Goal: Task Accomplishment & Management: Complete application form

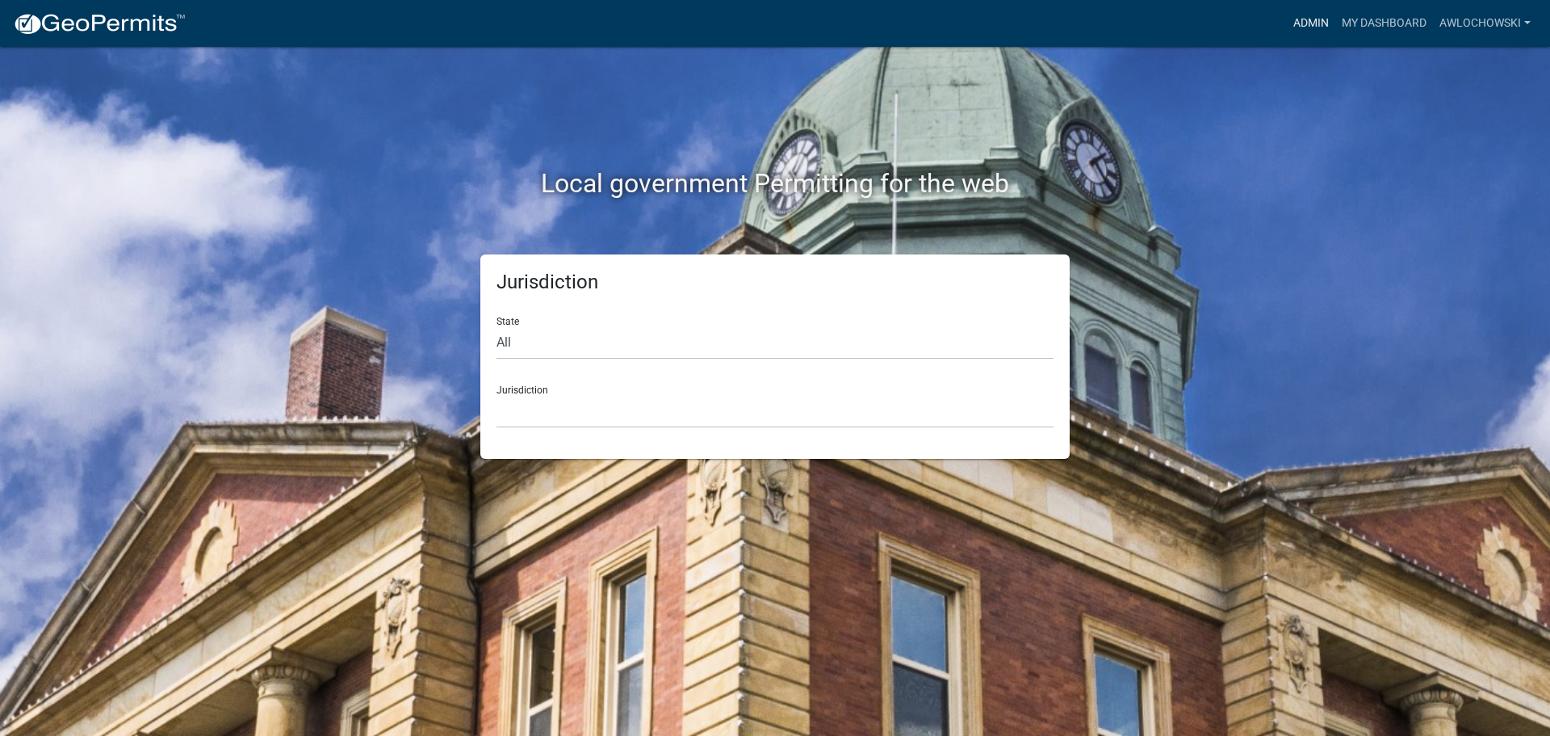
click at [1303, 18] on link "Admin" at bounding box center [1311, 23] width 48 height 31
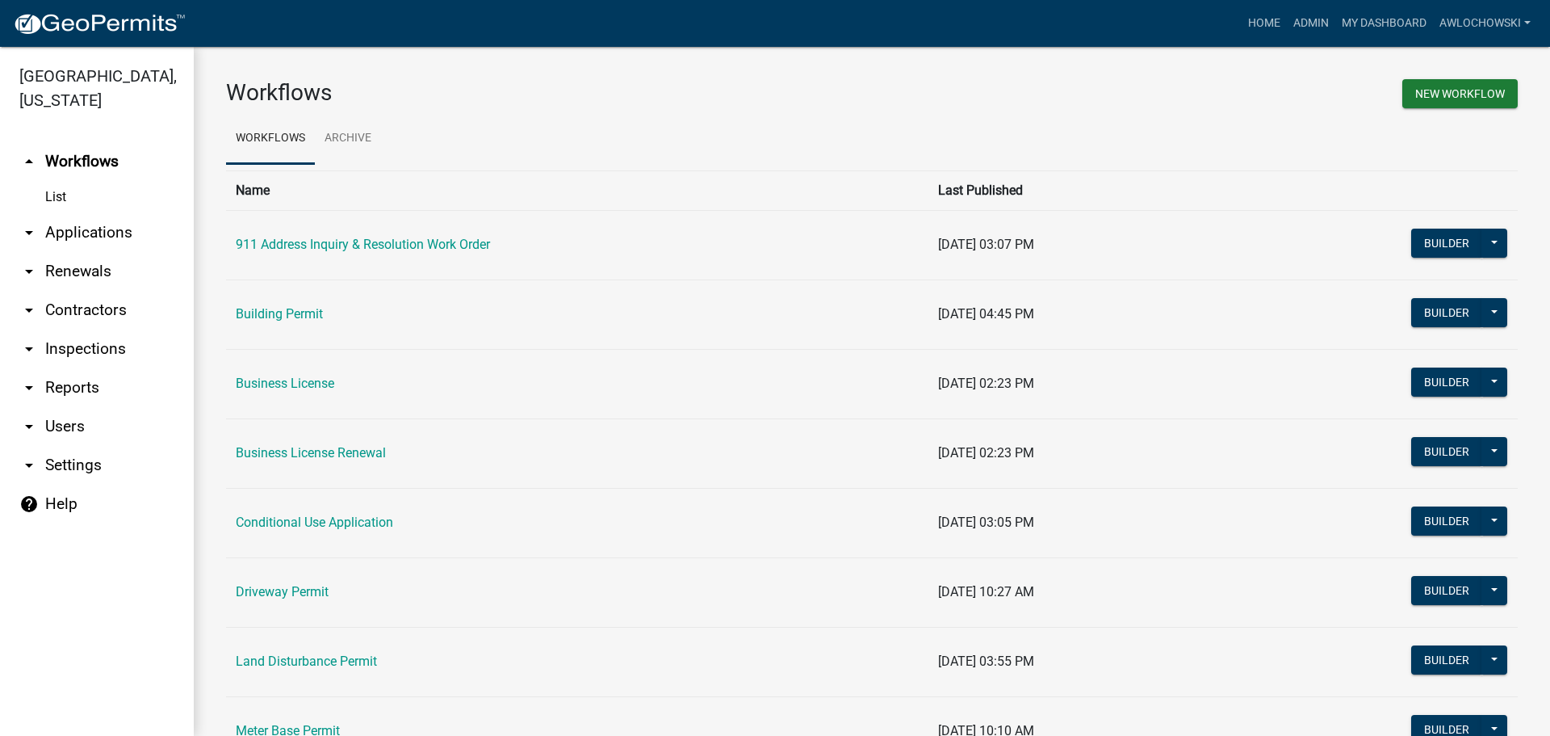
click at [107, 225] on link "arrow_drop_down Applications" at bounding box center [97, 232] width 194 height 39
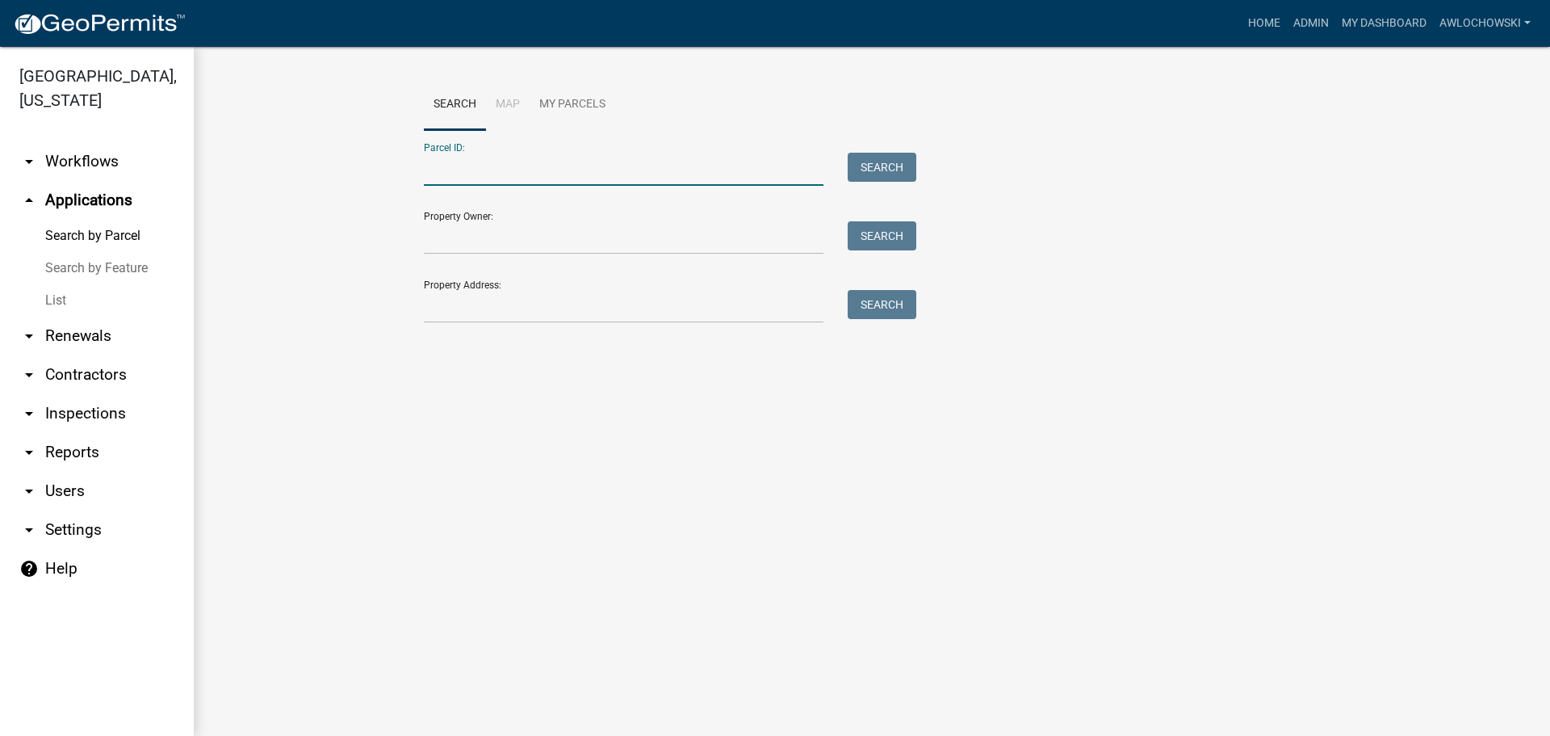
click at [472, 180] on input "Parcel ID:" at bounding box center [624, 169] width 400 height 33
type input "3085 034A"
click at [882, 164] on button "Search" at bounding box center [882, 167] width 69 height 29
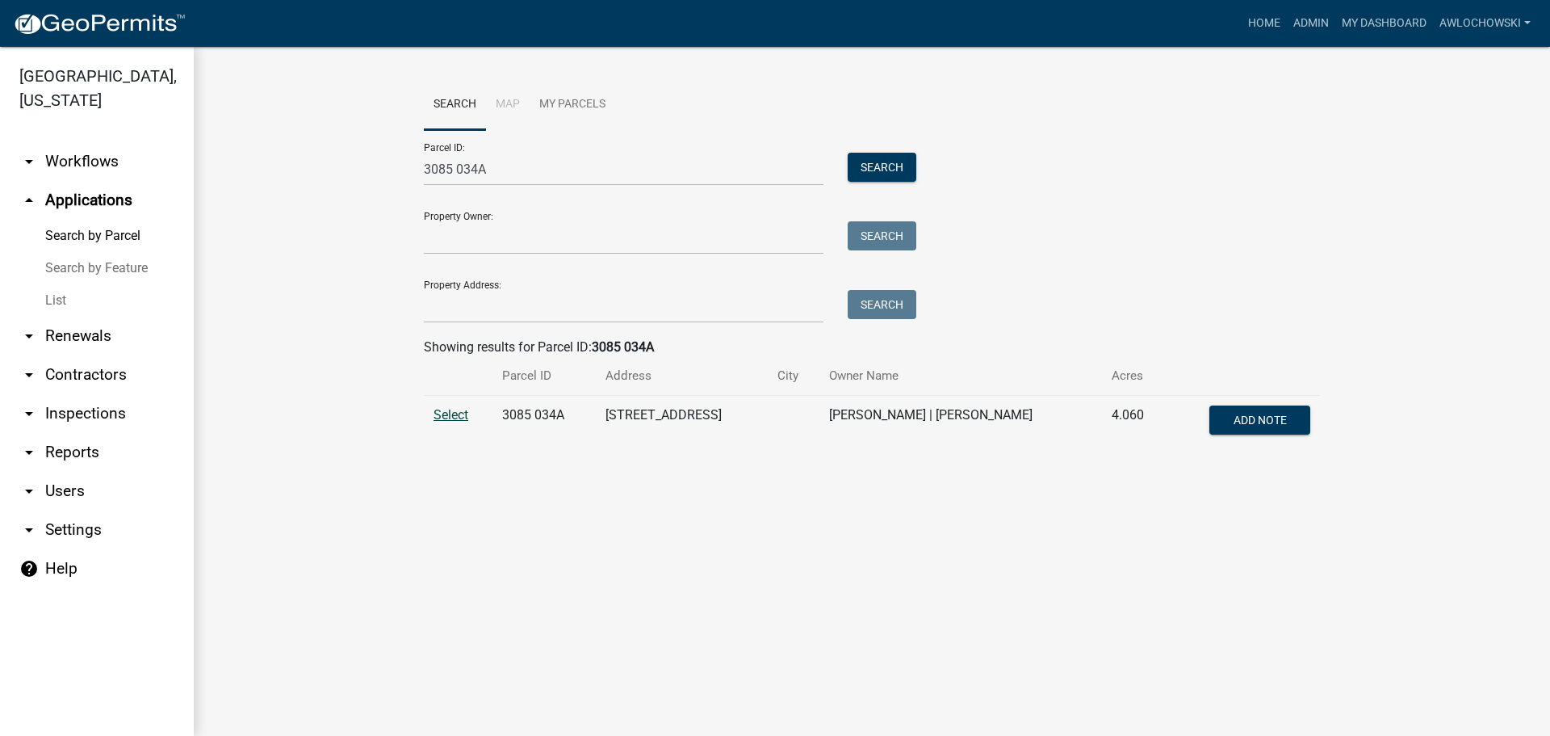
click at [444, 414] on span "Select" at bounding box center [451, 414] width 35 height 15
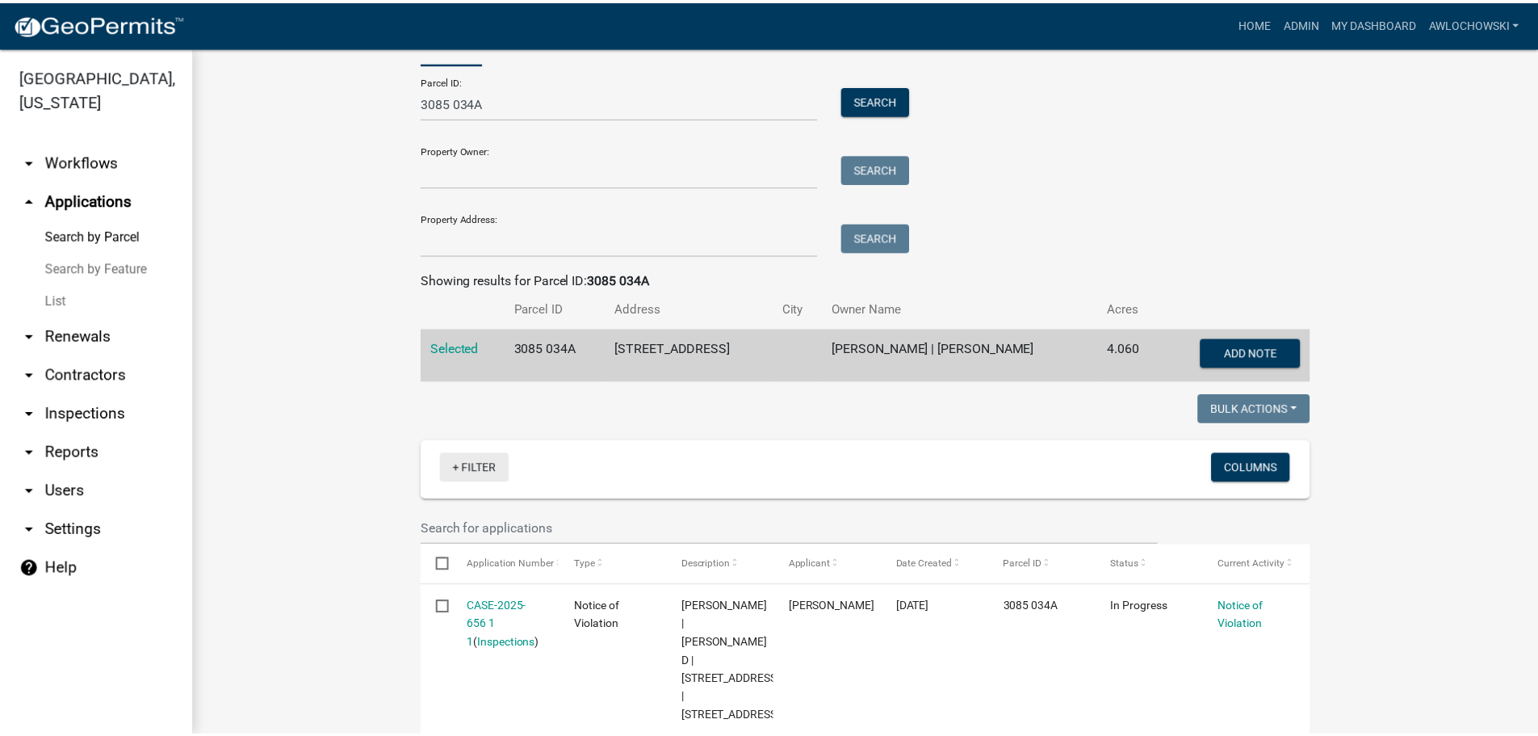
scroll to position [148, 0]
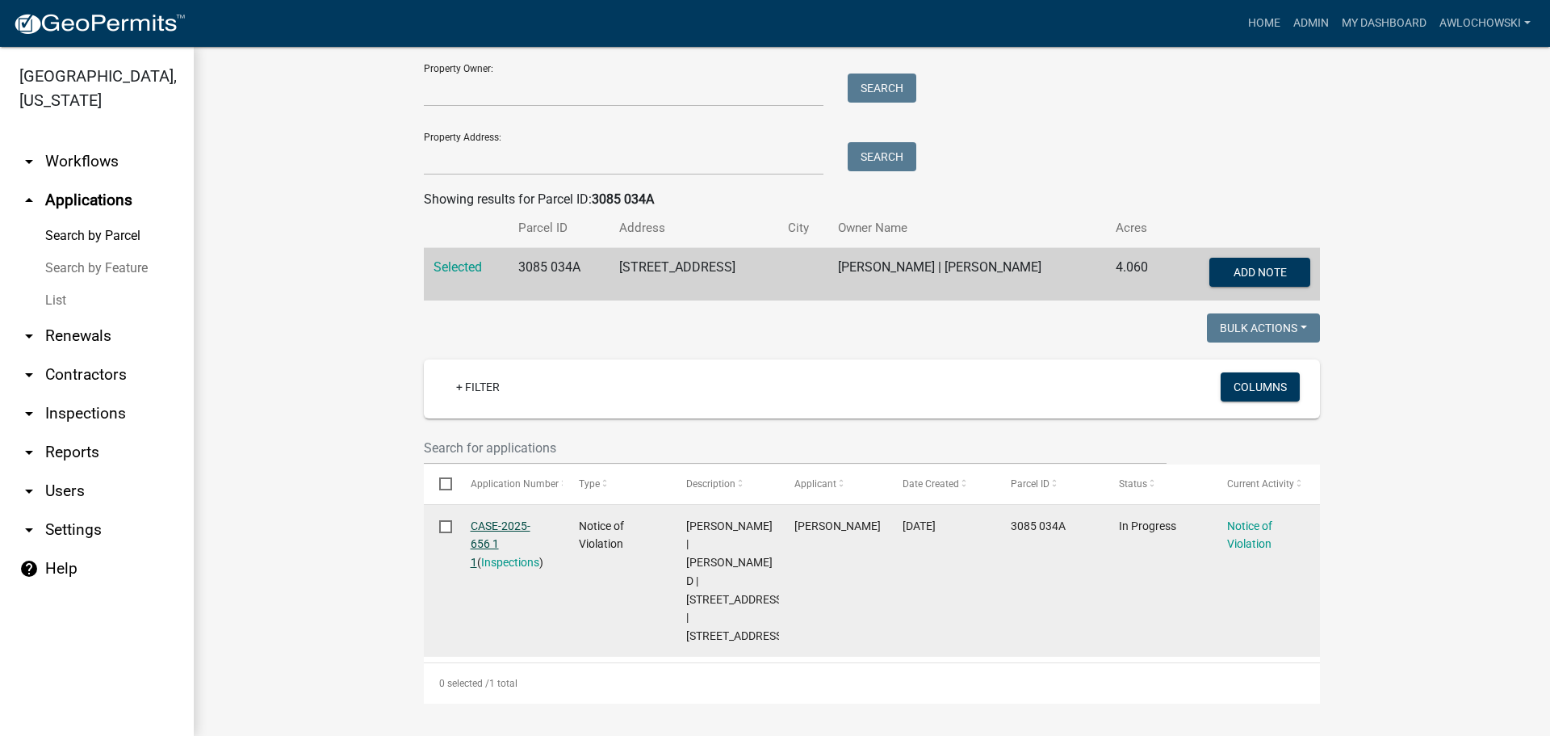
click at [489, 525] on link "CASE-2025-656 1 1" at bounding box center [501, 544] width 60 height 50
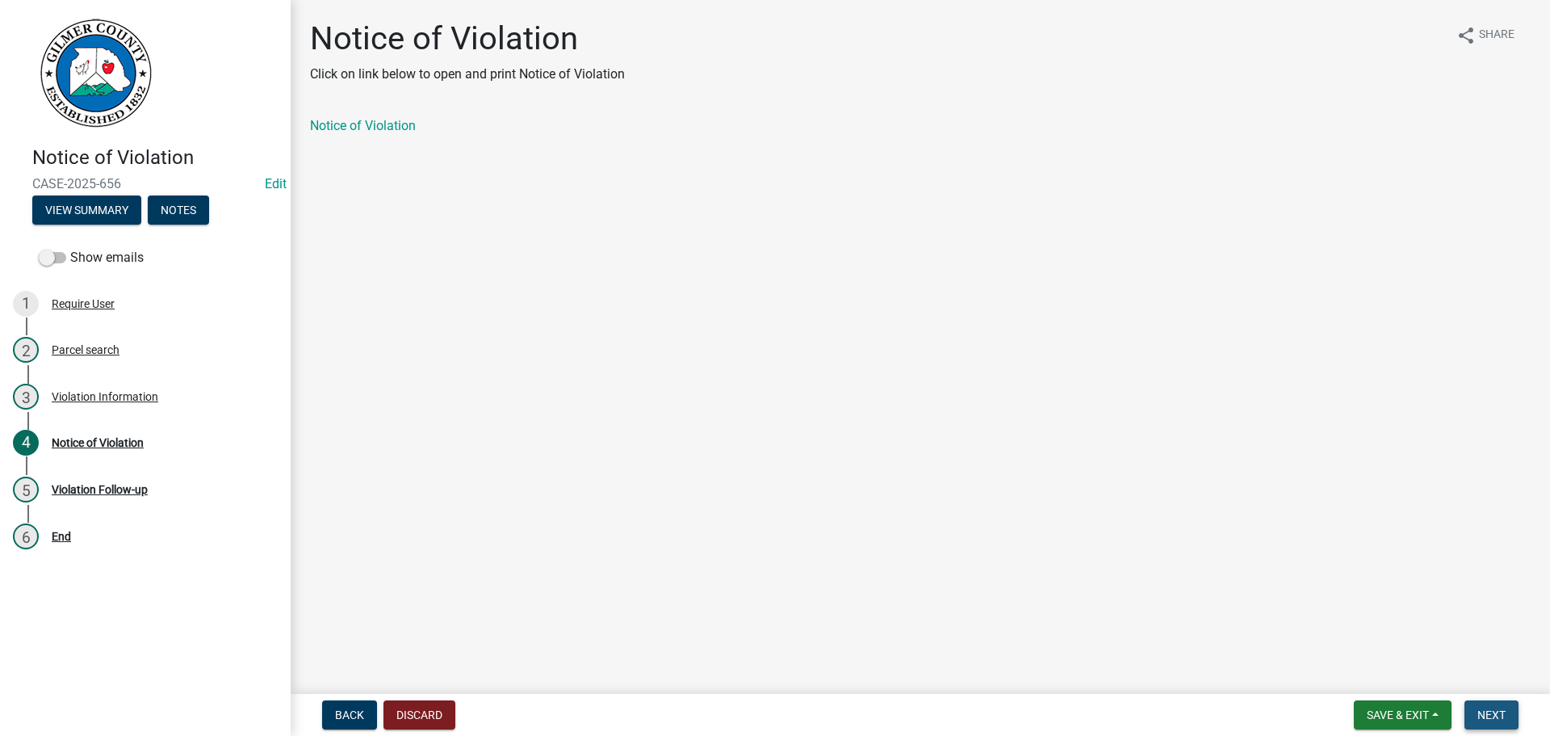
click at [1505, 708] on span "Next" at bounding box center [1492, 714] width 28 height 13
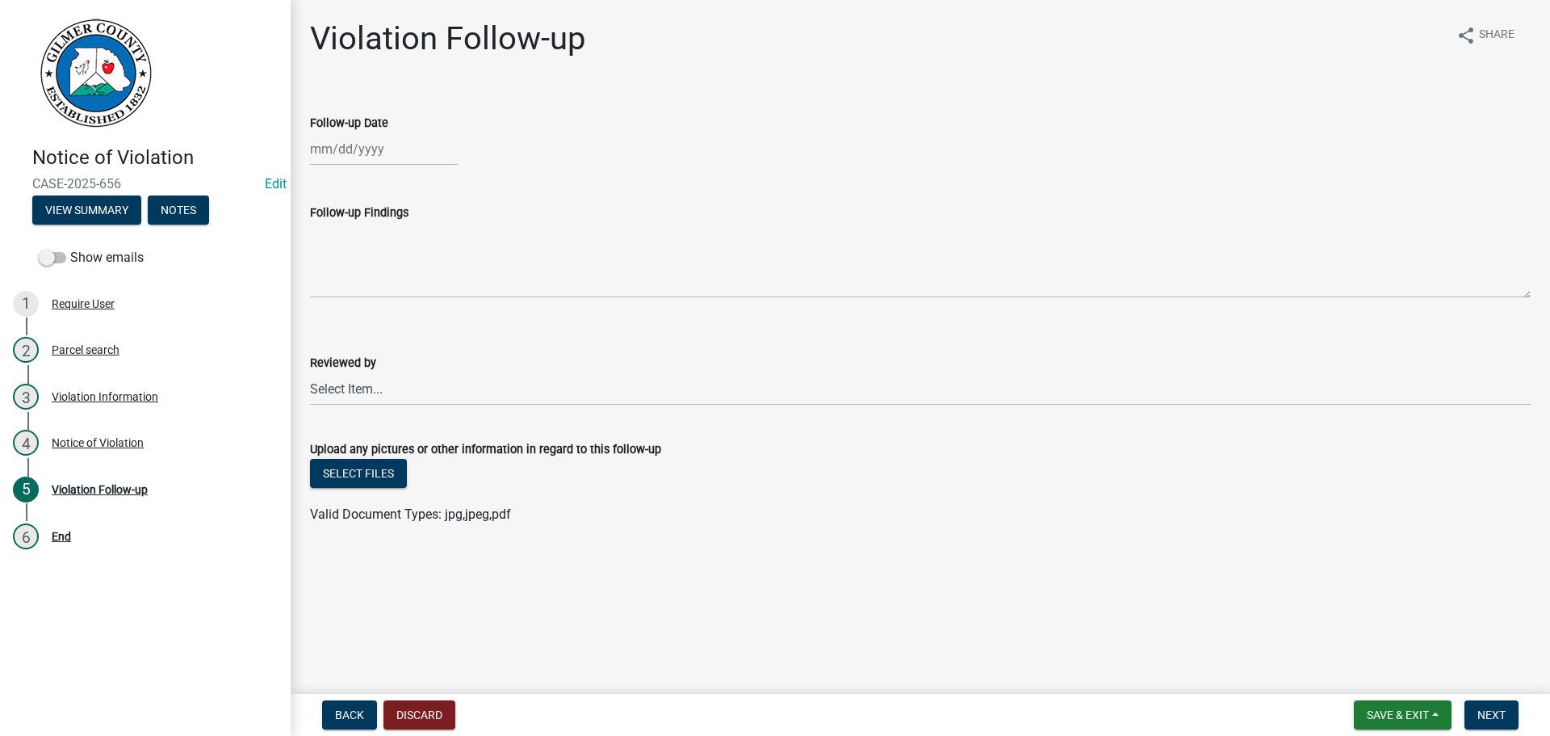
click at [349, 153] on div at bounding box center [384, 148] width 148 height 33
select select "9"
select select "2025"
click at [322, 302] on div "22" at bounding box center [326, 313] width 26 height 26
type input "[DATE]"
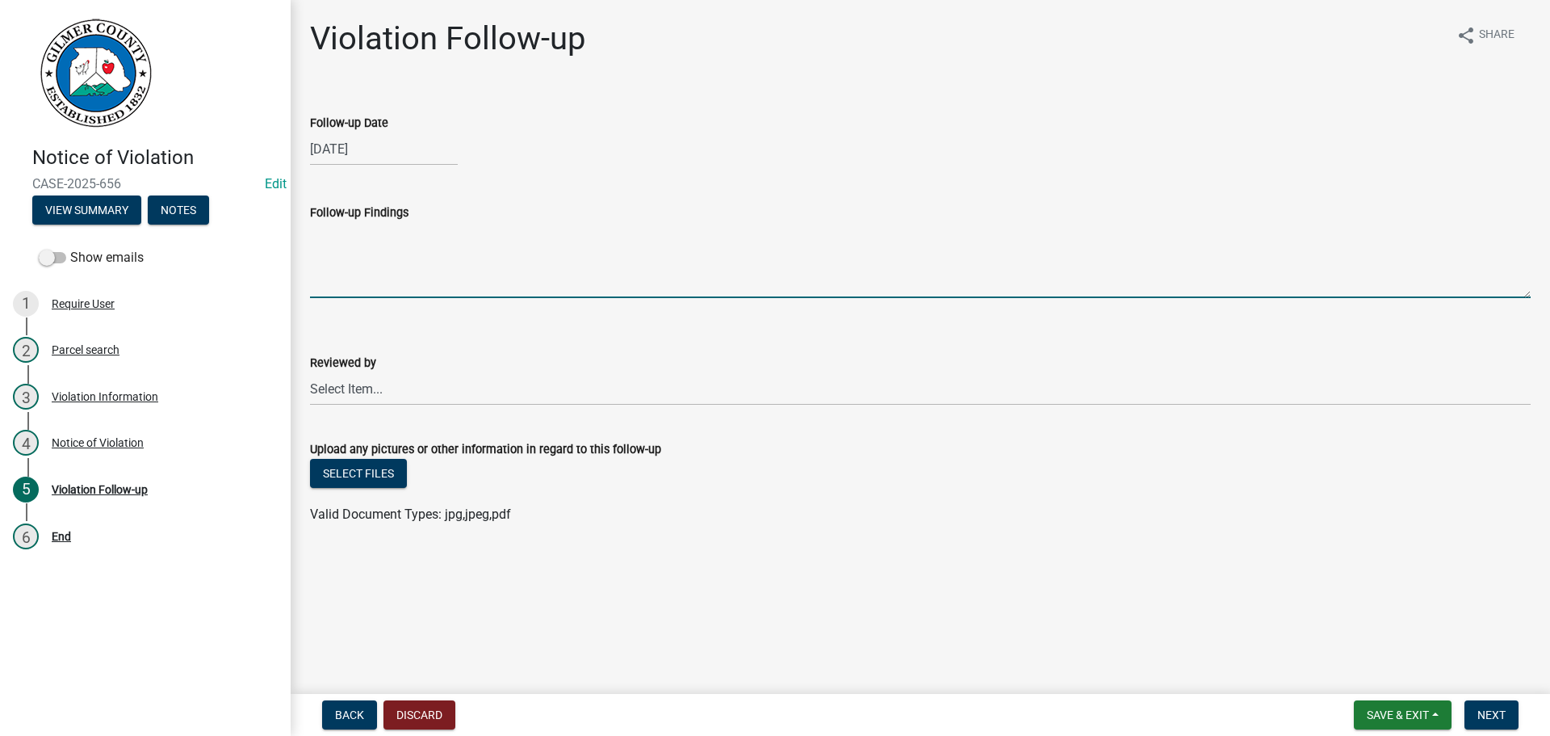
click at [328, 236] on textarea "Follow-up Findings" at bounding box center [920, 260] width 1221 height 76
click at [491, 233] on textarea "Wrong parcel. Correct parcel is #3085 034 belongs to" at bounding box center [920, 260] width 1221 height 76
click at [607, 233] on textarea "Wrong parcel. Correct parcel #3085 034 belongs to" at bounding box center [920, 260] width 1221 height 76
click at [719, 229] on textarea "Wrong parcel. Correct parcel #3085 034 belongs to [PERSON_NAME], [STREET_ADDRES…" at bounding box center [920, 260] width 1221 height 76
click at [475, 231] on textarea "Wrong parcel. Correct parcel #3085 034 belongs to [PERSON_NAME], [STREET_ADDRES…" at bounding box center [920, 260] width 1221 height 76
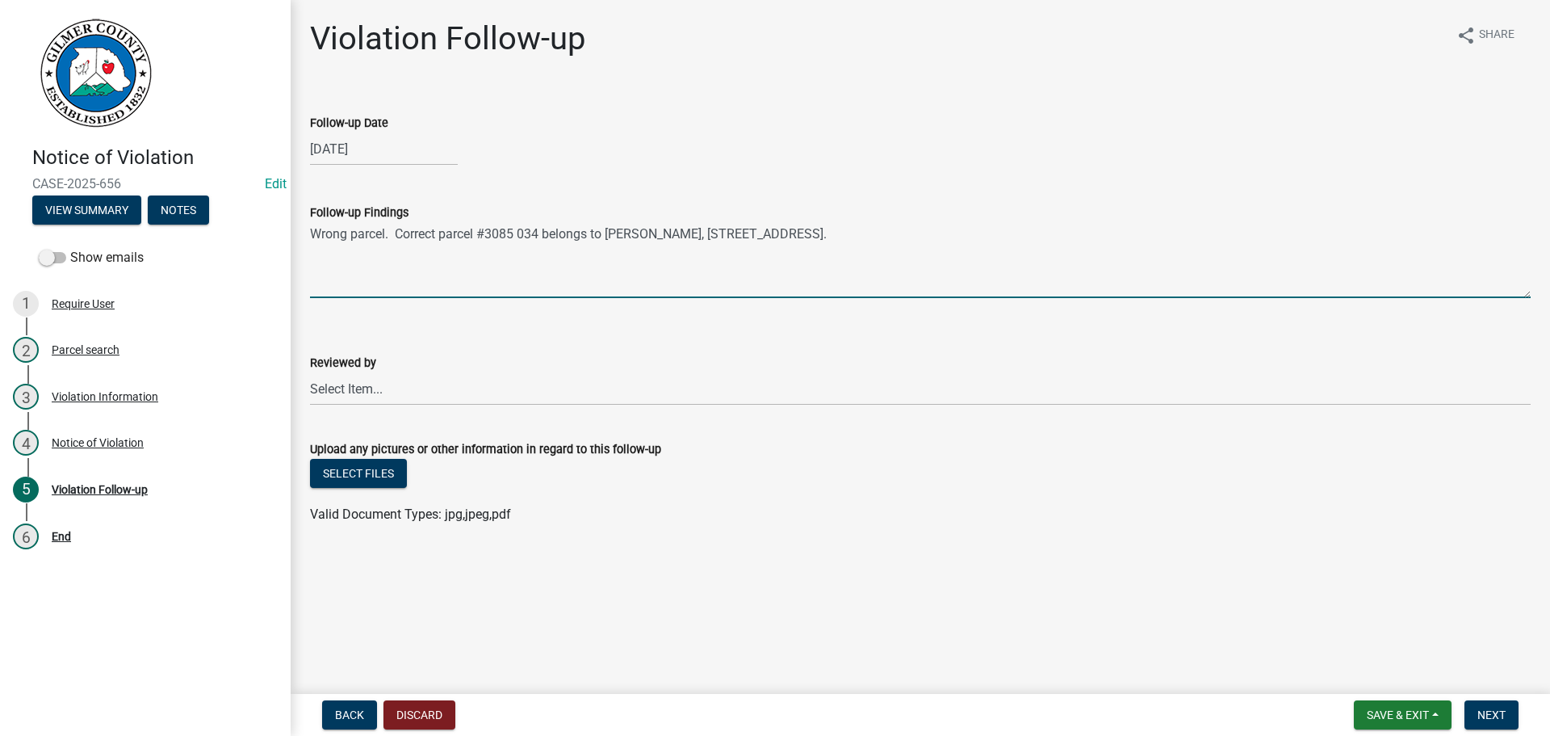
click at [480, 231] on textarea "Wrong parcel. Correct parcel #3085 034 belongs to [PERSON_NAME], [STREET_ADDRES…" at bounding box center [920, 260] width 1221 height 76
type textarea "Wrong parcel. The correct parcel, #3085 034 belongs to [PERSON_NAME], [STREET_A…"
click at [363, 391] on select "Select Item... [PERSON_NAME] [PERSON_NAME] [PERSON_NAME] [PERSON_NAME] [PERSON_…" at bounding box center [920, 388] width 1221 height 33
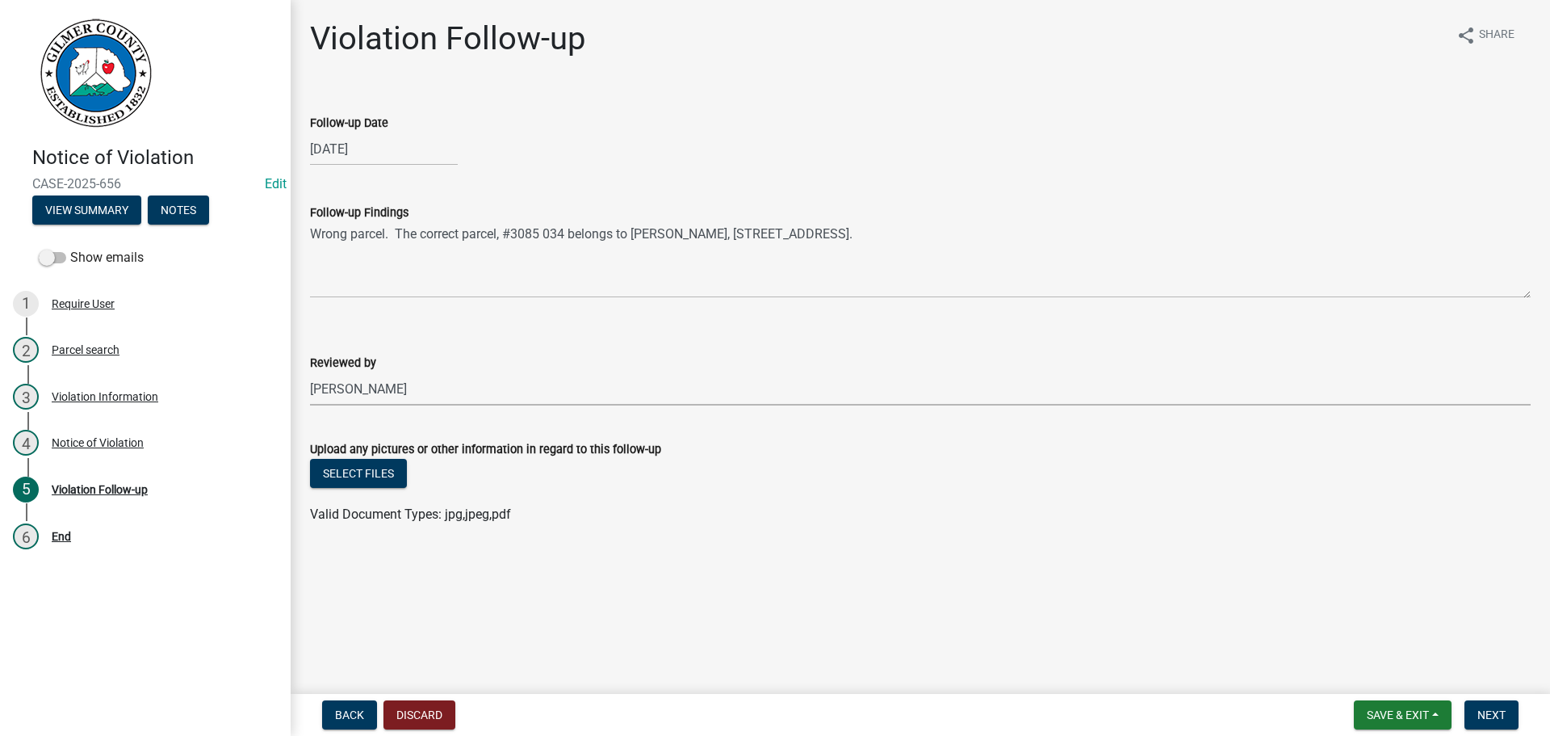
click at [310, 372] on select "Select Item... [PERSON_NAME] [PERSON_NAME] [PERSON_NAME] [PERSON_NAME] [PERSON_…" at bounding box center [920, 388] width 1221 height 33
select select "f3ceb3fd-6d25-43c8-a8d6-5ddeb18f621b"
click at [1483, 712] on span "Next" at bounding box center [1492, 714] width 28 height 13
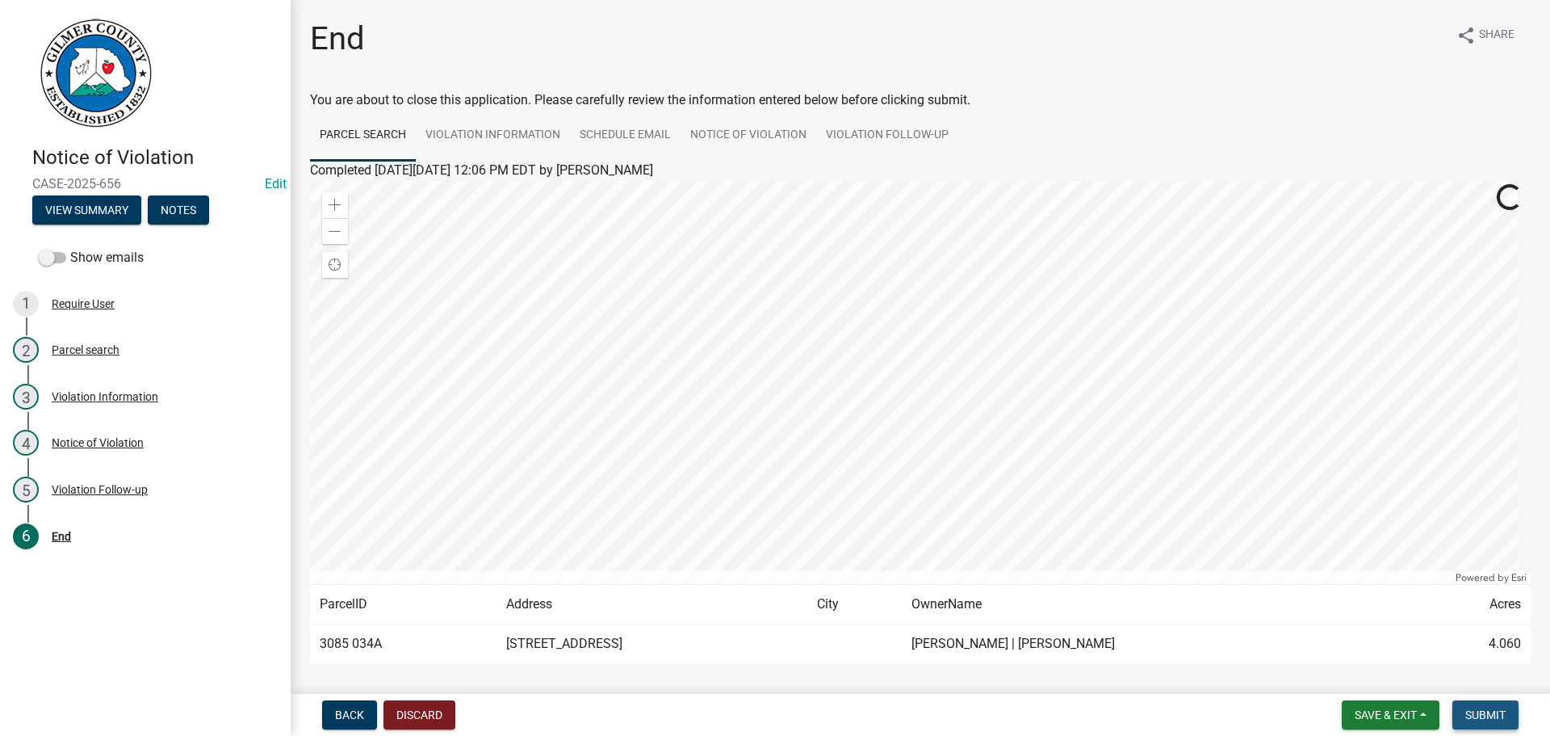
click at [1483, 712] on span "Submit" at bounding box center [1486, 714] width 40 height 13
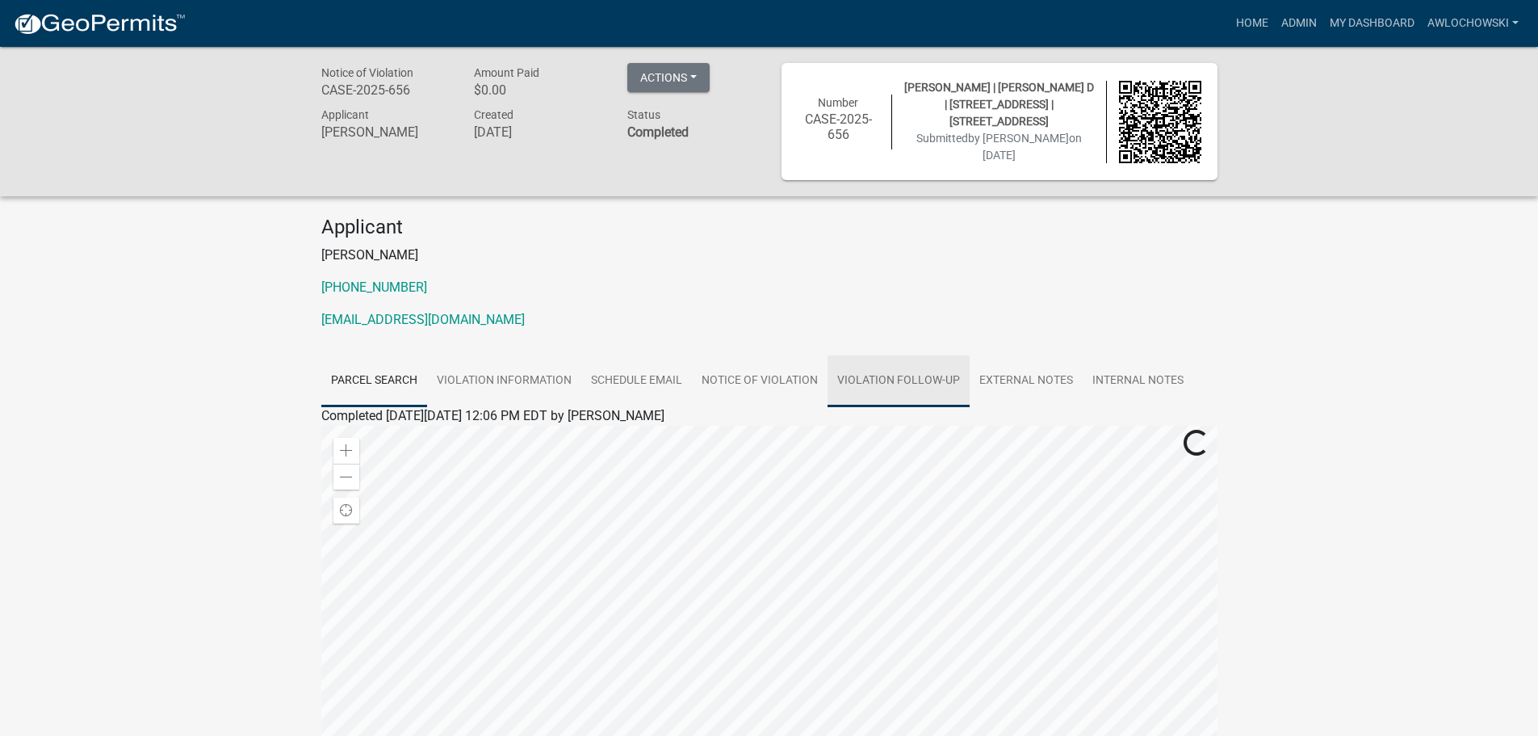
click at [908, 382] on link "Violation Follow-up" at bounding box center [899, 381] width 142 height 52
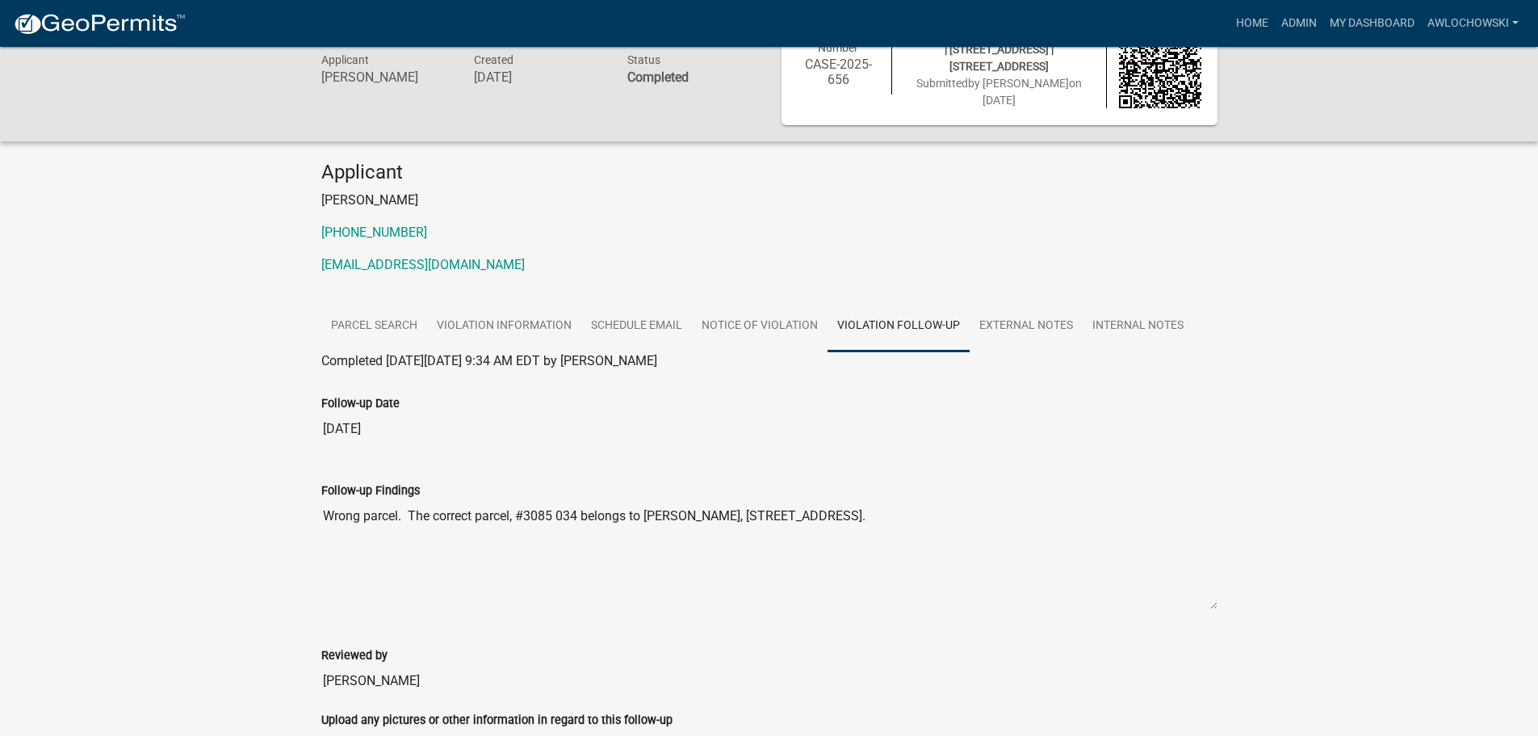
scroll to position [81, 0]
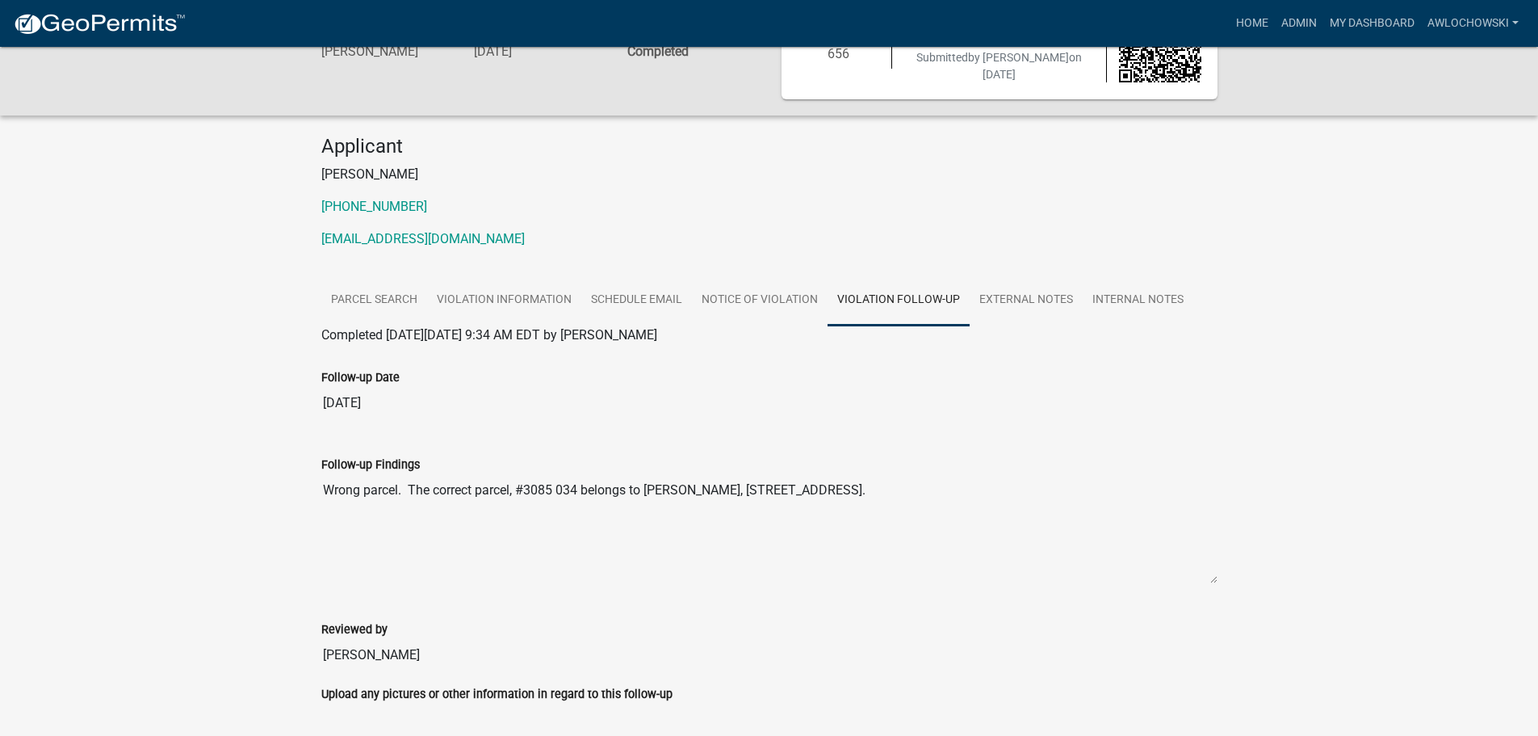
click at [921, 296] on link "Violation Follow-up" at bounding box center [899, 301] width 142 height 52
click at [873, 300] on link "Violation Follow-up" at bounding box center [899, 301] width 142 height 52
click at [801, 296] on link "Notice of Violation" at bounding box center [760, 301] width 136 height 52
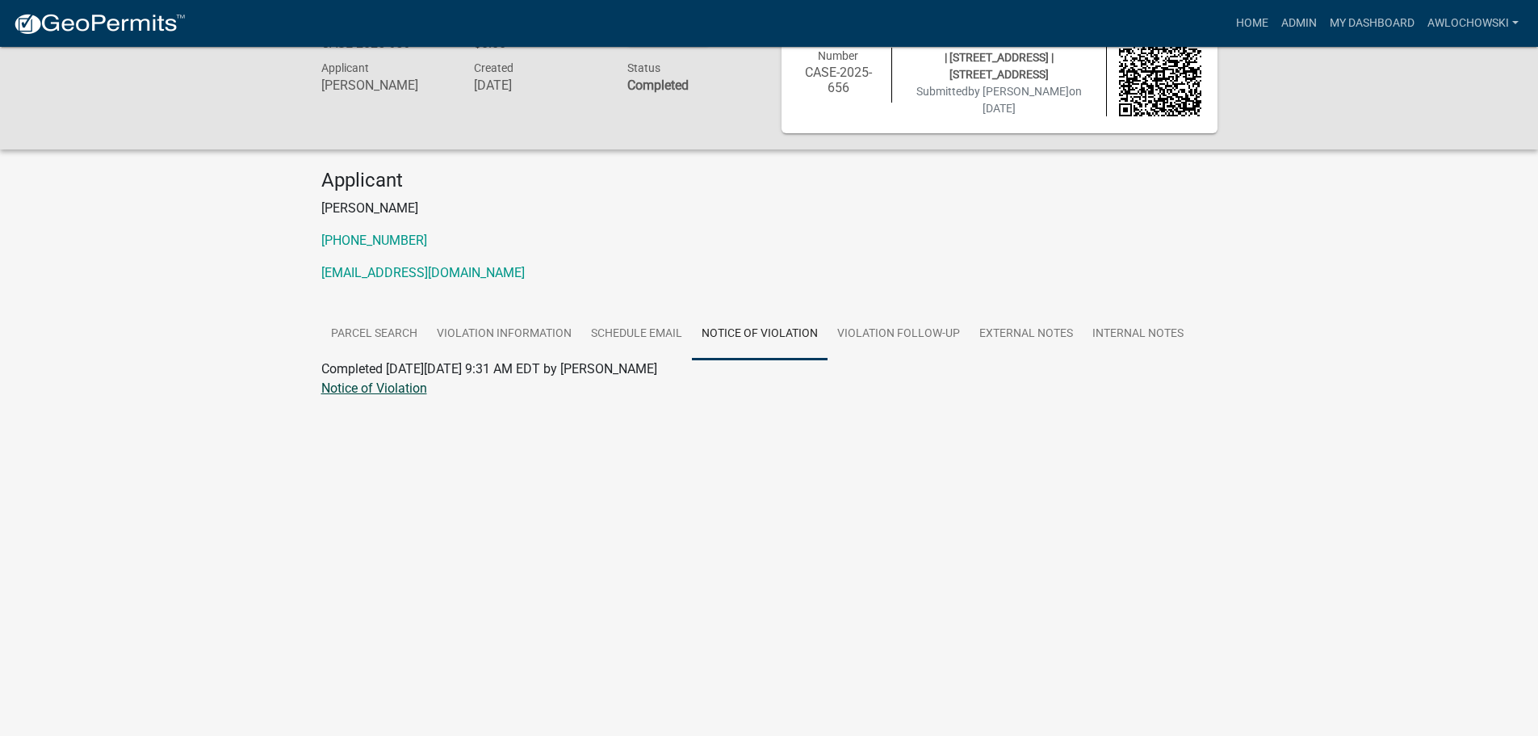
click at [388, 384] on link "Notice of Violation" at bounding box center [374, 387] width 106 height 15
click at [871, 325] on link "Violation Follow-up" at bounding box center [899, 334] width 142 height 52
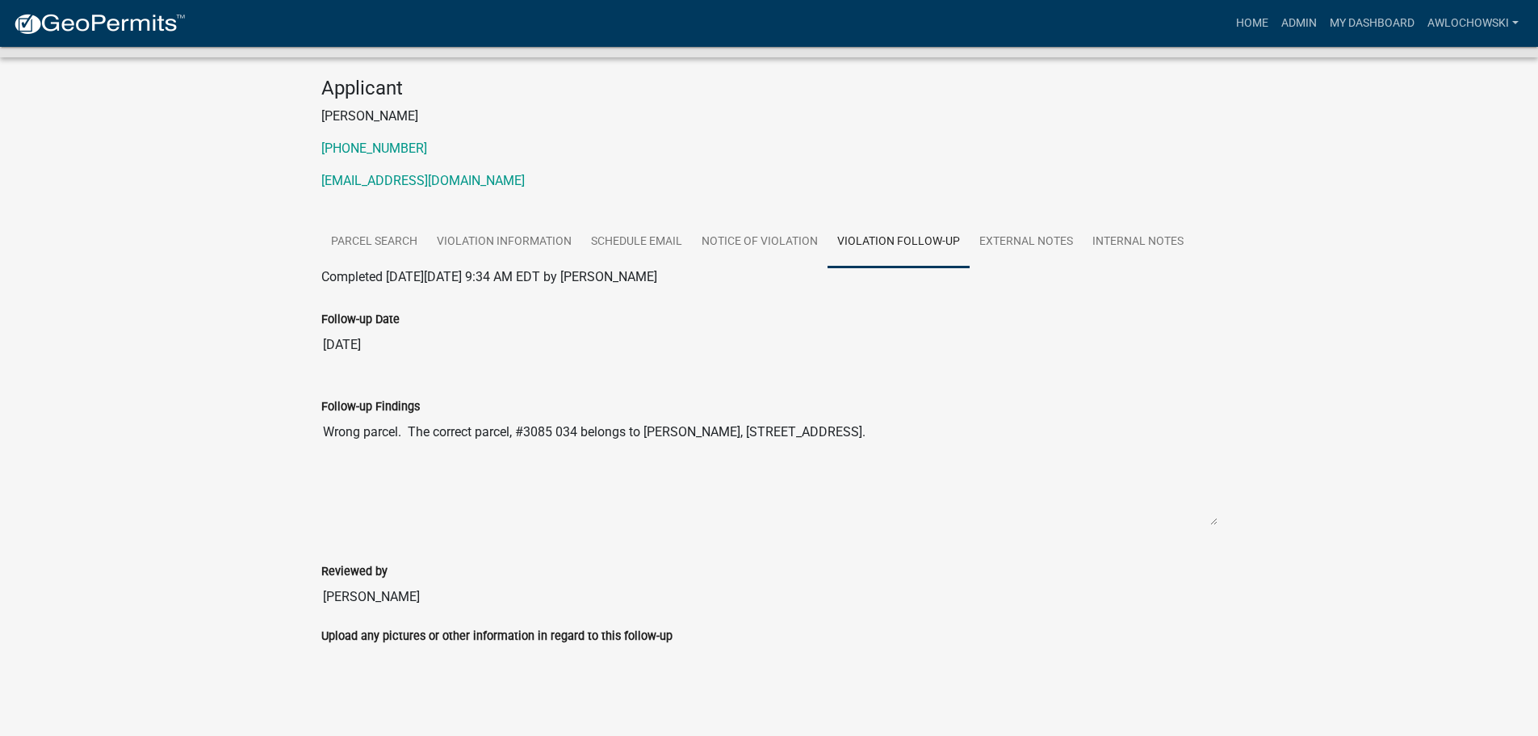
scroll to position [142, 0]
click at [484, 426] on textarea "Wrong parcel. The correct parcel, #3085 034 belongs to [PERSON_NAME], [STREET_A…" at bounding box center [769, 468] width 896 height 110
click at [715, 360] on div "Follow-up Date [DATE]" at bounding box center [769, 326] width 921 height 87
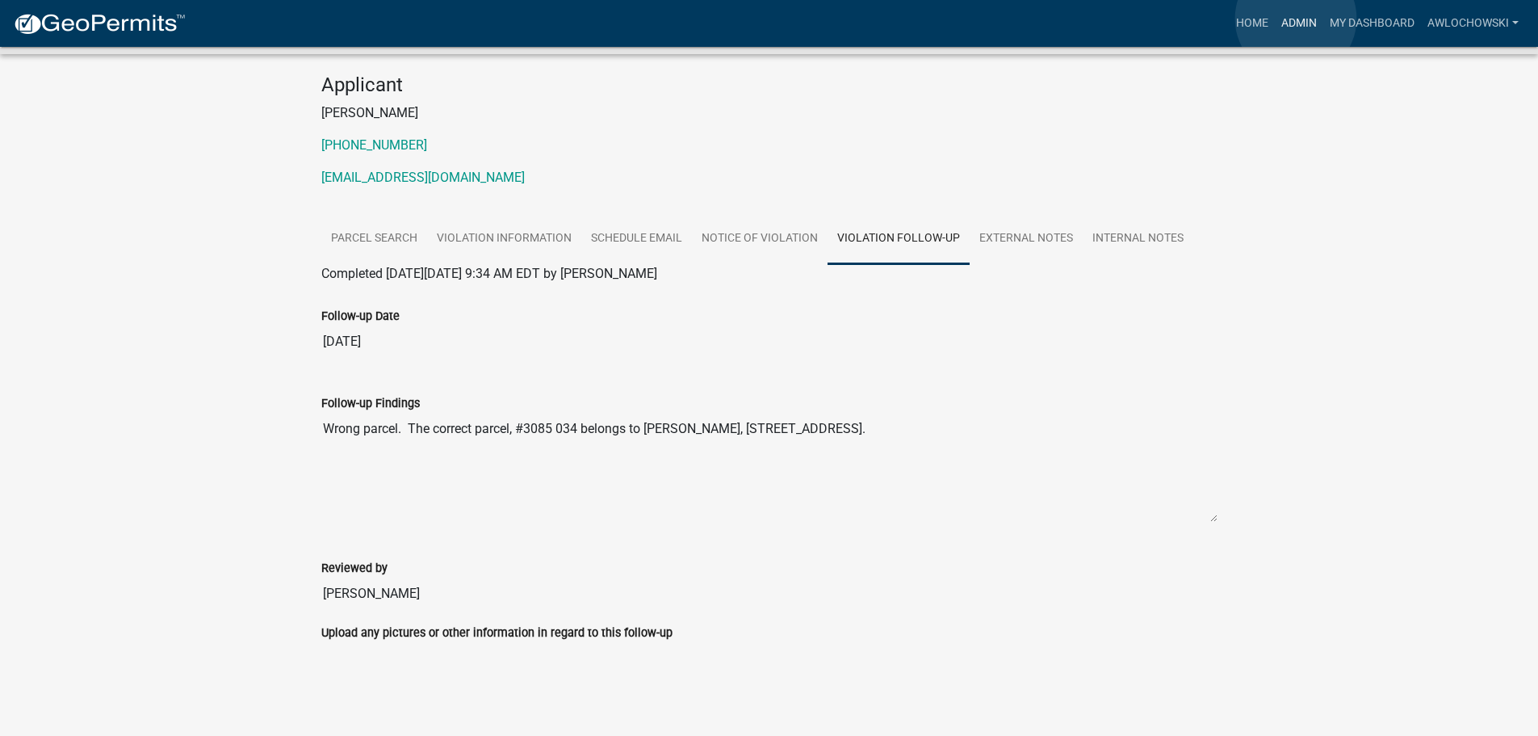
click at [1296, 19] on link "Admin" at bounding box center [1299, 23] width 48 height 31
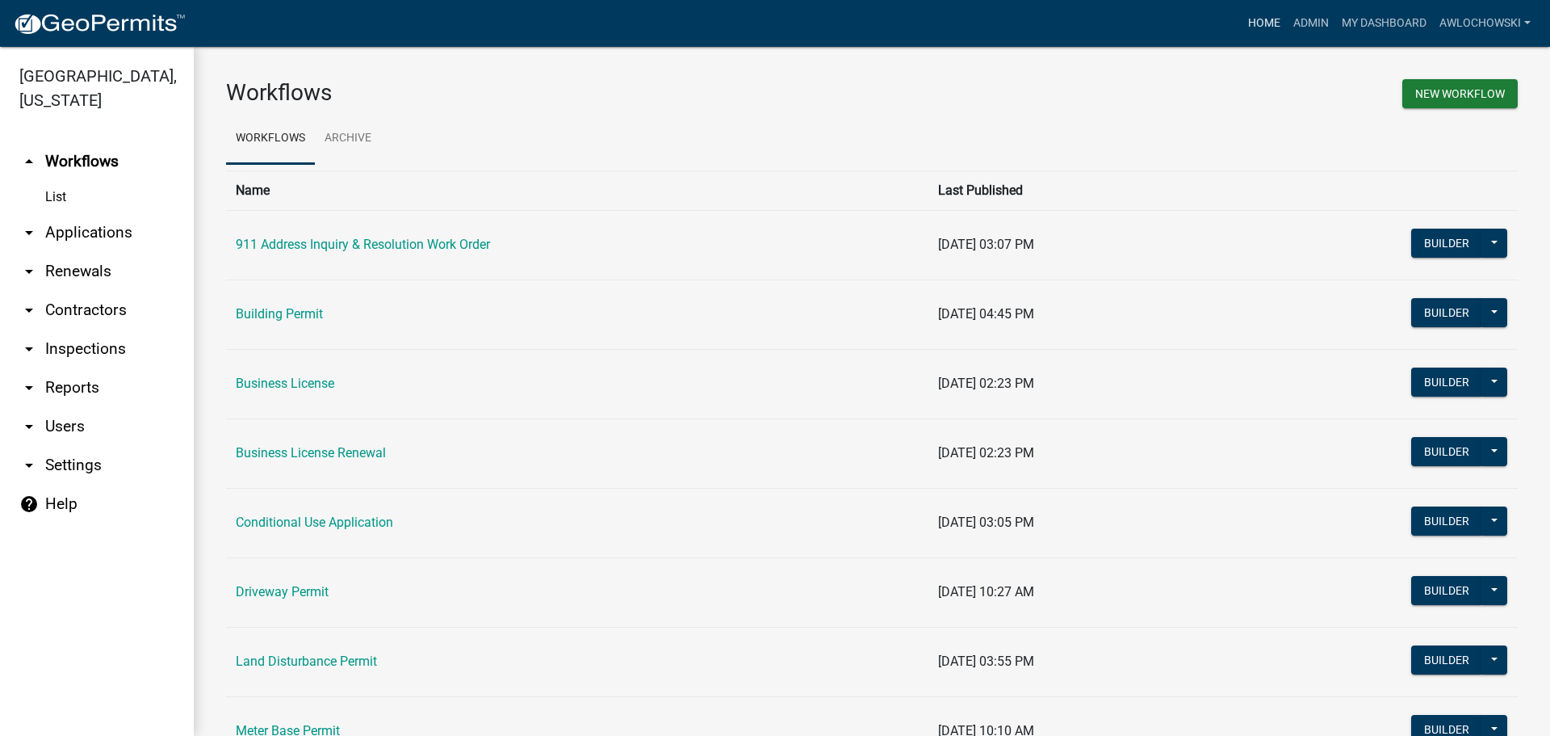
click at [1261, 22] on link "Home" at bounding box center [1264, 23] width 45 height 31
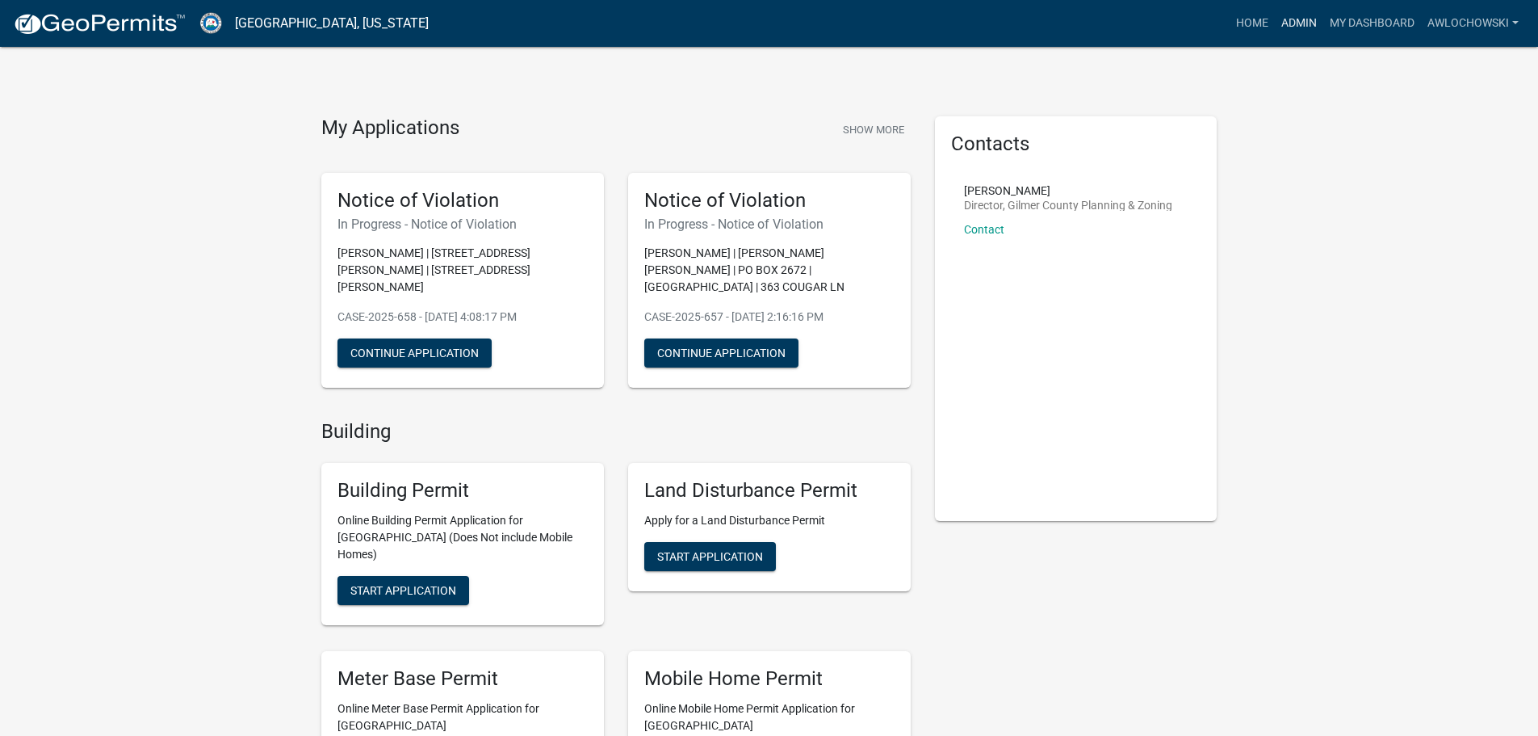
click at [1290, 23] on link "Admin" at bounding box center [1299, 23] width 48 height 31
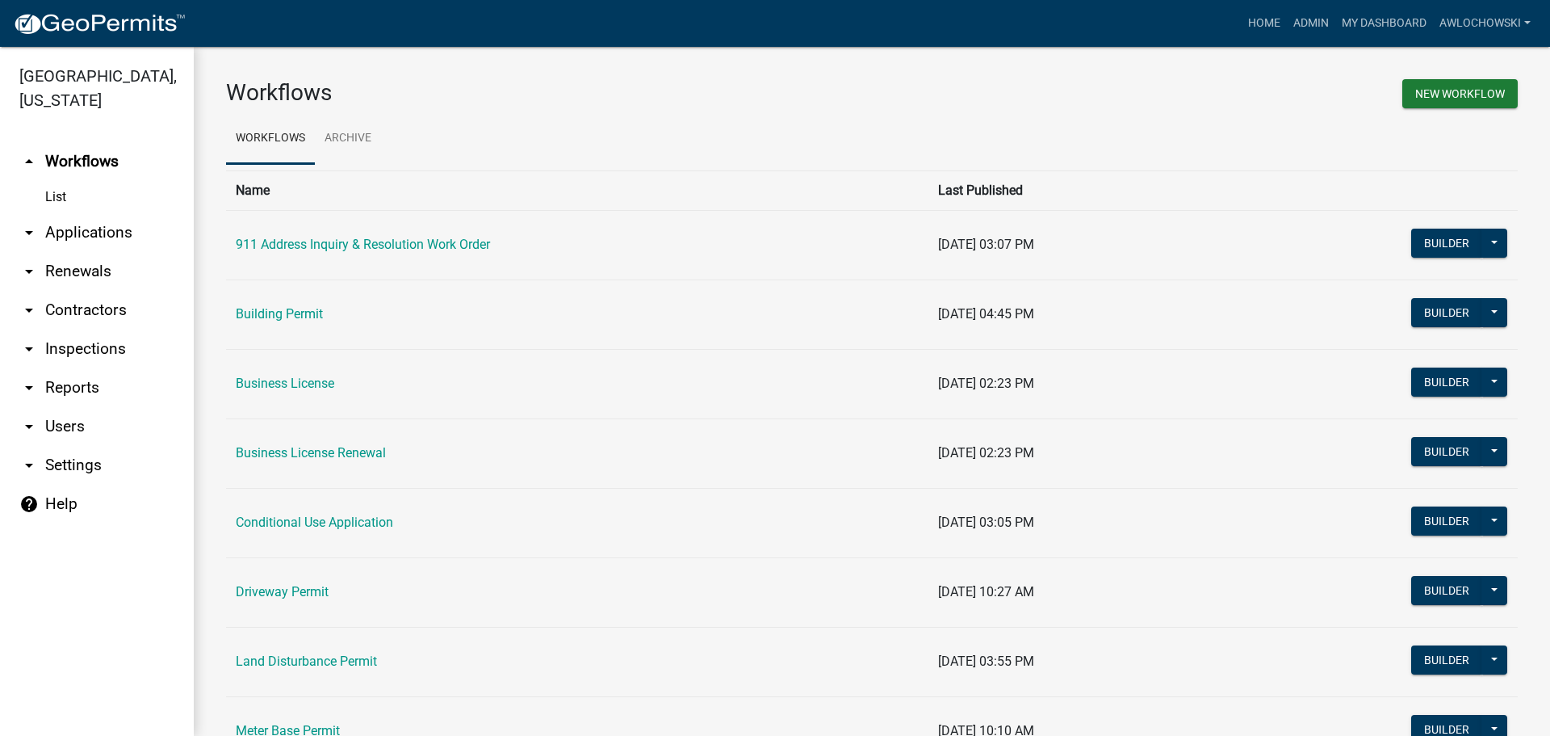
click at [105, 226] on link "arrow_drop_down Applications" at bounding box center [97, 232] width 194 height 39
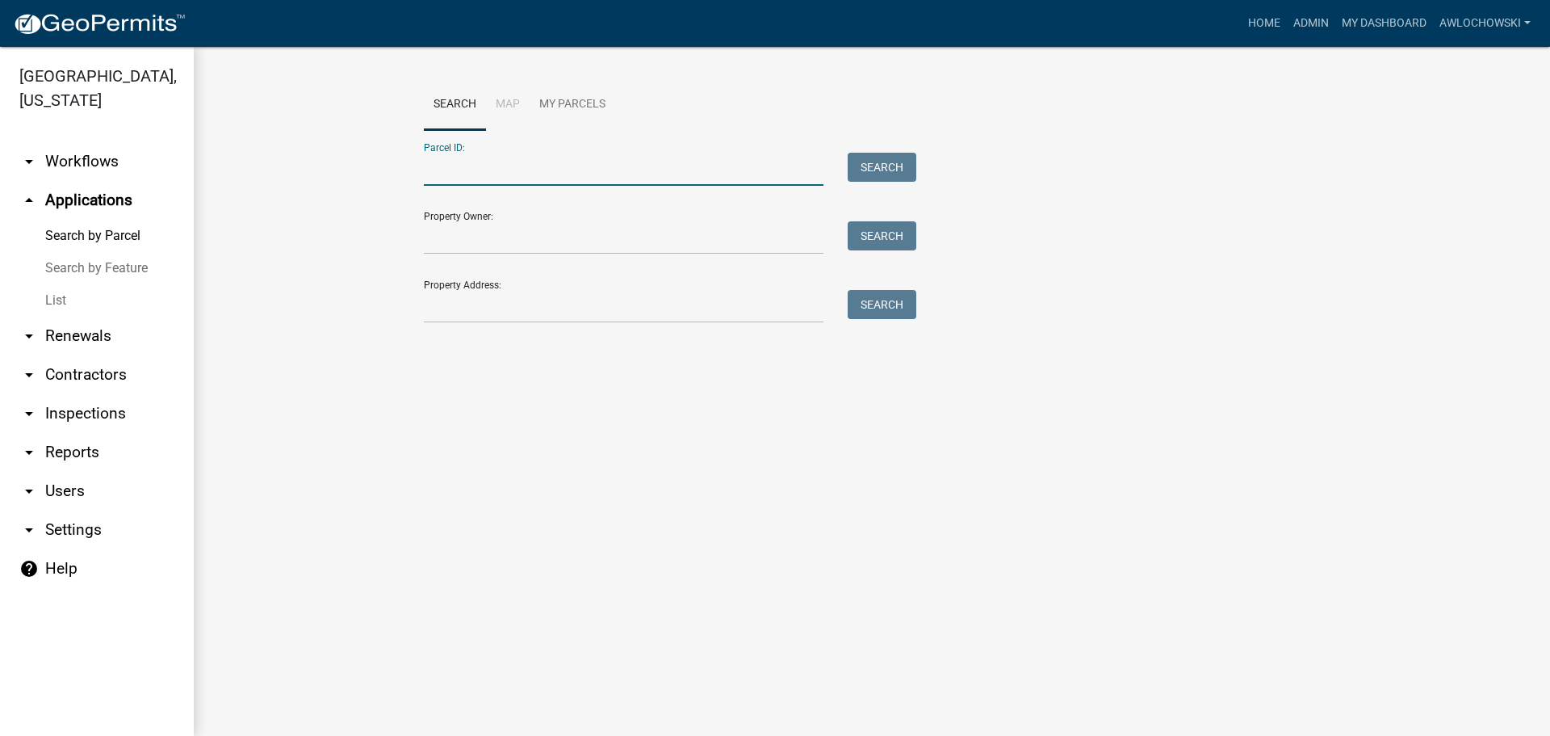
click at [438, 170] on input "Parcel ID:" at bounding box center [624, 169] width 400 height 33
type input "3085 034A"
click at [906, 163] on button "Search" at bounding box center [882, 167] width 69 height 29
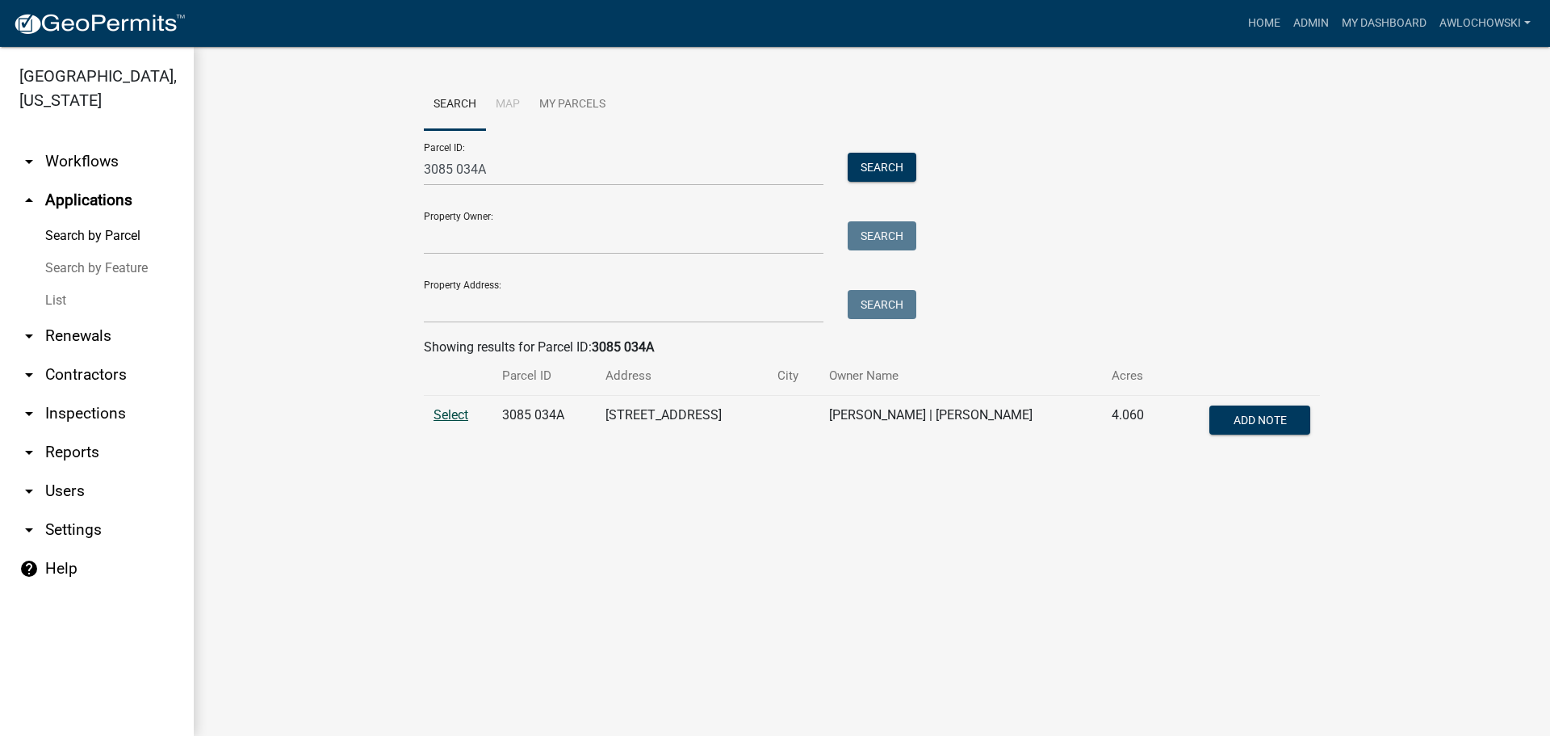
click at [449, 412] on span "Select" at bounding box center [451, 414] width 35 height 15
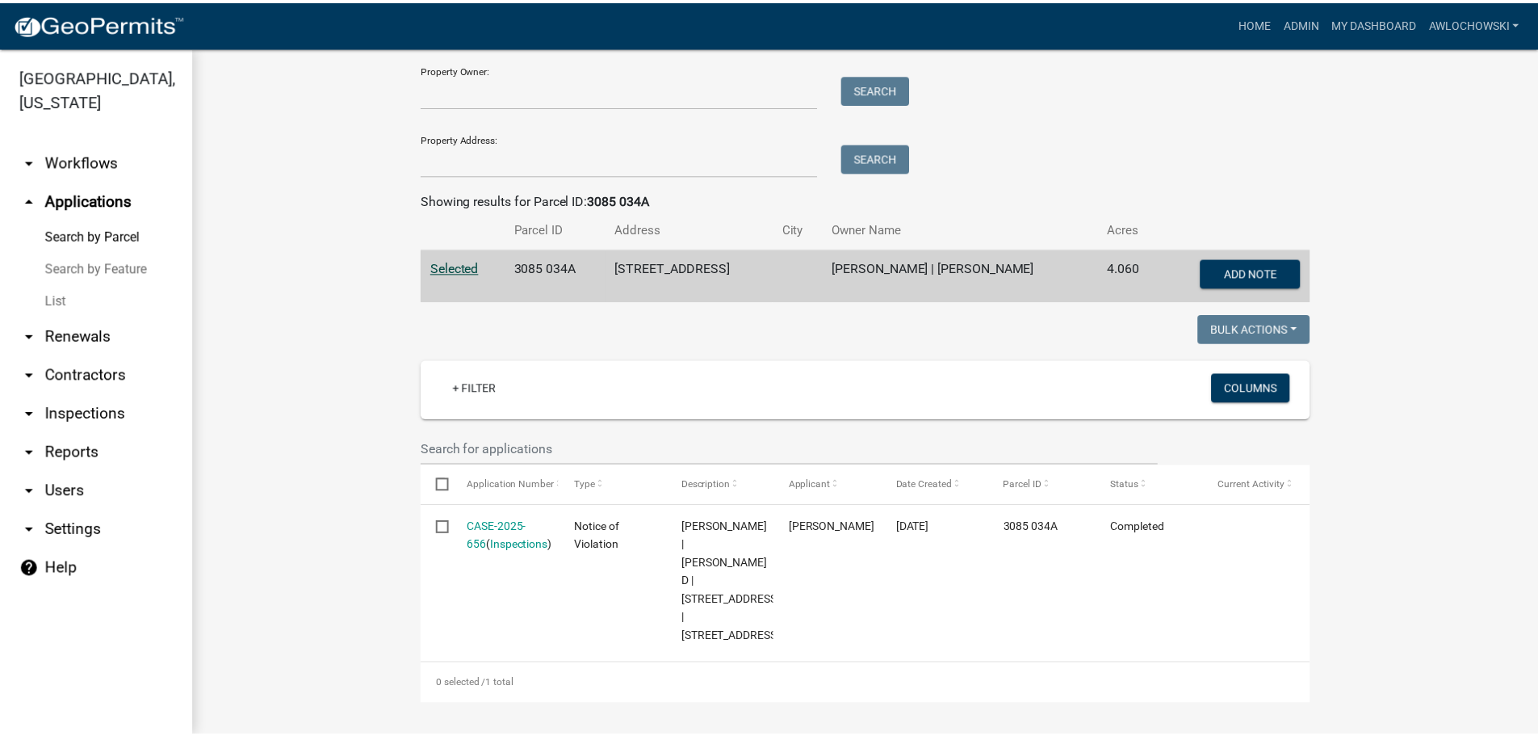
scroll to position [148, 0]
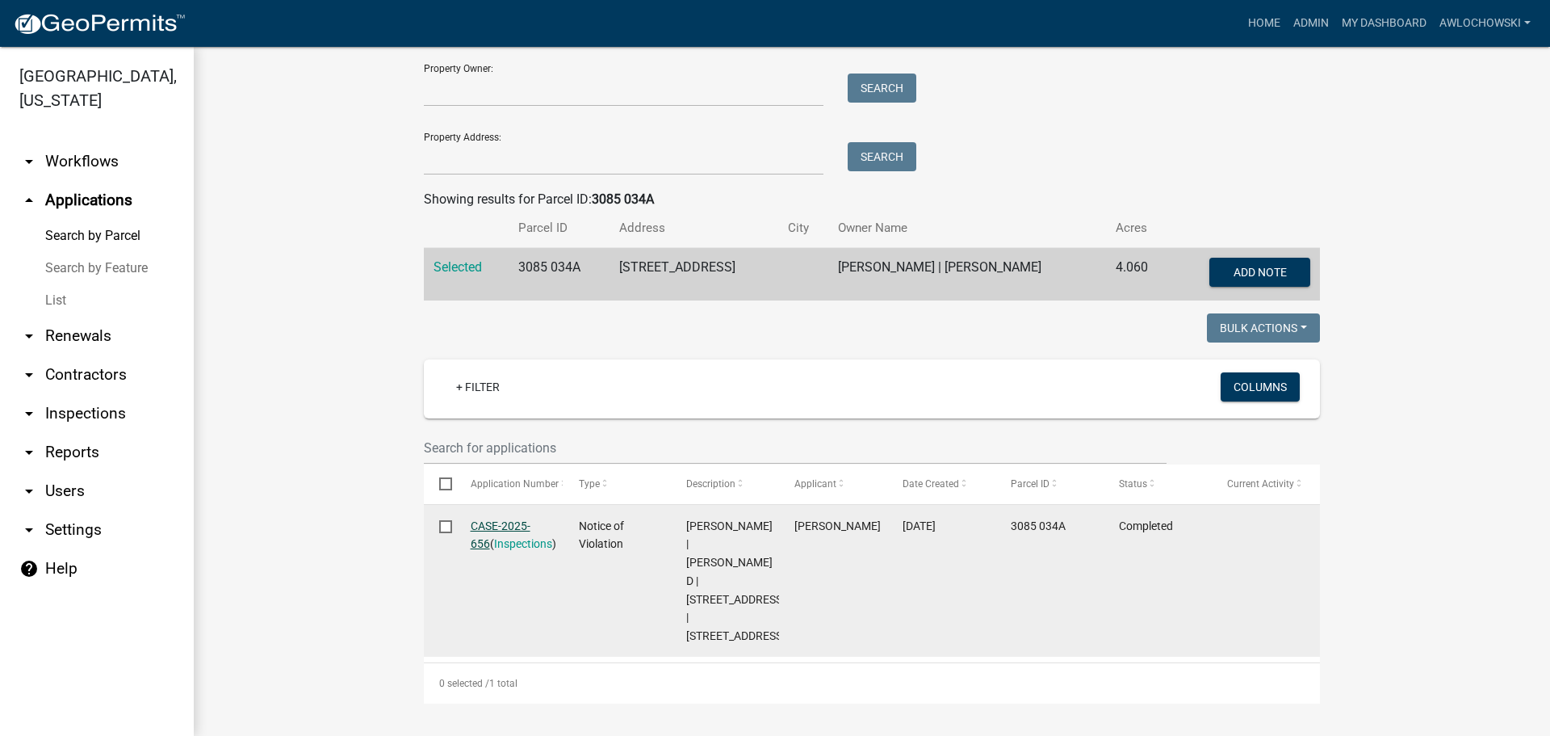
click at [489, 522] on link "CASE-2025-656" at bounding box center [501, 534] width 60 height 31
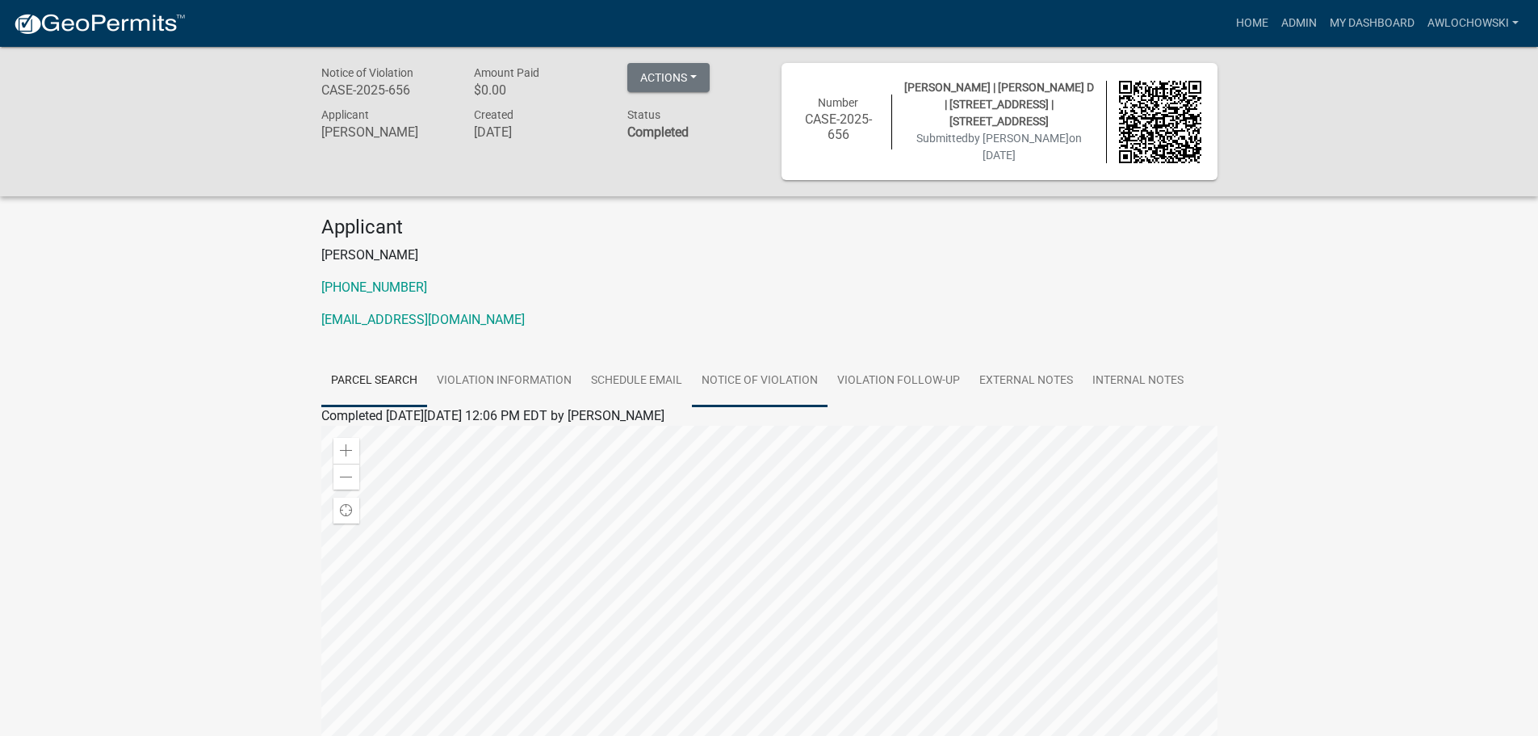
click at [727, 374] on link "Notice of Violation" at bounding box center [760, 381] width 136 height 52
click at [371, 435] on link "Notice of Violation" at bounding box center [374, 434] width 106 height 15
click at [1251, 19] on link "Home" at bounding box center [1252, 23] width 45 height 31
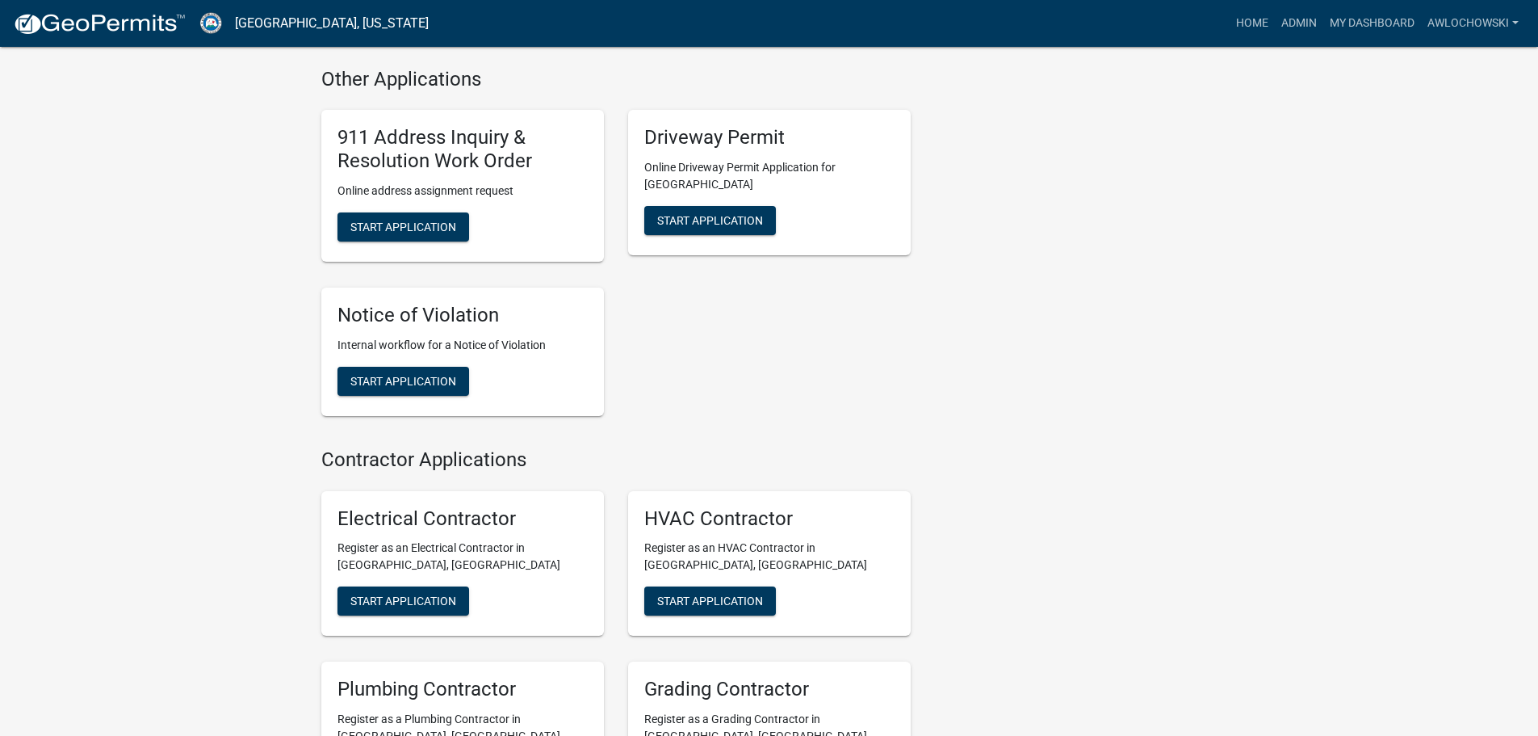
scroll to position [1534, 0]
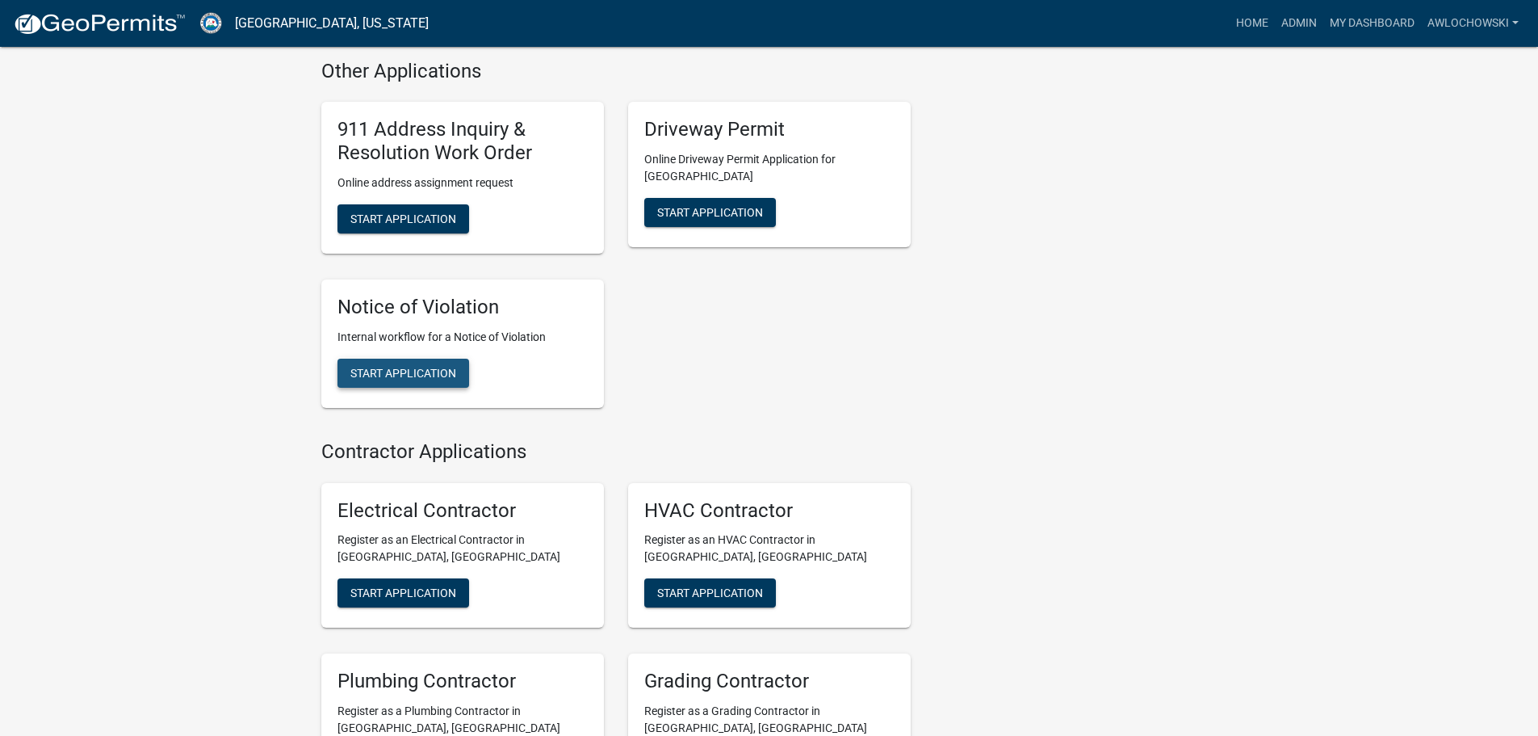
click at [407, 366] on span "Start Application" at bounding box center [403, 372] width 106 height 13
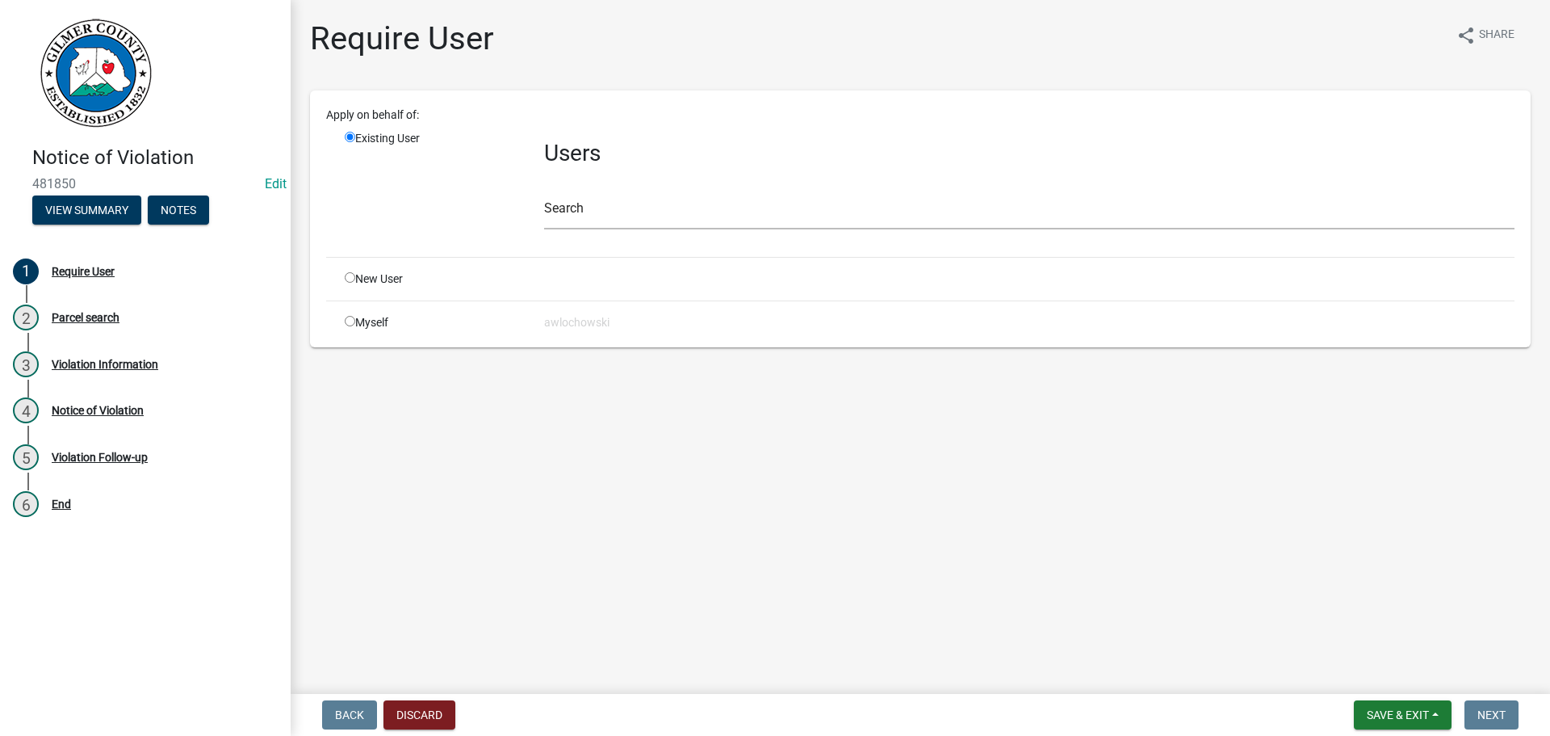
click at [352, 322] on input "radio" at bounding box center [350, 321] width 10 height 10
radio input "true"
radio input "false"
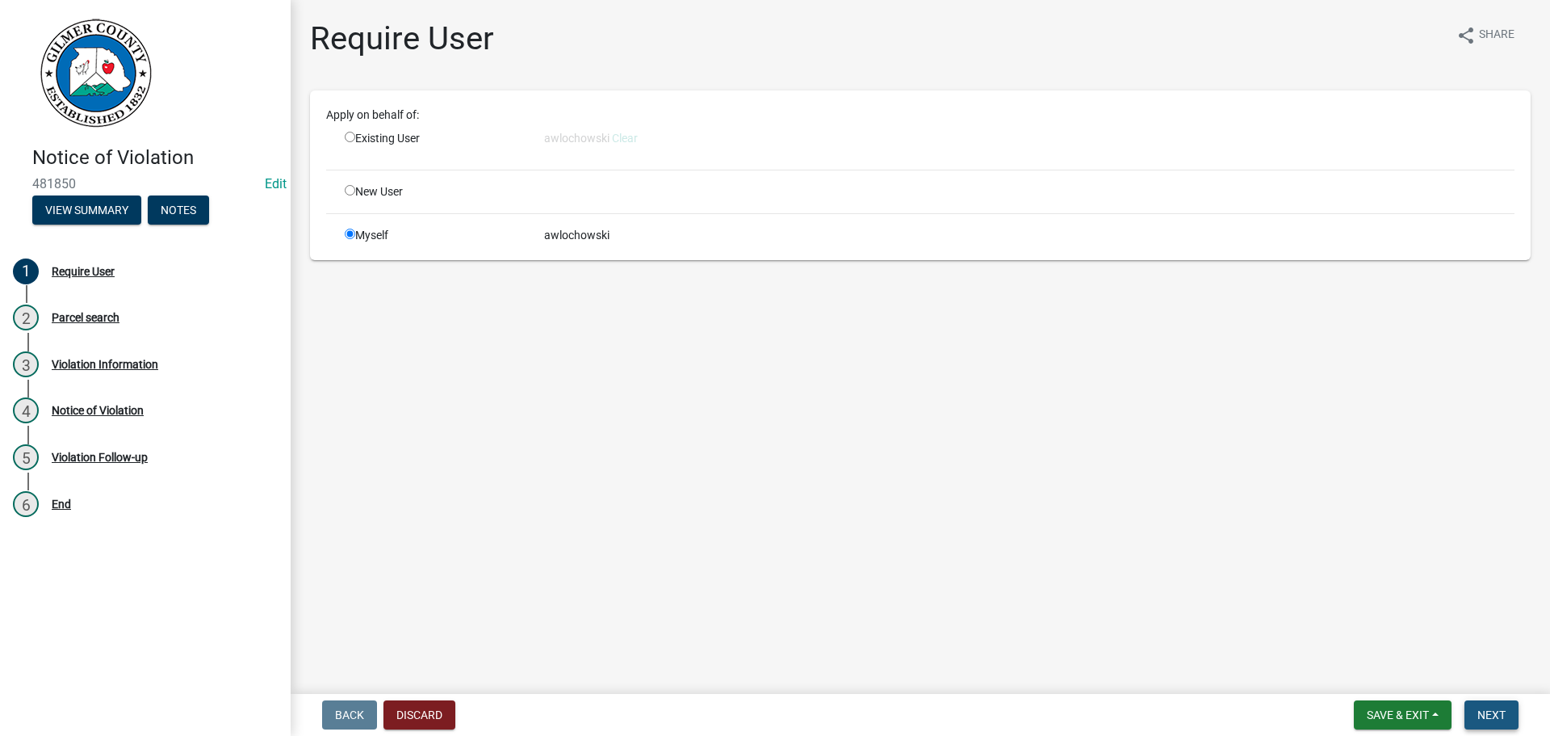
click at [1490, 714] on span "Next" at bounding box center [1492, 714] width 28 height 13
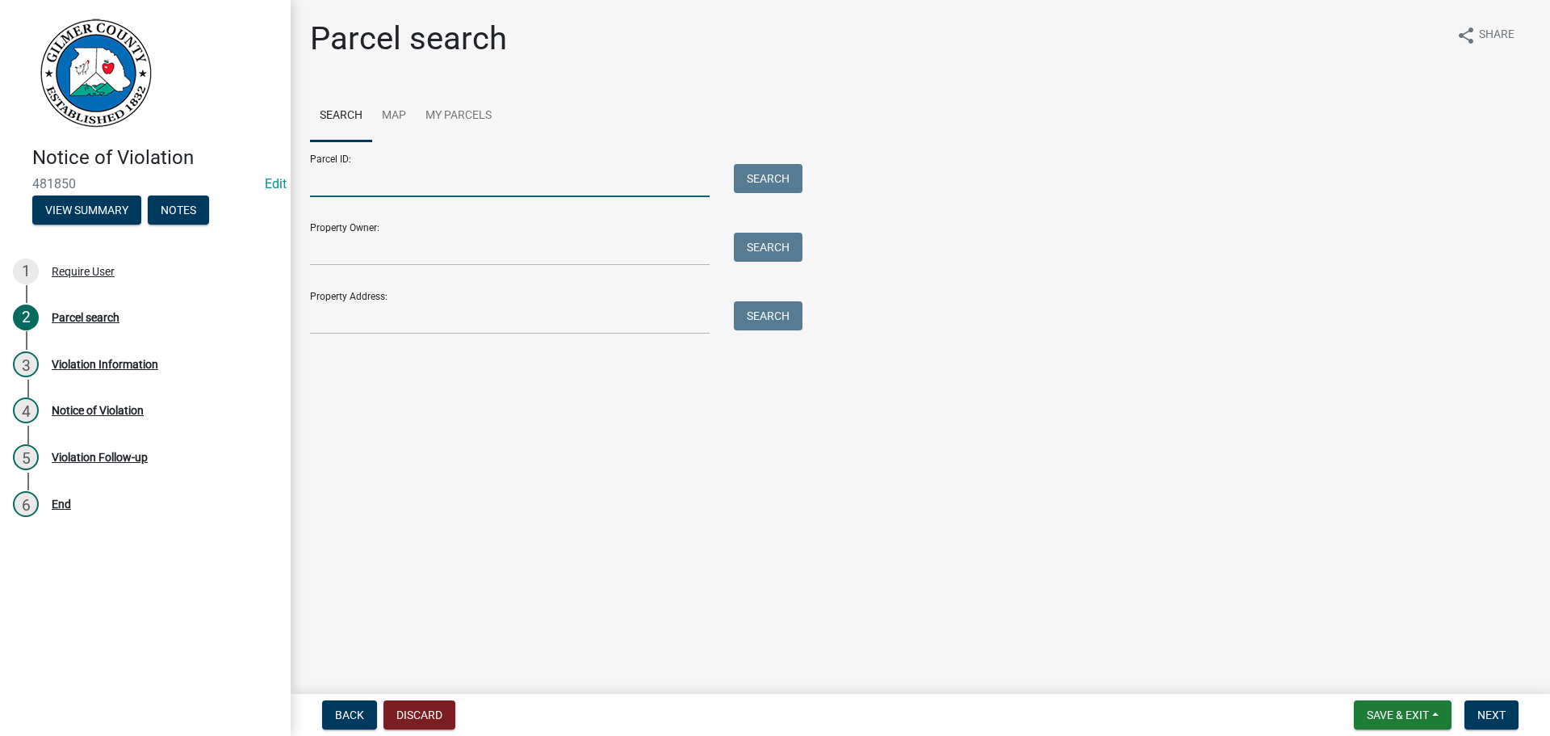
click at [350, 187] on input "Parcel ID:" at bounding box center [510, 180] width 400 height 33
type input "3085 034A"
click at [791, 170] on button "Search" at bounding box center [768, 178] width 69 height 29
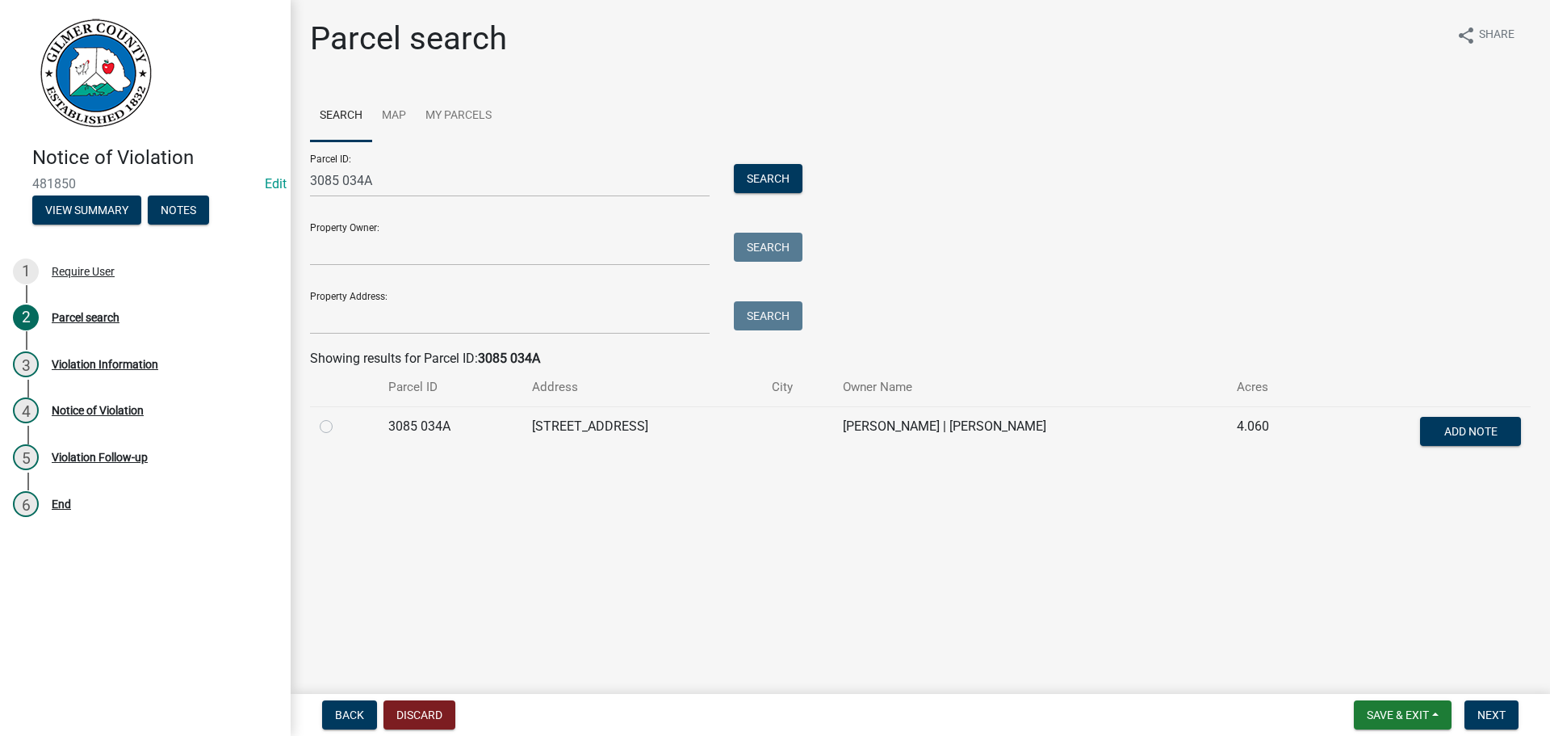
click at [339, 417] on label at bounding box center [339, 417] width 0 height 0
click at [339, 427] on 034A "radio" at bounding box center [344, 422] width 10 height 10
radio 034A "true"
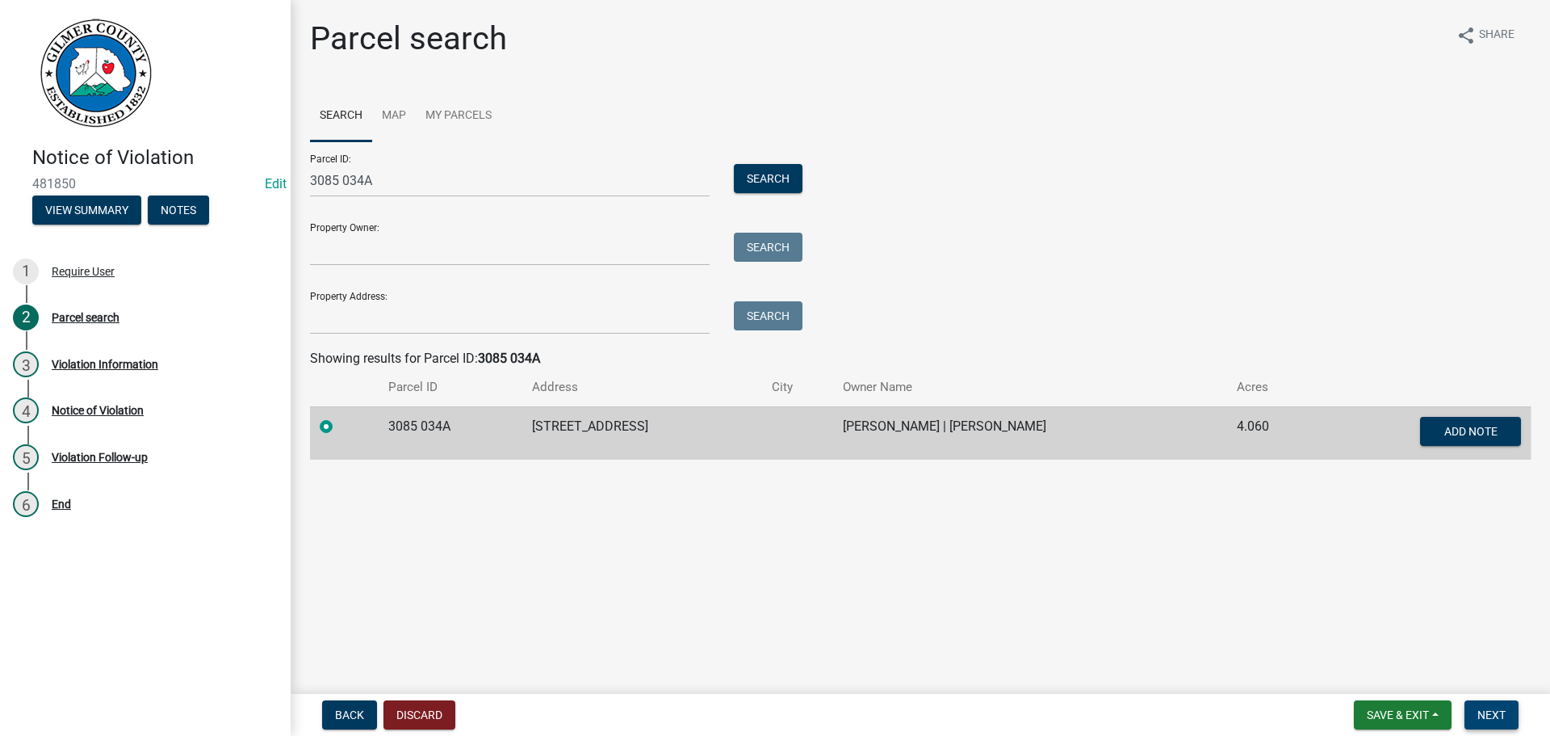
click at [1475, 707] on button "Next" at bounding box center [1492, 714] width 54 height 29
click at [1483, 709] on span "Next" at bounding box center [1492, 714] width 28 height 13
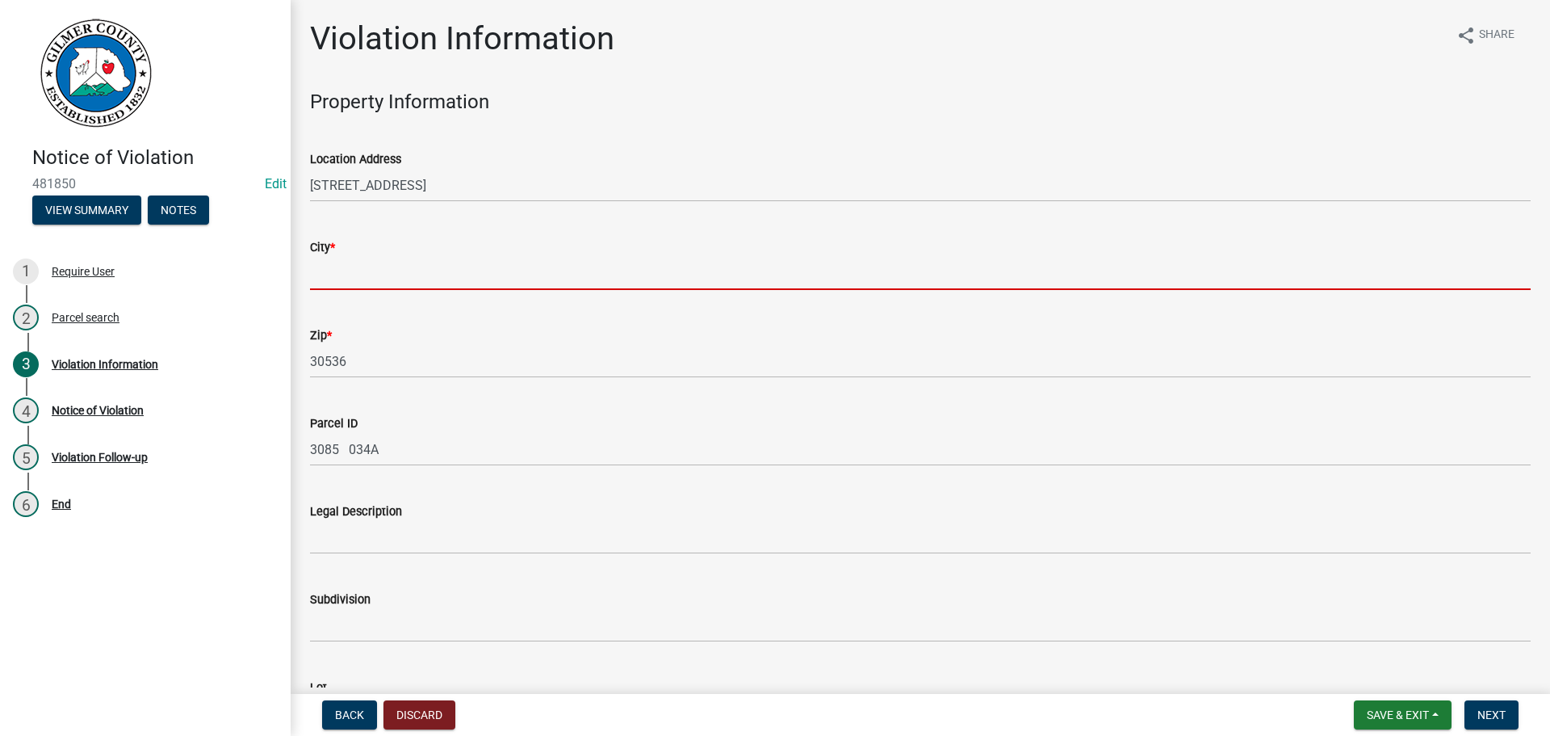
click at [368, 270] on input "City *" at bounding box center [920, 273] width 1221 height 33
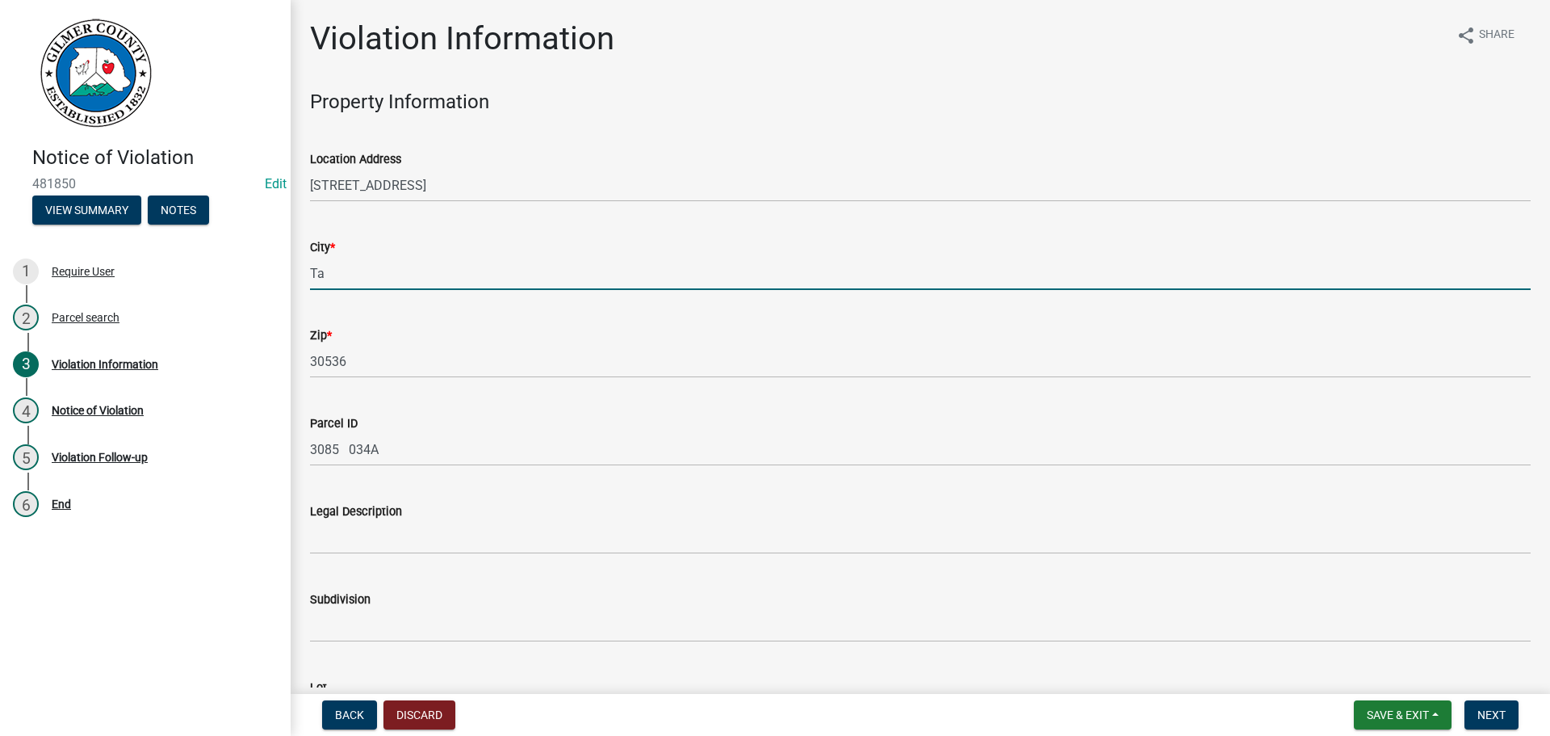
type input "T"
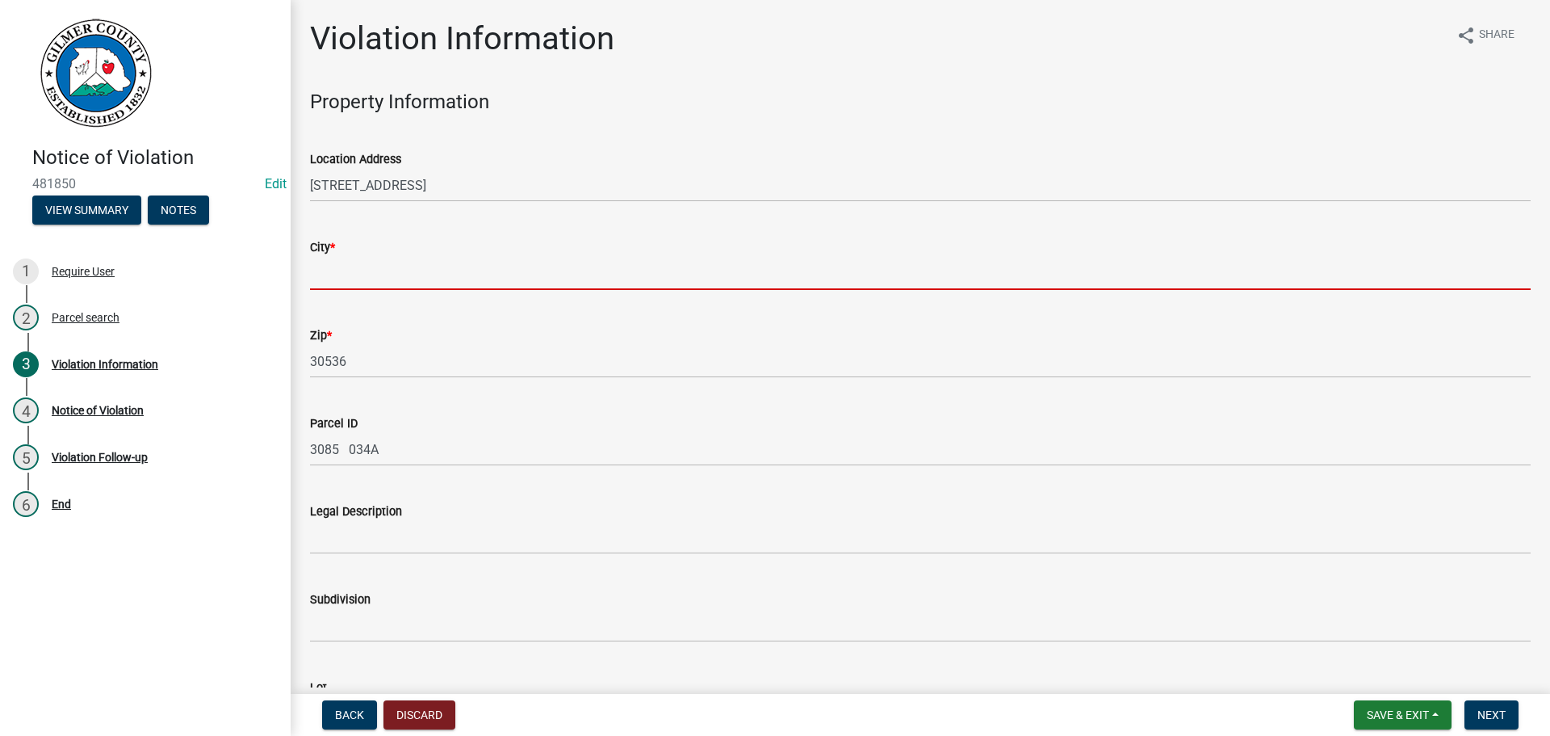
click at [405, 278] on input "City *" at bounding box center [920, 273] width 1221 height 33
type input "Ellijay"
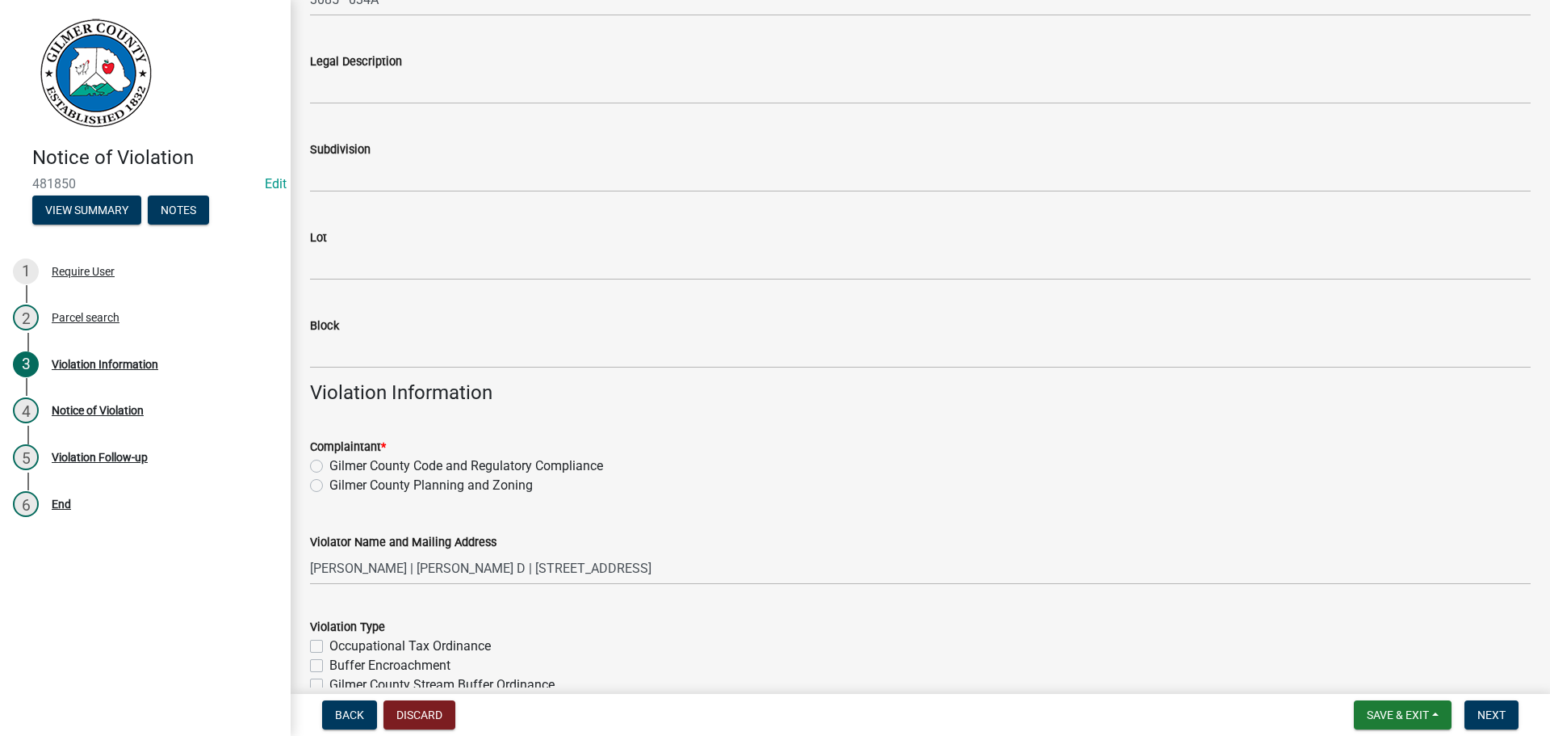
scroll to position [646, 0]
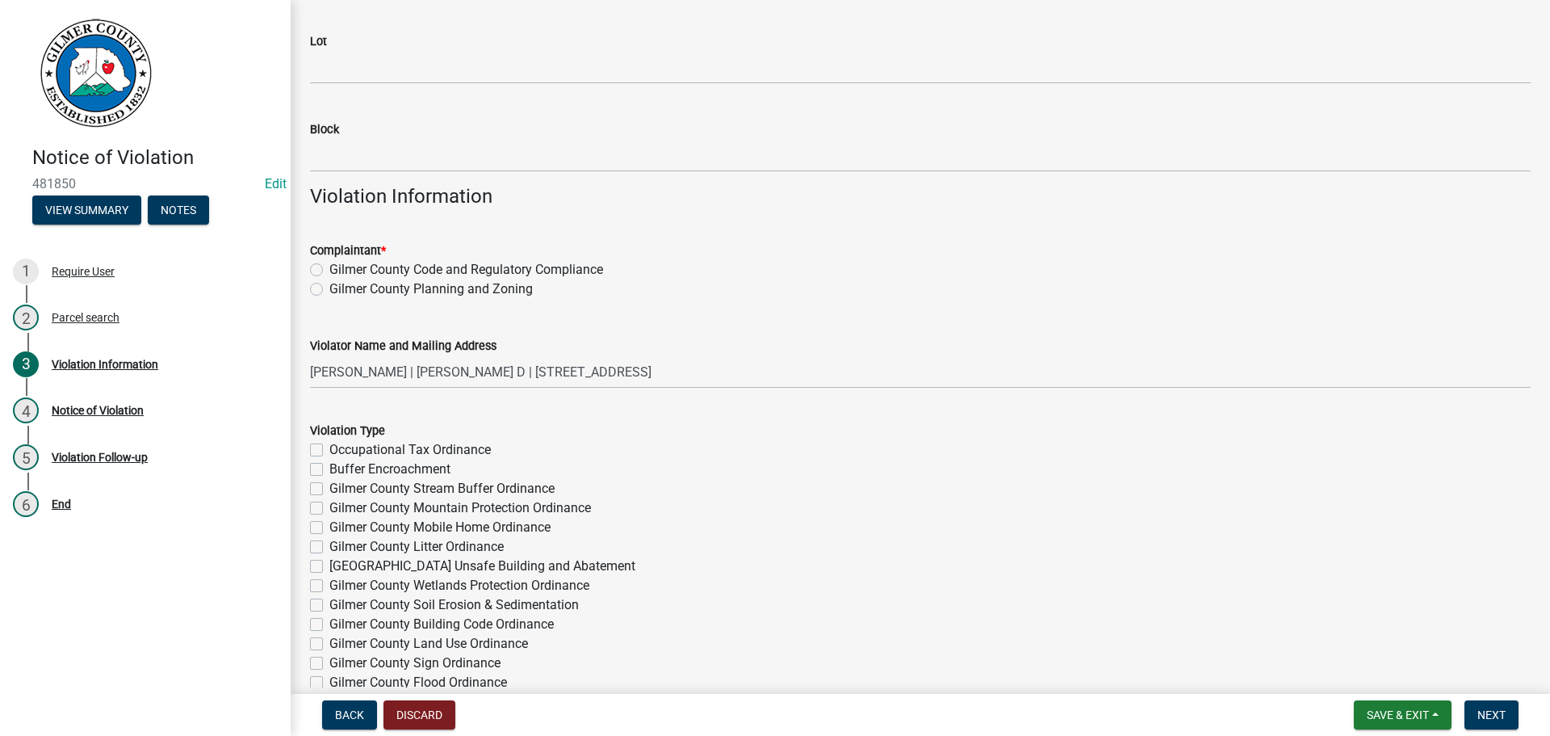
click at [329, 266] on label "Gilmer County Code and Regulatory Compliance" at bounding box center [466, 269] width 274 height 19
click at [329, 266] on input "Gilmer County Code and Regulatory Compliance" at bounding box center [334, 265] width 10 height 10
radio input "true"
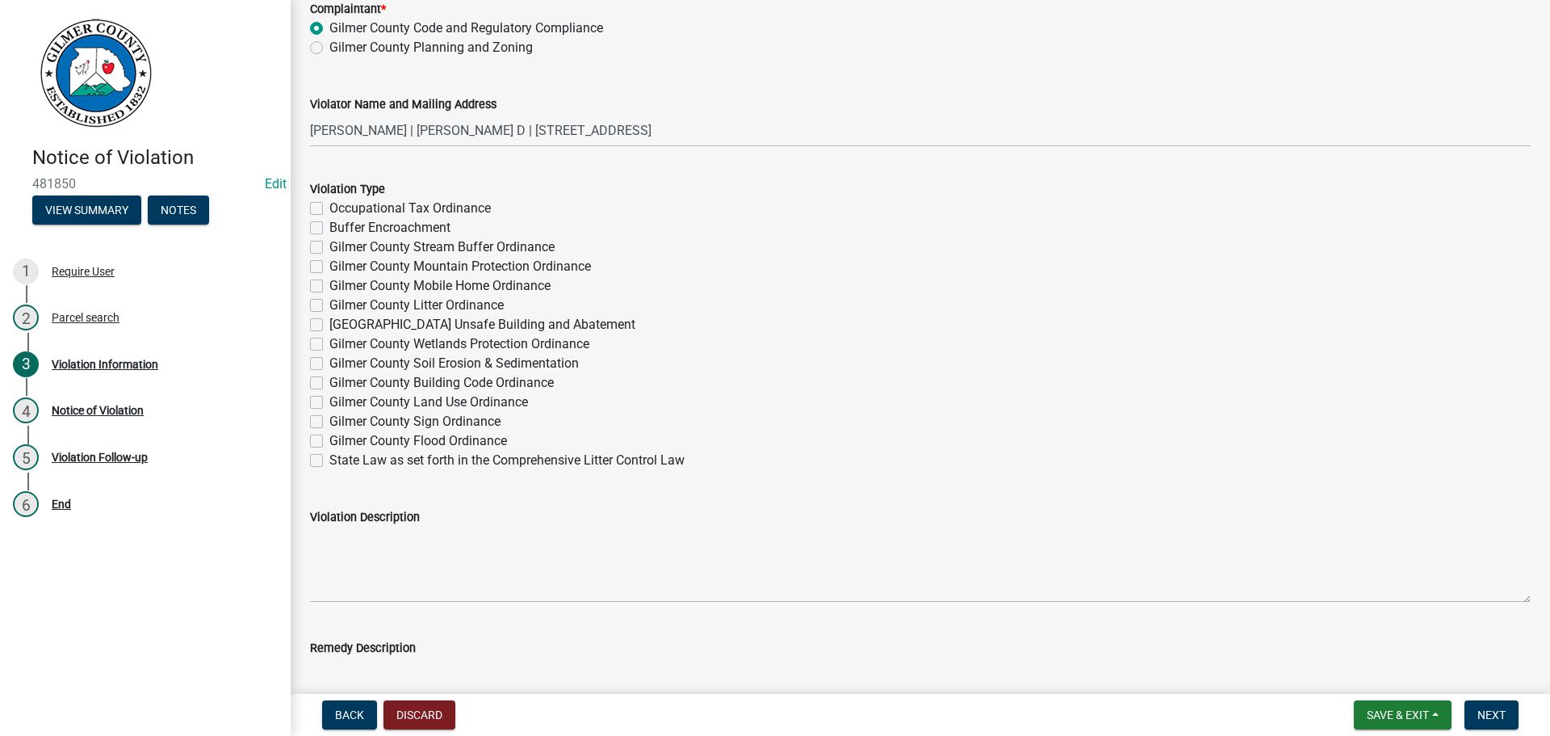
scroll to position [888, 0]
click at [329, 302] on label "Gilmer County Litter Ordinance" at bounding box center [416, 304] width 174 height 19
click at [329, 302] on input "Gilmer County Litter Ordinance" at bounding box center [334, 300] width 10 height 10
checkbox input "true"
checkbox input "false"
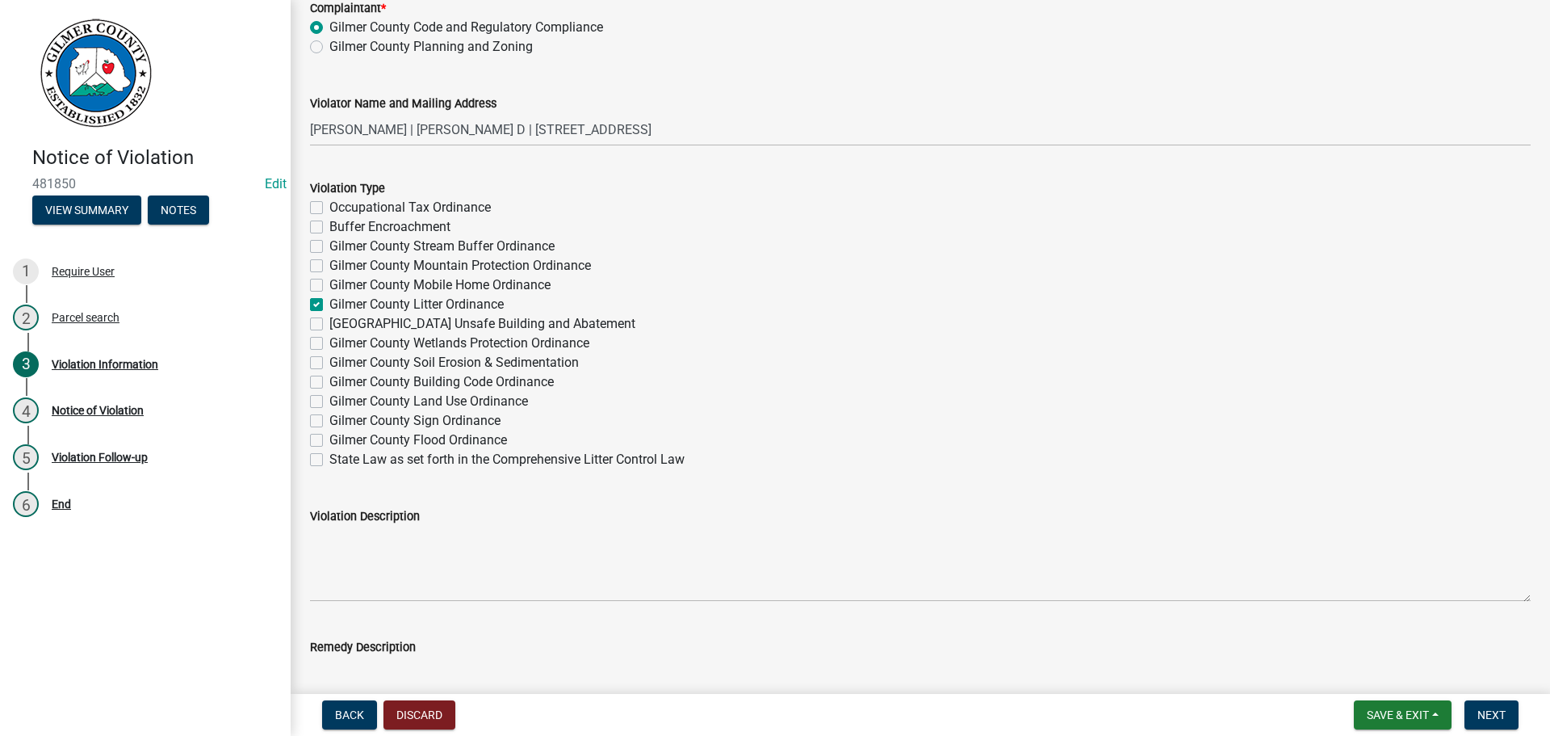
checkbox input "false"
checkbox input "true"
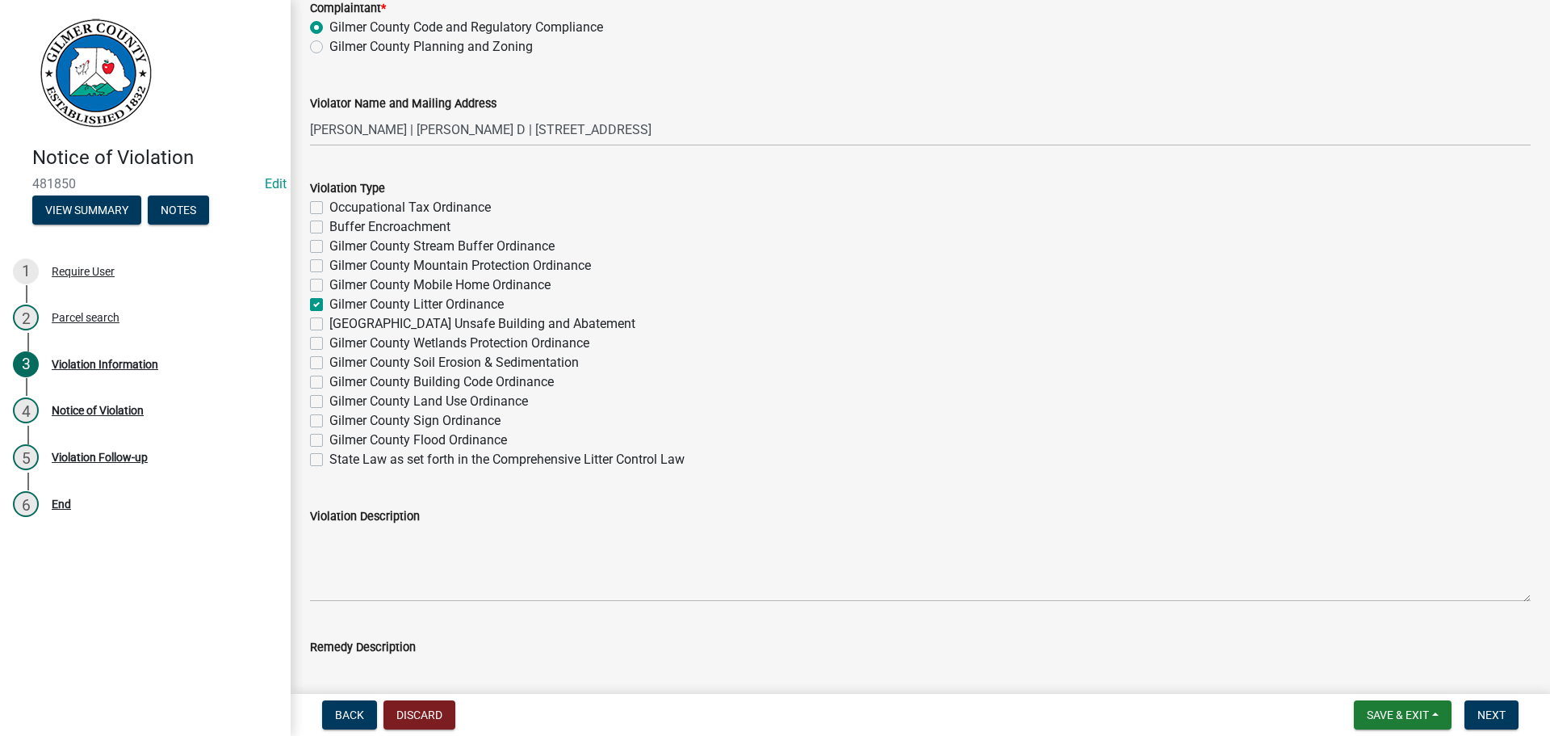
checkbox input "false"
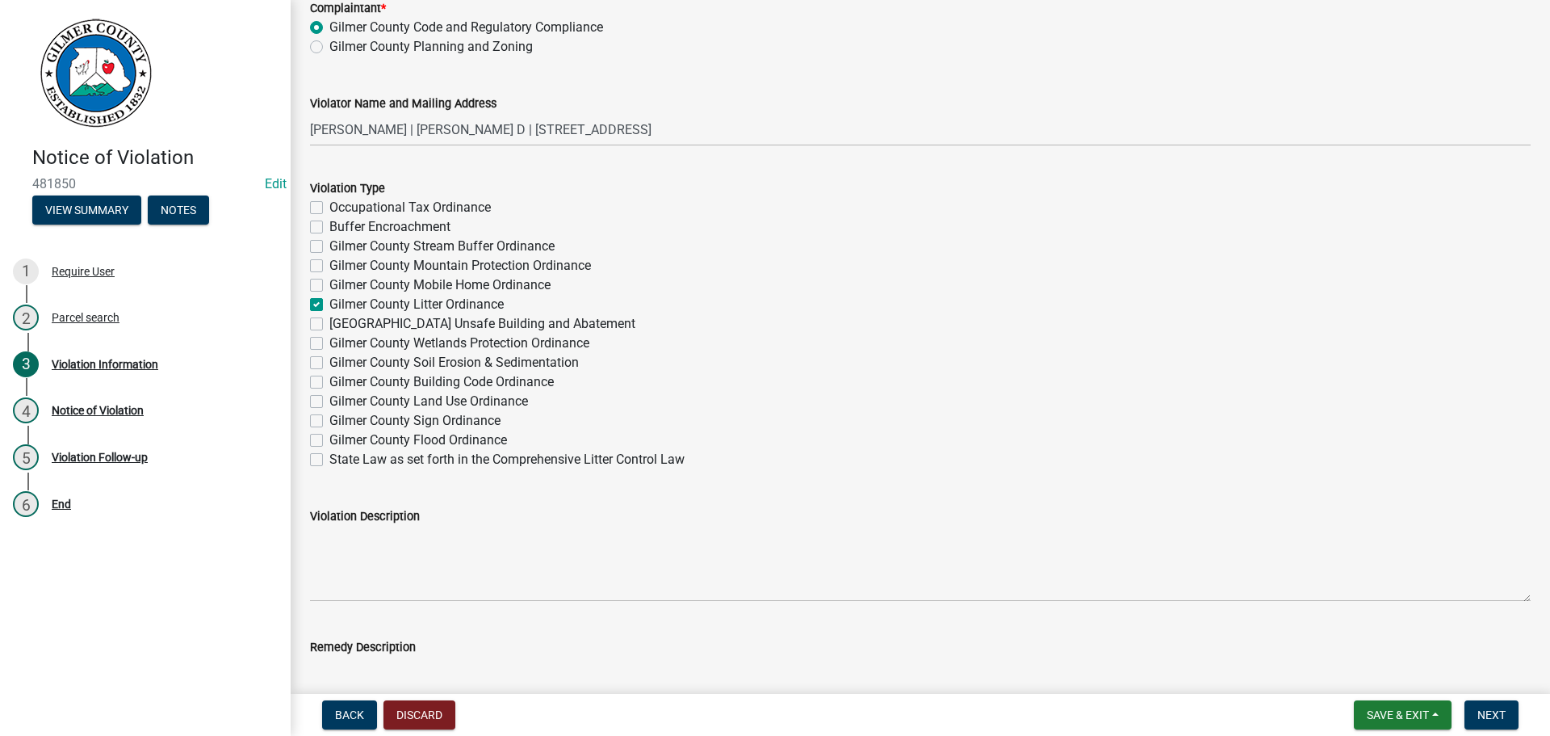
checkbox input "false"
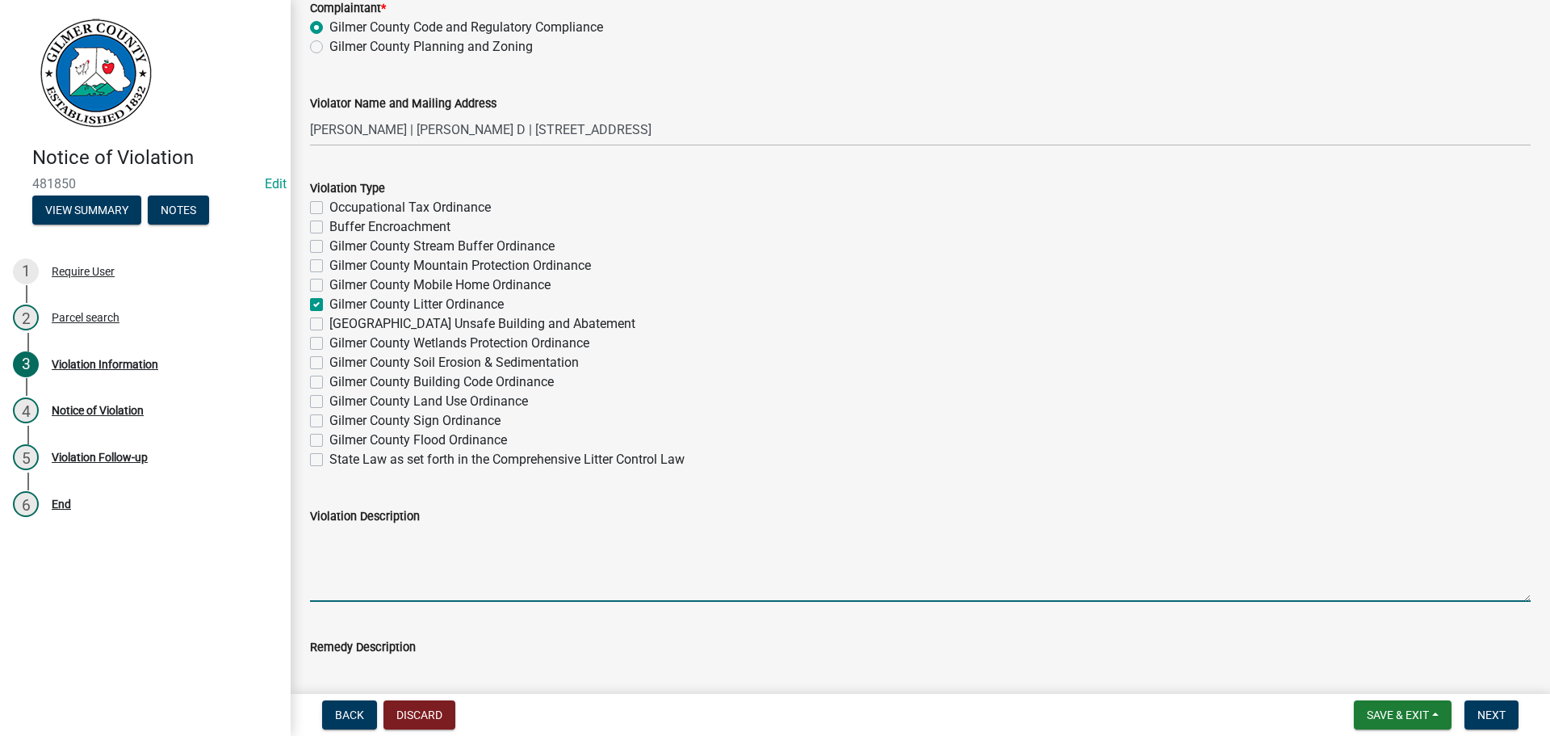
click at [320, 539] on textarea "Violation Description" at bounding box center [920, 564] width 1221 height 76
click at [749, 536] on textarea "Wrong parcel. Correct parcel with trash is #3085 034 which belongs to Tmaay Teem" at bounding box center [920, 564] width 1221 height 76
click at [799, 537] on textarea "Wrong parcel. Correct parcel with trash is #3085 034 which belongs to [PERSON_N…" at bounding box center [920, 564] width 1221 height 76
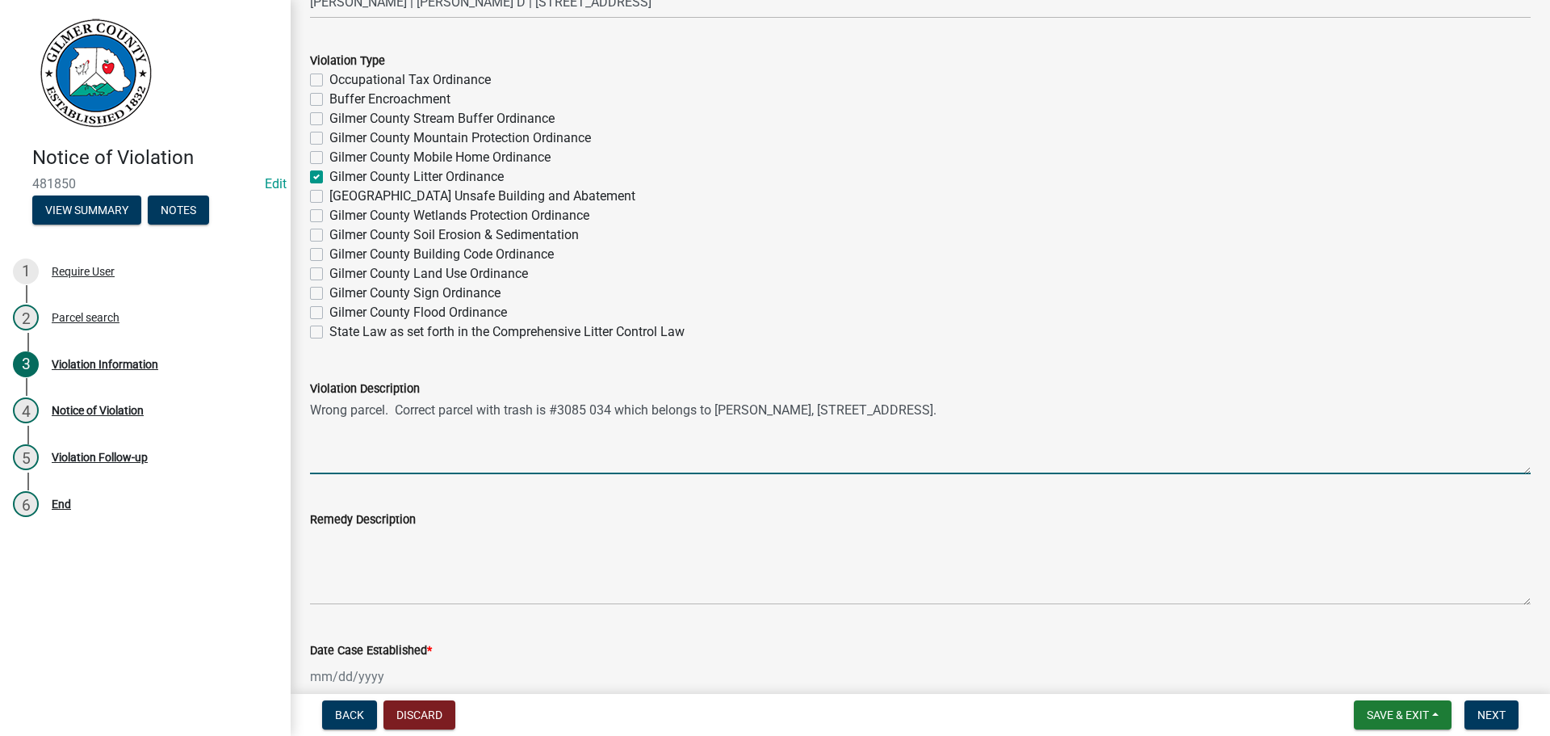
scroll to position [1050, 0]
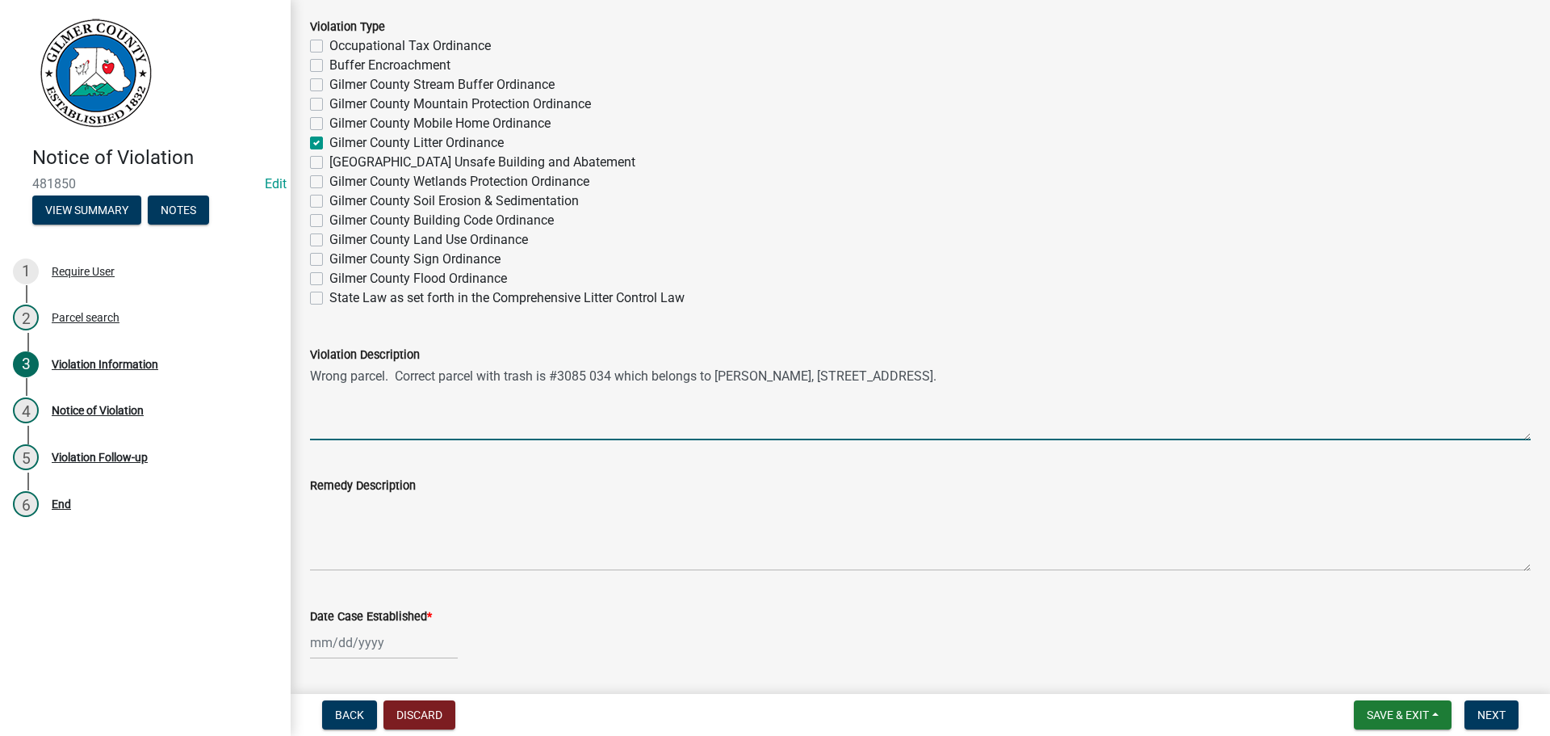
type textarea "Wrong parcel. Correct parcel with trash is #3085 034 which belongs to [PERSON_N…"
click at [368, 649] on div at bounding box center [384, 642] width 148 height 33
select select "9"
select select "2025"
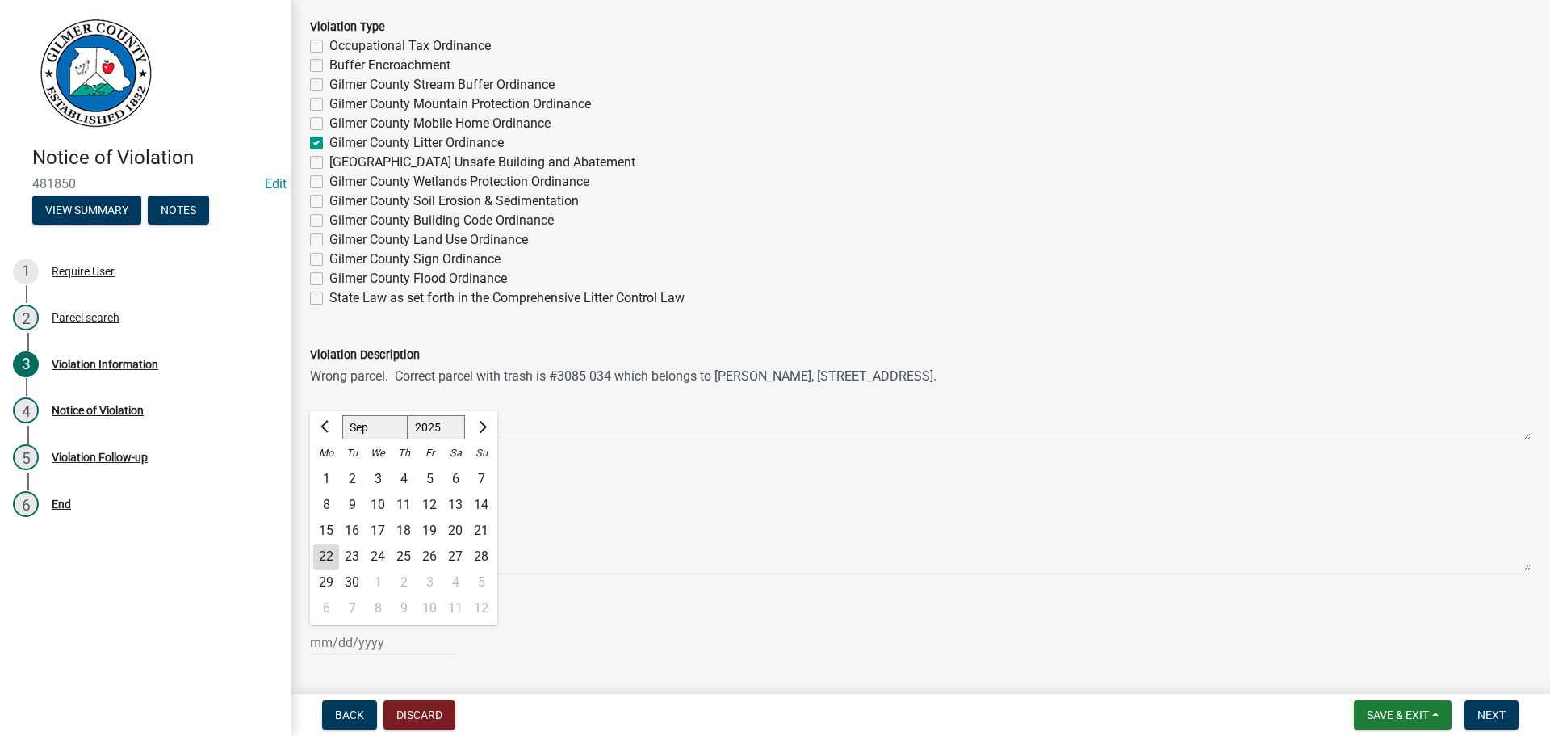
click at [329, 527] on div "15" at bounding box center [326, 531] width 26 height 26
type input "[DATE]"
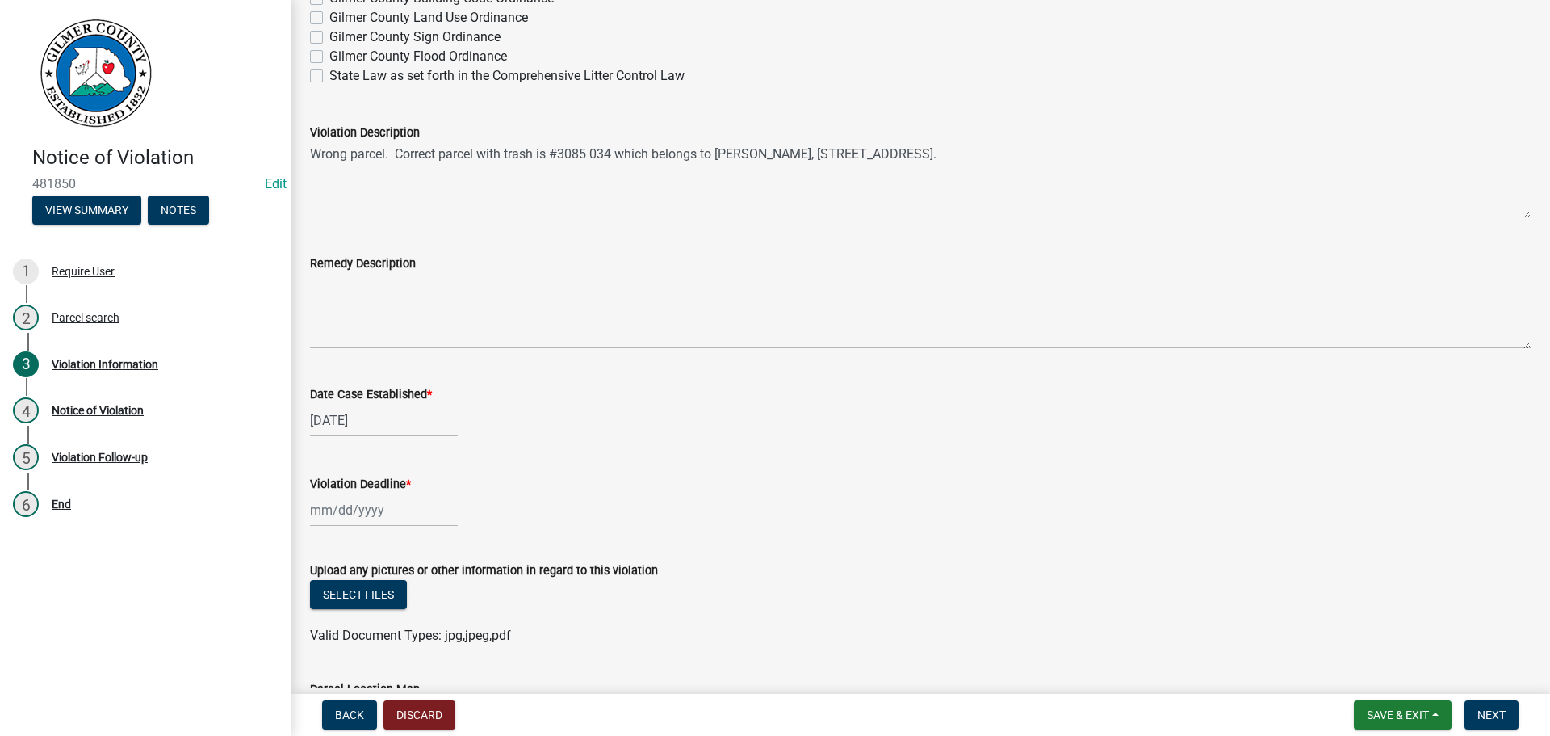
scroll to position [1292, 0]
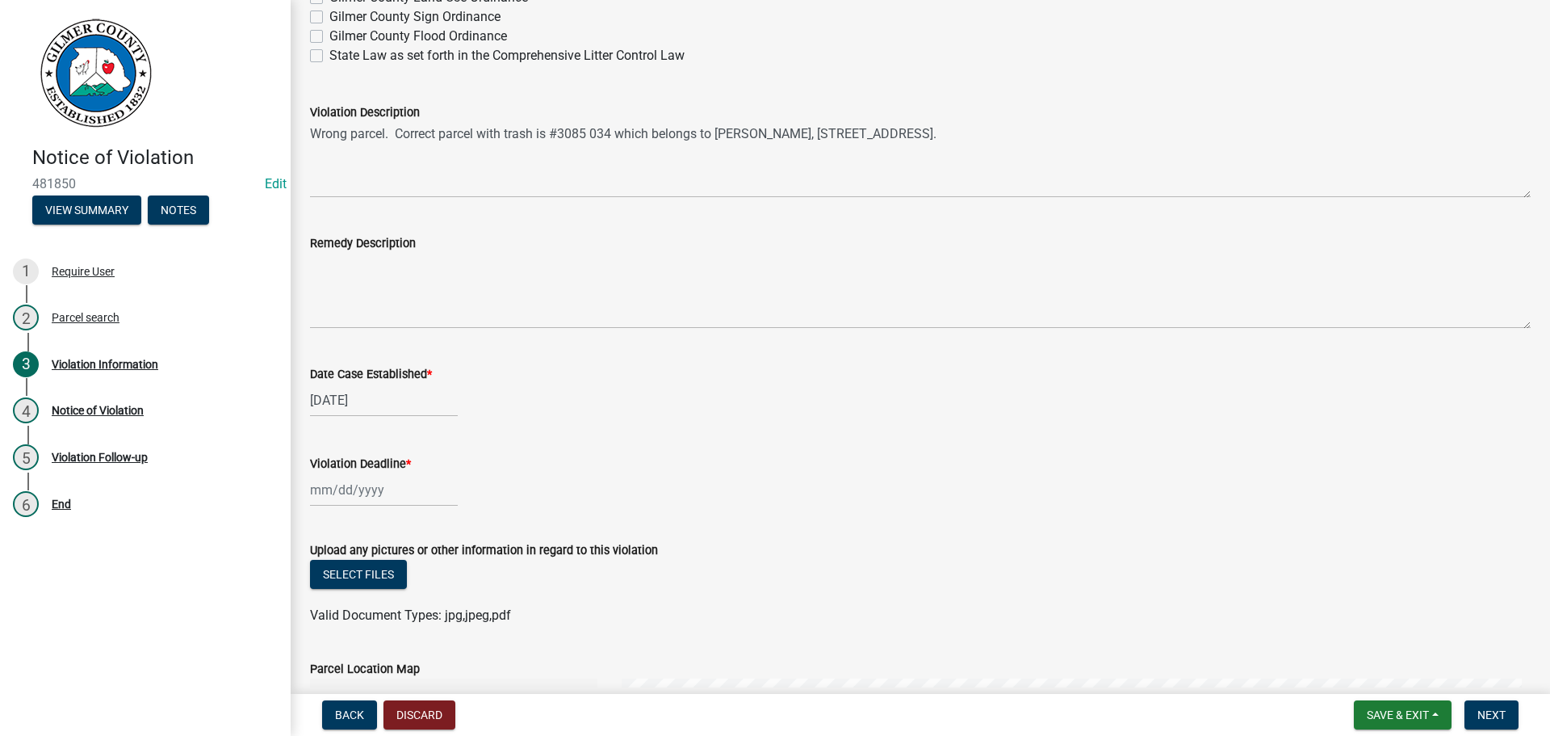
click at [360, 490] on div at bounding box center [384, 489] width 148 height 33
select select "9"
select select "2025"
click at [328, 402] on div "22" at bounding box center [326, 404] width 26 height 26
type input "[DATE]"
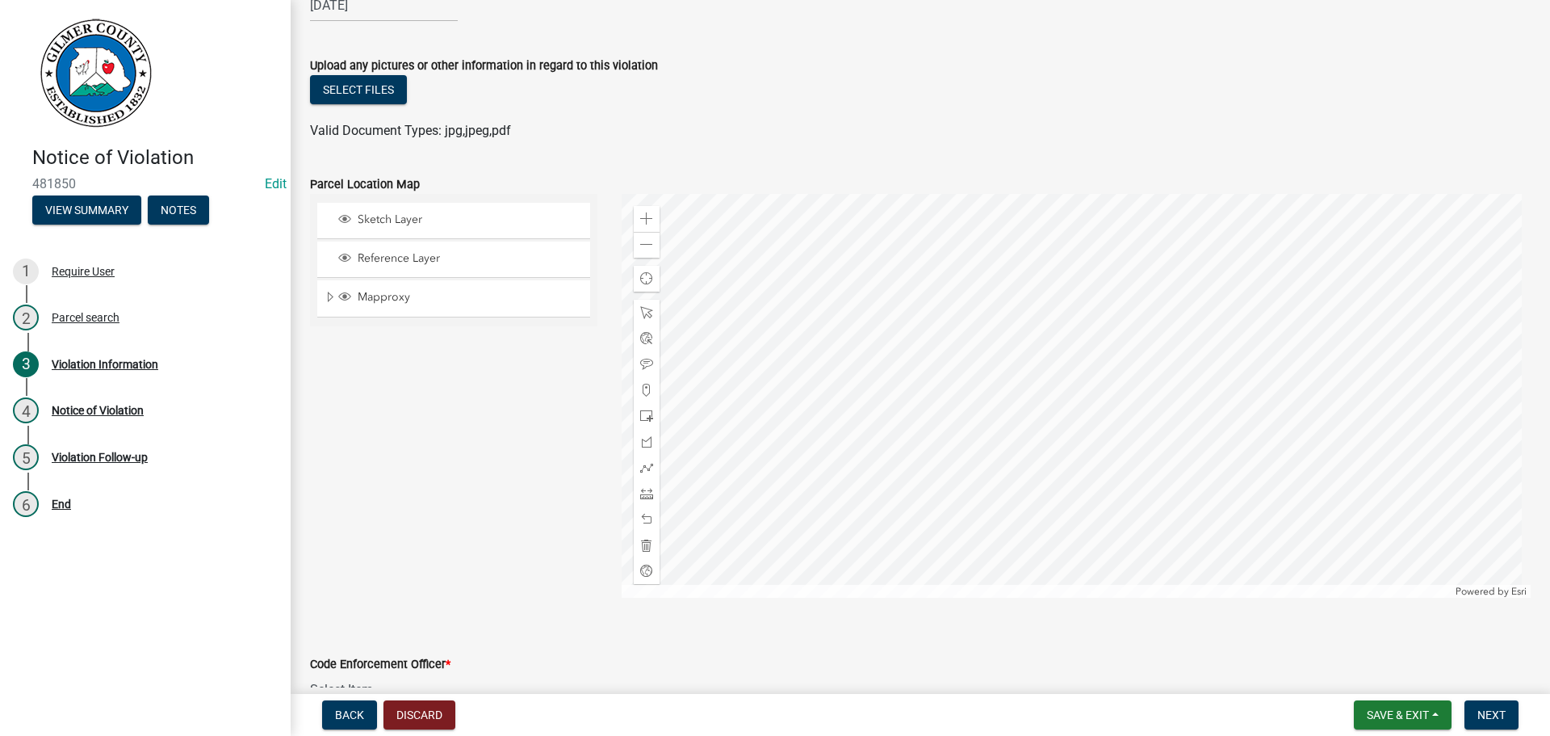
scroll to position [1873, 0]
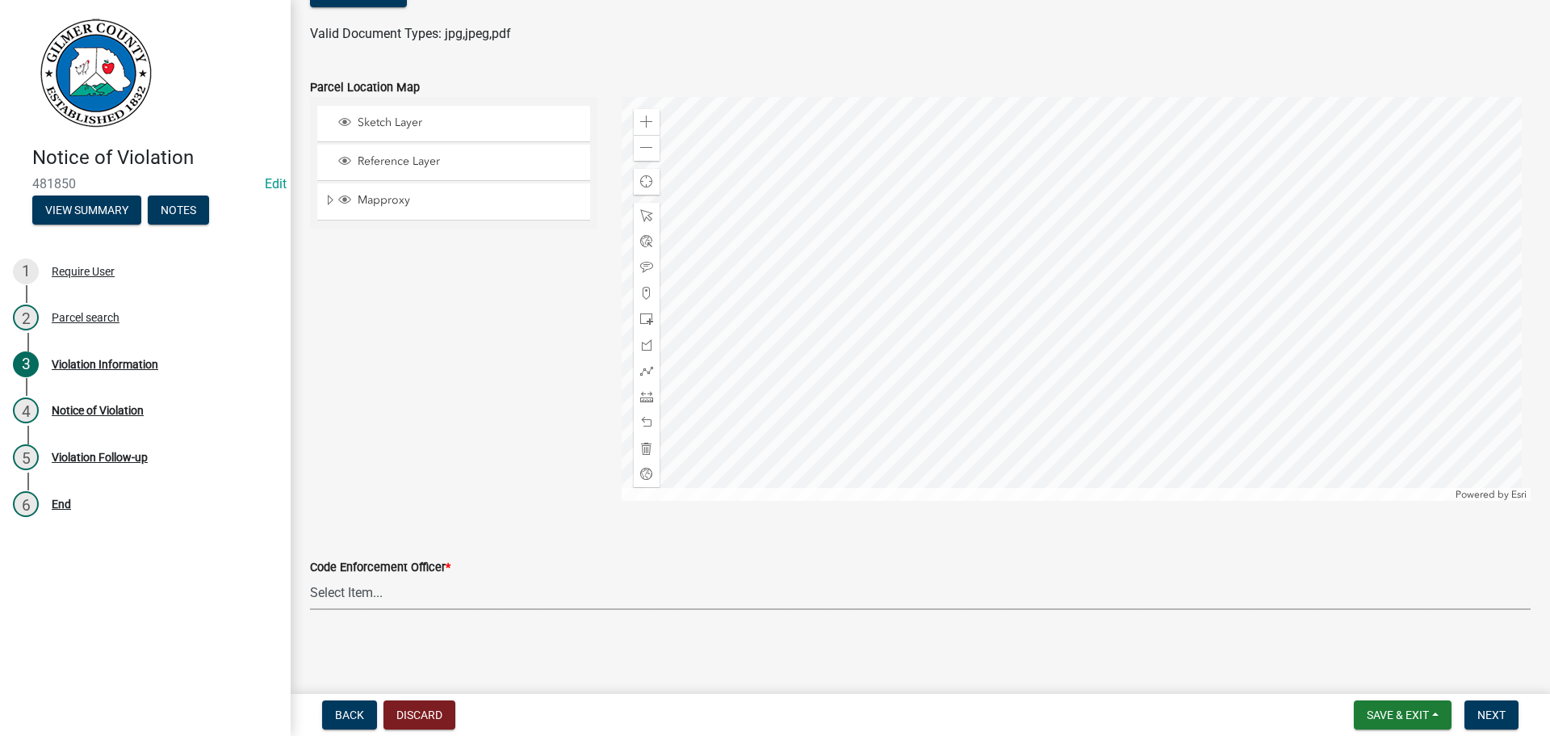
click at [357, 587] on select "Select Item... [PERSON_NAME] [PERSON_NAME] [PERSON_NAME] [PERSON_NAME] [PERSON_…" at bounding box center [920, 593] width 1221 height 33
click at [310, 577] on select "Select Item... [PERSON_NAME] [PERSON_NAME] [PERSON_NAME] [PERSON_NAME] [PERSON_…" at bounding box center [920, 593] width 1221 height 33
select select "f3ceb3fd-6d25-43c8-a8d6-5ddeb18f621b"
click at [1490, 708] on span "Next" at bounding box center [1492, 714] width 28 height 13
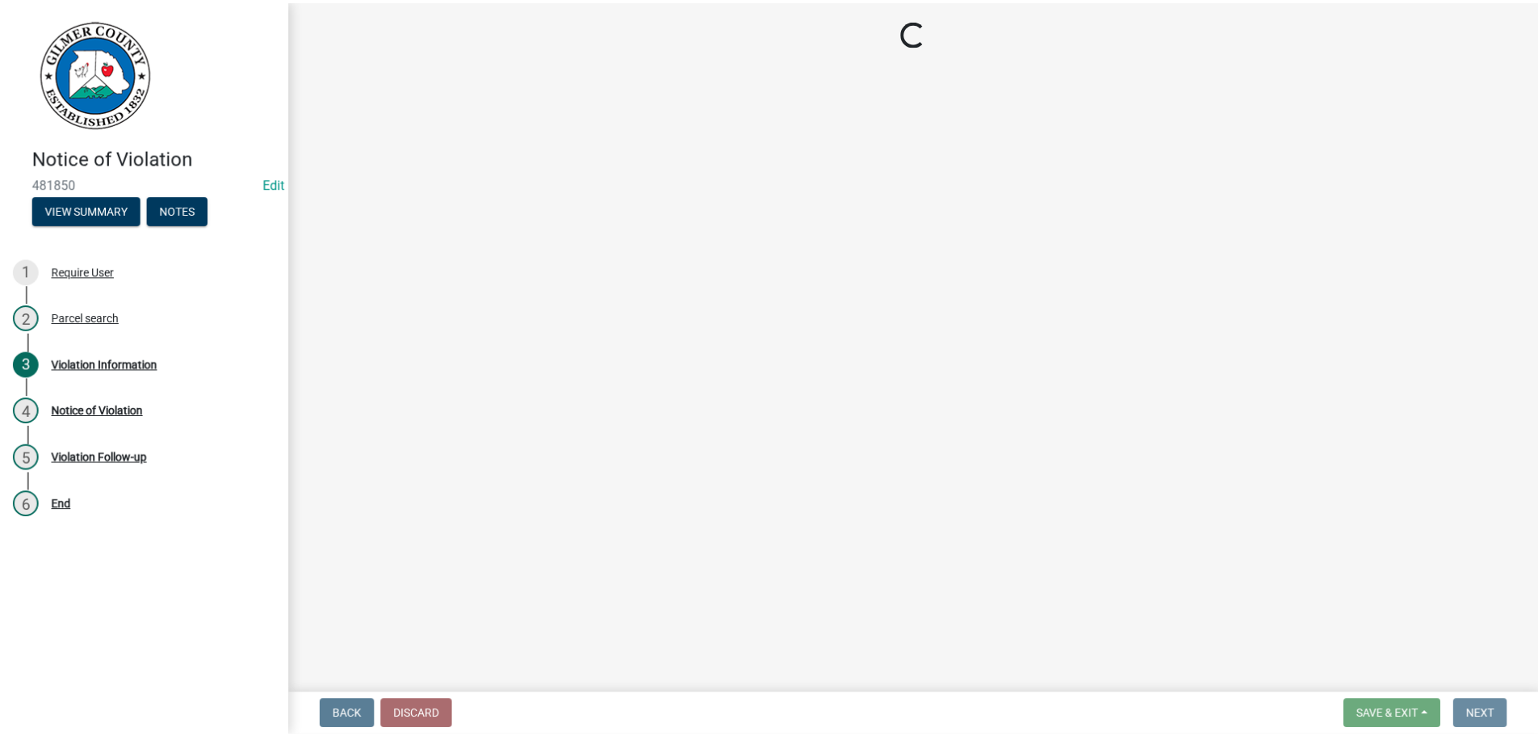
scroll to position [0, 0]
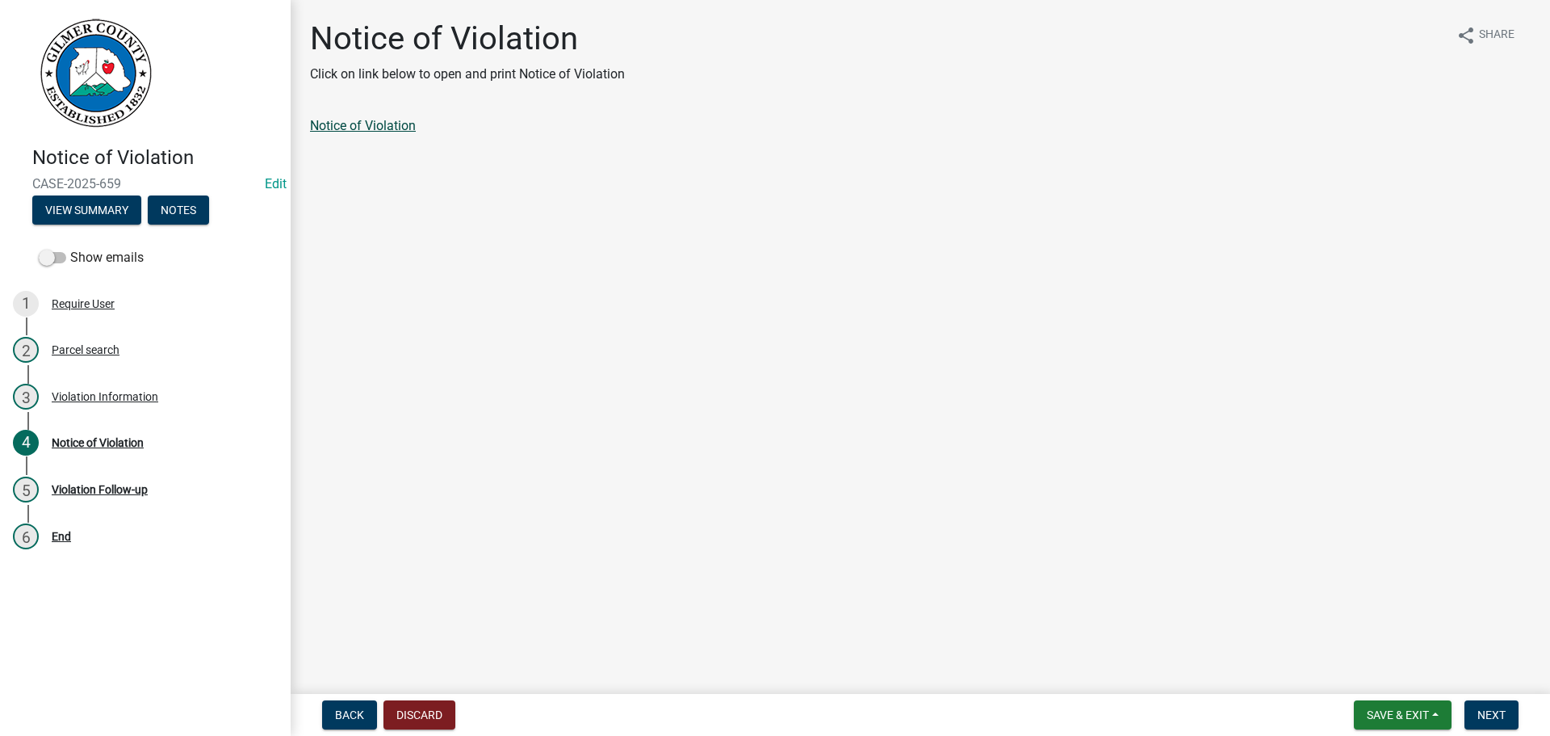
click at [379, 124] on link "Notice of Violation" at bounding box center [363, 125] width 106 height 15
drag, startPoint x: 1399, startPoint y: 715, endPoint x: 1395, endPoint y: 706, distance: 9.8
click at [1397, 710] on span "Save & Exit" at bounding box center [1398, 714] width 62 height 13
click at [1372, 669] on button "Save & Exit" at bounding box center [1387, 672] width 129 height 39
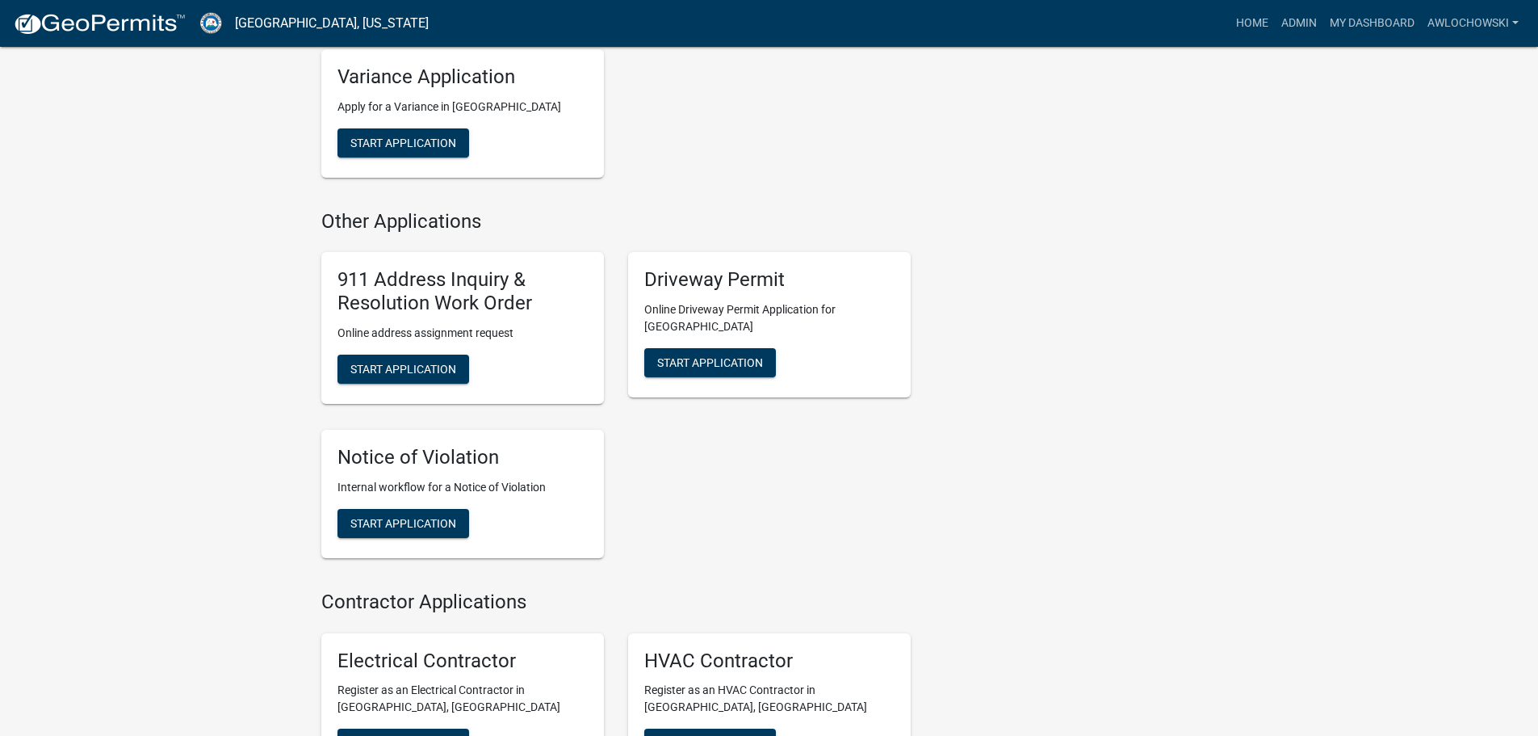
scroll to position [1534, 0]
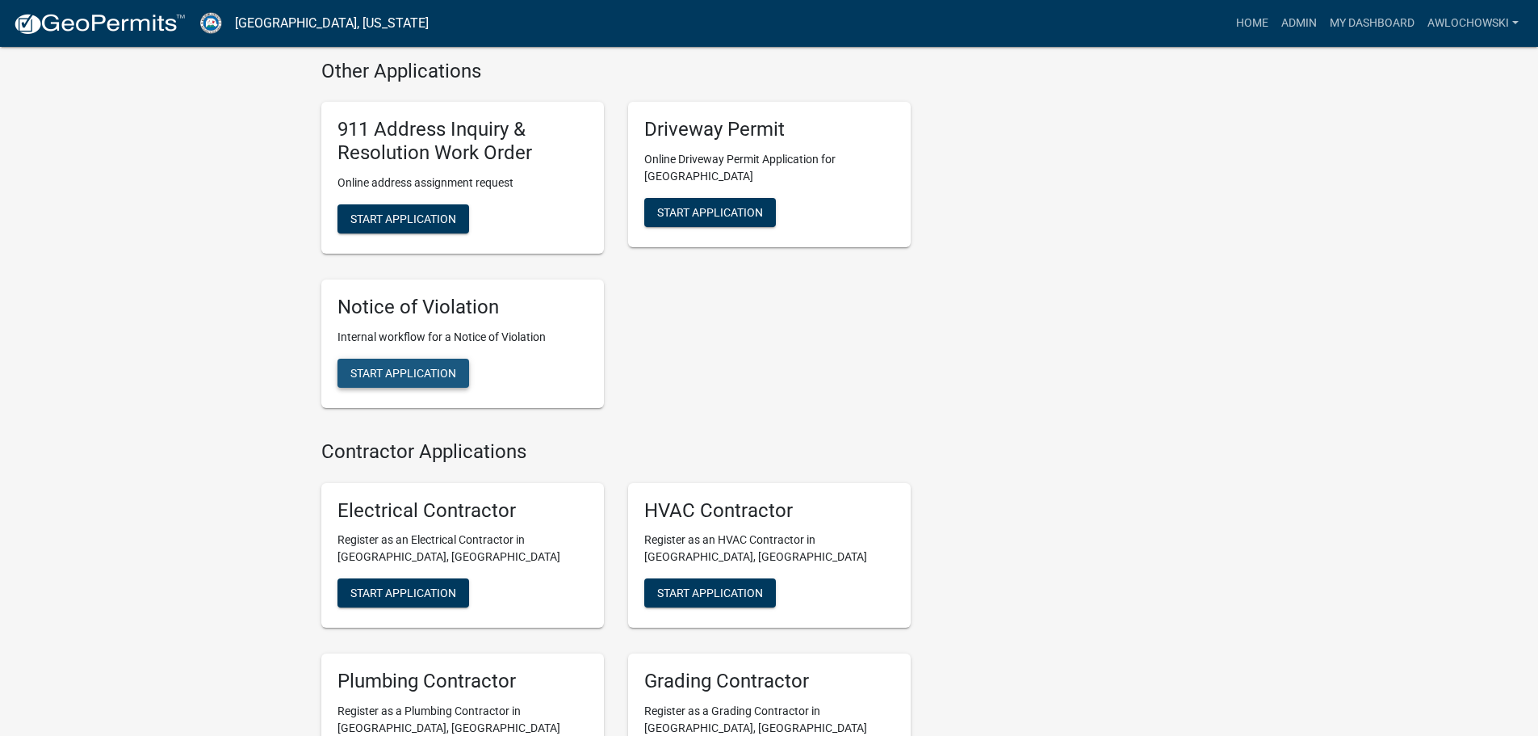
click at [417, 366] on span "Start Application" at bounding box center [403, 372] width 106 height 13
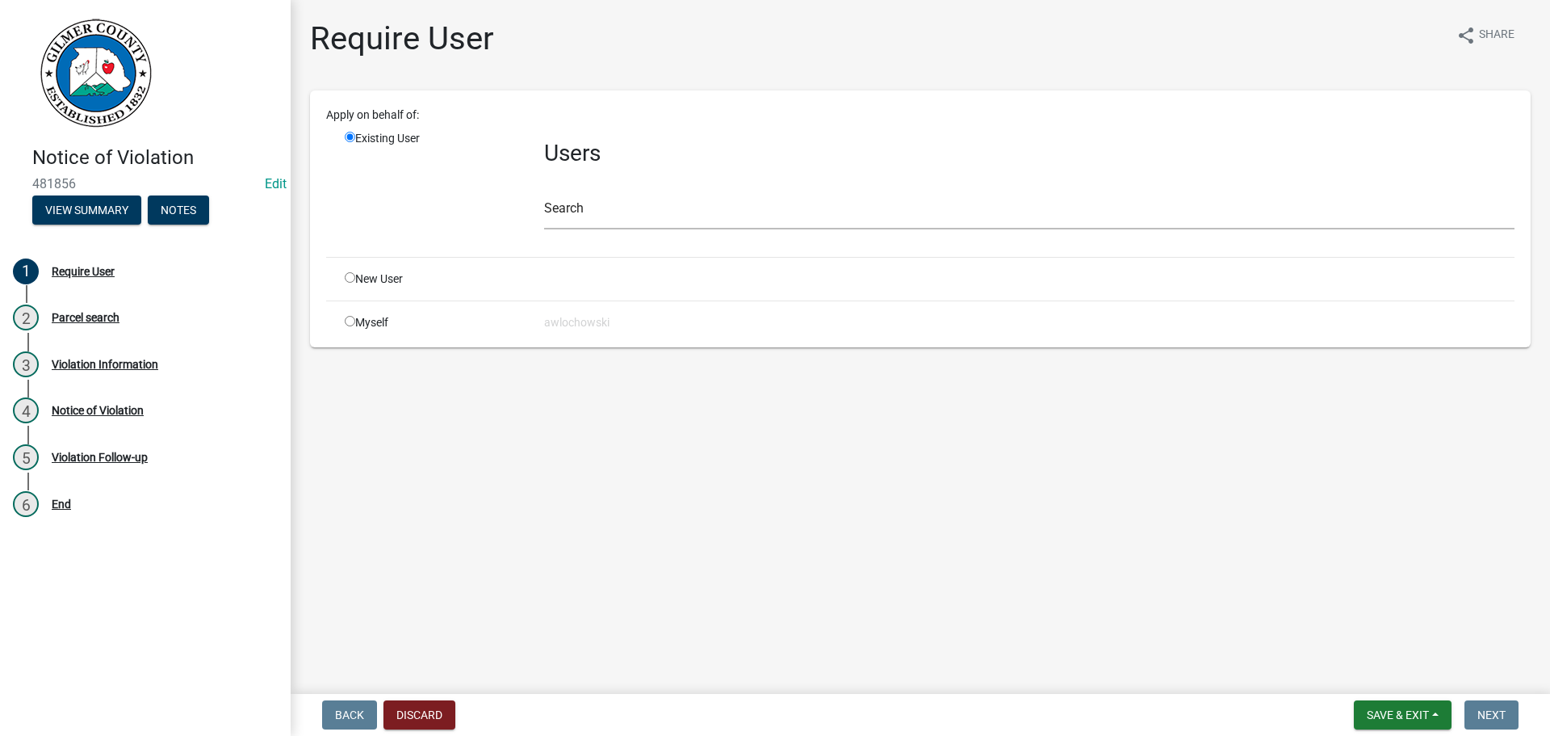
click at [348, 321] on input "radio" at bounding box center [350, 321] width 10 height 10
radio input "true"
radio input "false"
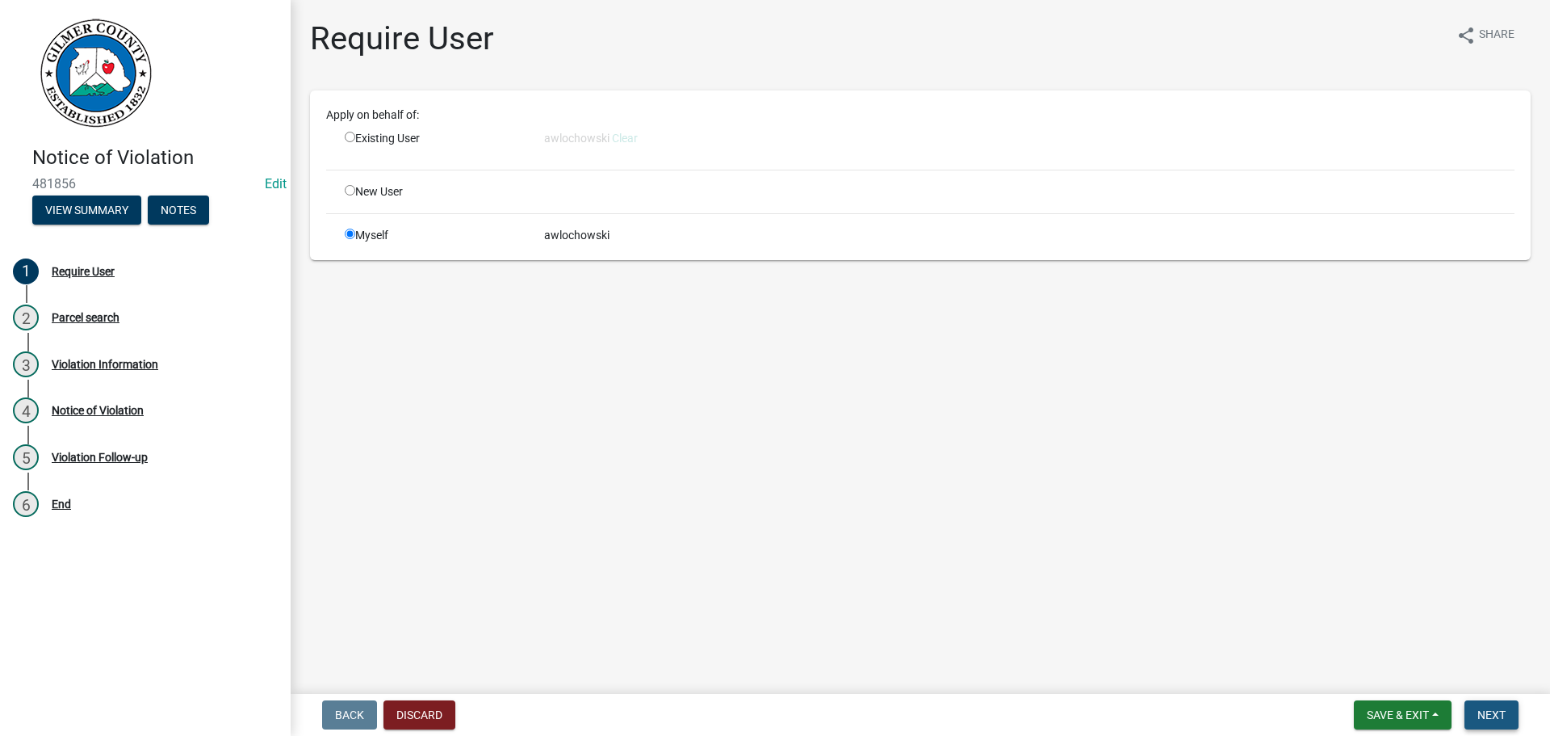
click at [1487, 713] on span "Next" at bounding box center [1492, 714] width 28 height 13
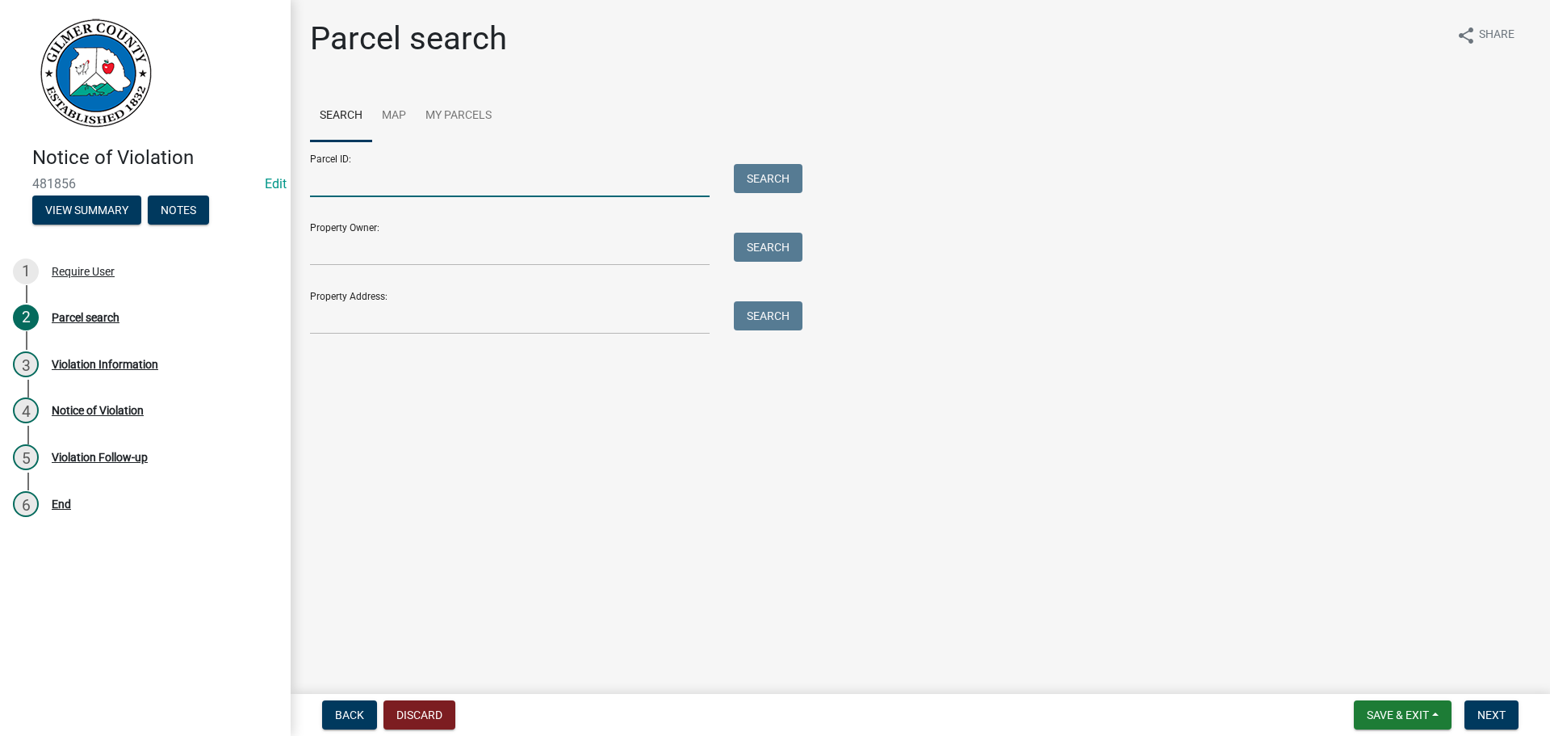
click at [324, 190] on input "Parcel ID:" at bounding box center [510, 180] width 400 height 33
type input "3085 034"
click at [781, 177] on button "Search" at bounding box center [768, 178] width 69 height 29
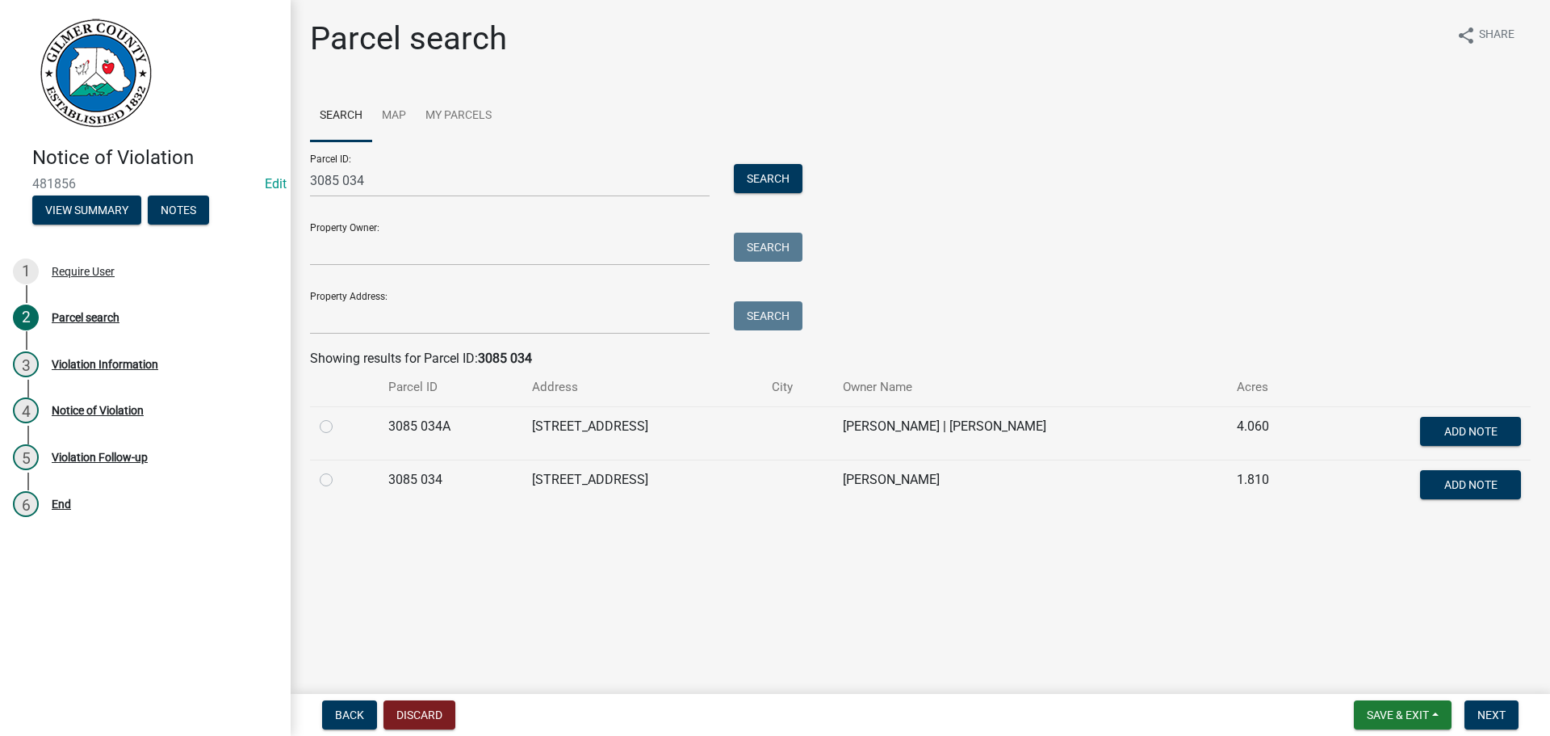
click at [339, 470] on label at bounding box center [339, 470] width 0 height 0
click at [339, 480] on 034 "radio" at bounding box center [344, 475] width 10 height 10
radio 034 "true"
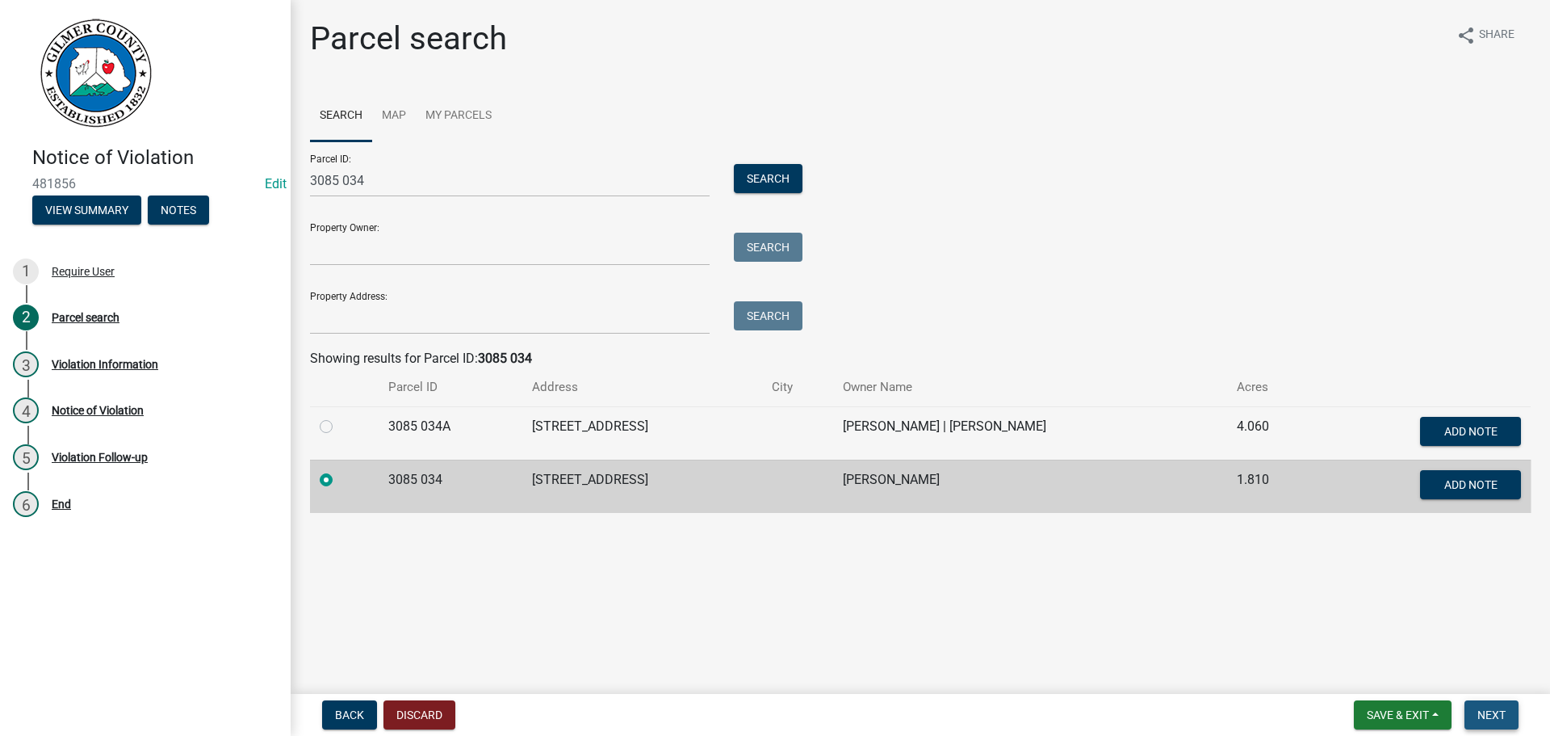
click at [1496, 705] on button "Next" at bounding box center [1492, 714] width 54 height 29
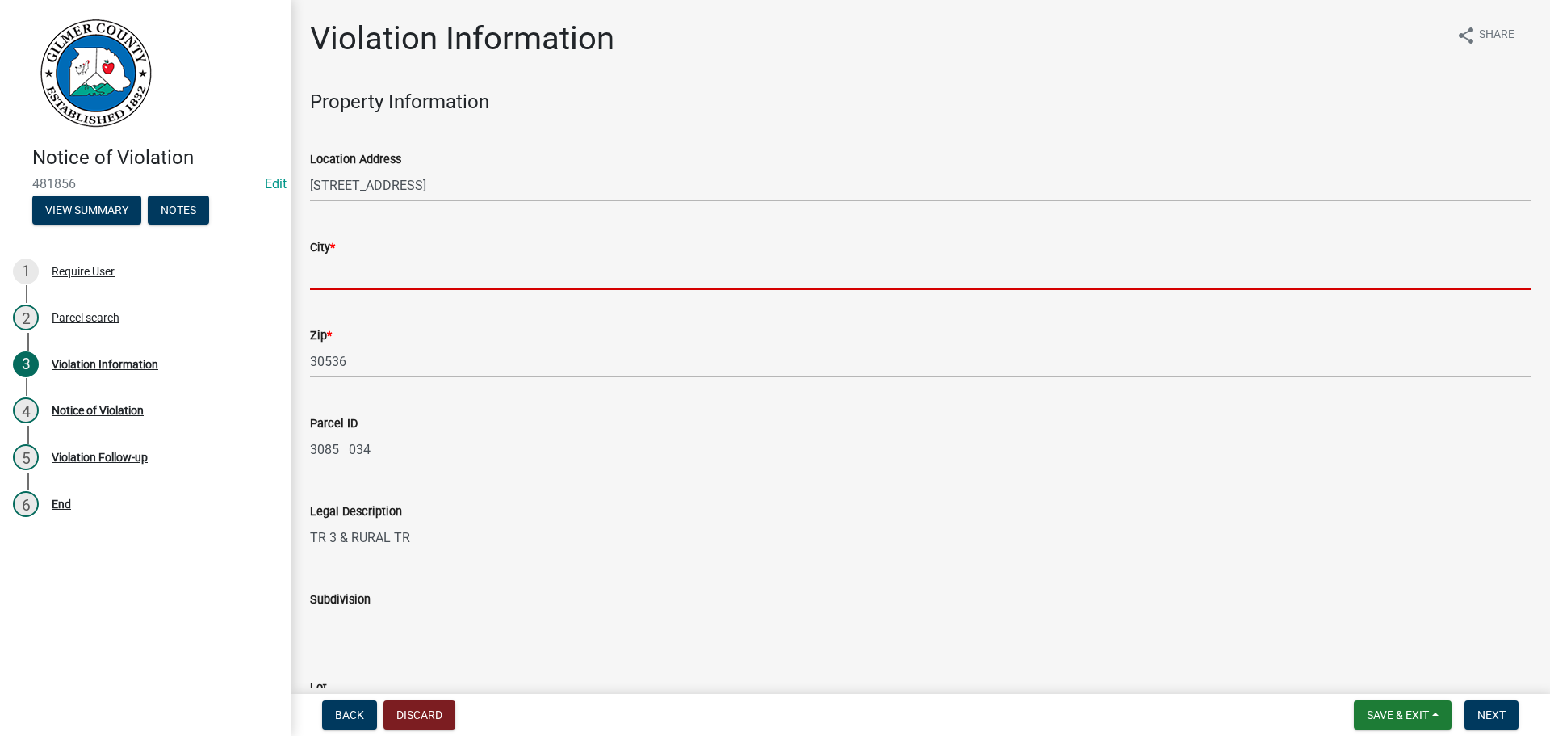
click at [338, 266] on input "City *" at bounding box center [920, 273] width 1221 height 33
type input "Ellijay"
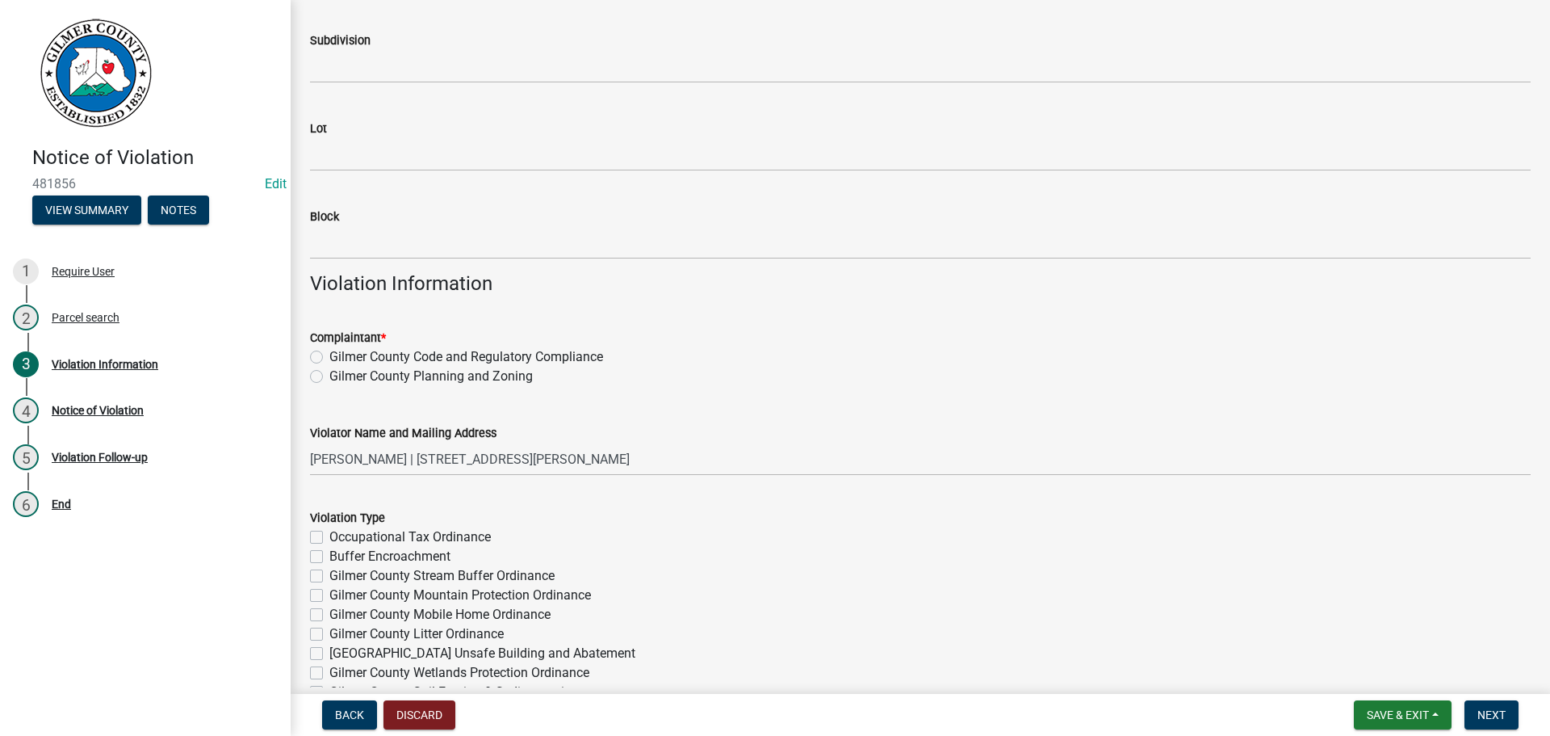
scroll to position [565, 0]
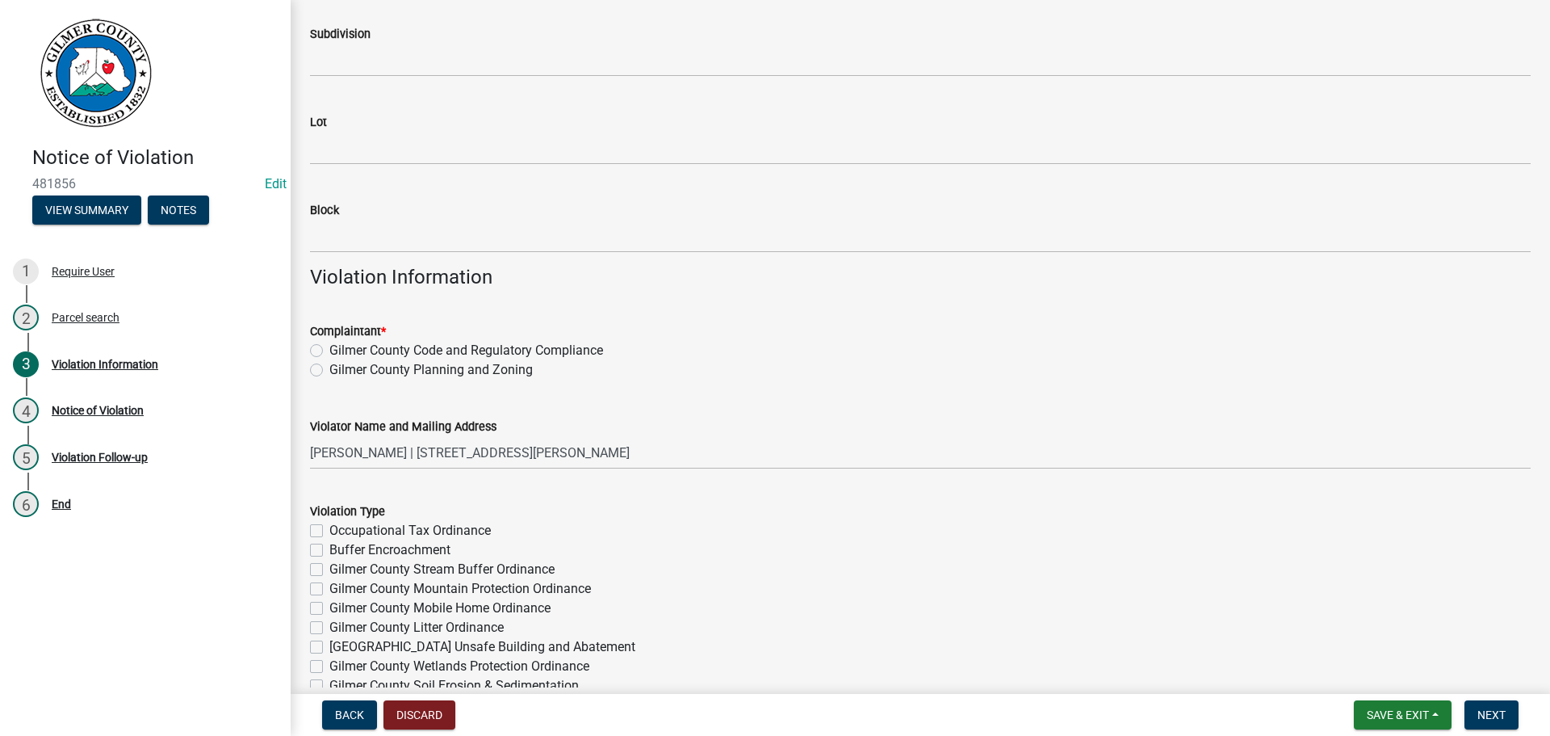
click at [329, 346] on label "Gilmer County Code and Regulatory Compliance" at bounding box center [466, 350] width 274 height 19
click at [329, 346] on input "Gilmer County Code and Regulatory Compliance" at bounding box center [334, 346] width 10 height 10
radio input "true"
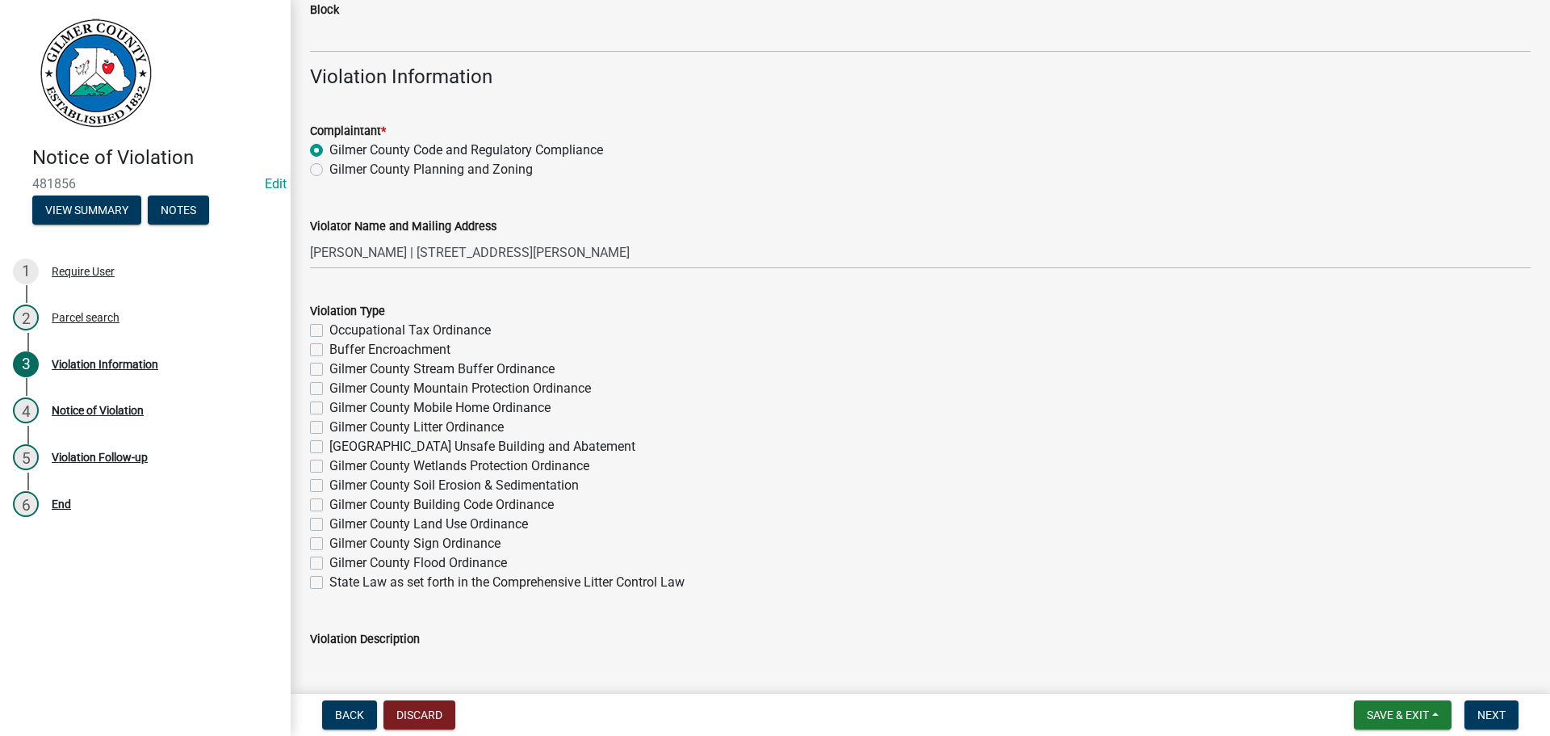
scroll to position [808, 0]
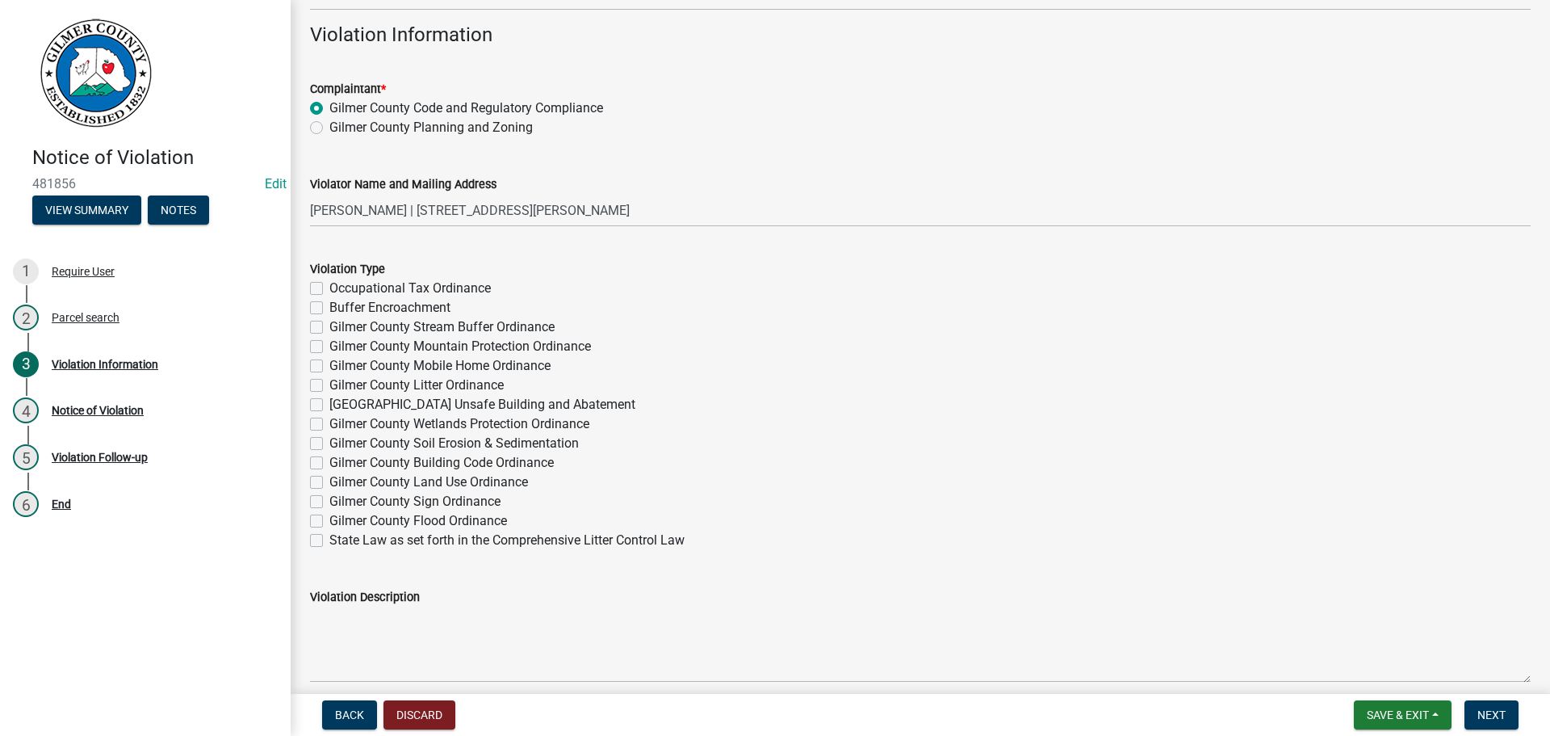
click at [329, 383] on label "Gilmer County Litter Ordinance" at bounding box center [416, 384] width 174 height 19
click at [329, 383] on input "Gilmer County Litter Ordinance" at bounding box center [334, 380] width 10 height 10
checkbox input "true"
checkbox input "false"
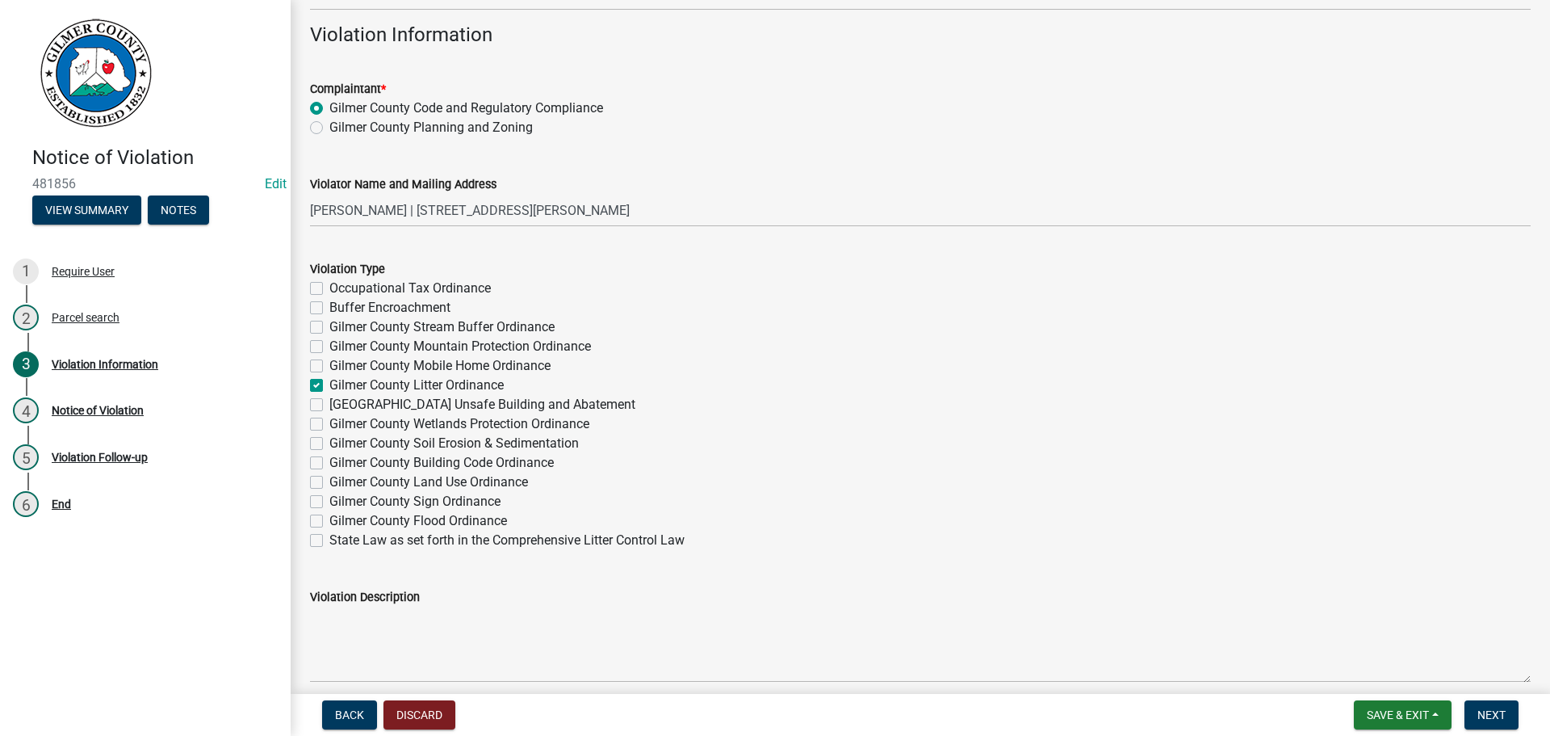
checkbox input "false"
checkbox input "true"
checkbox input "false"
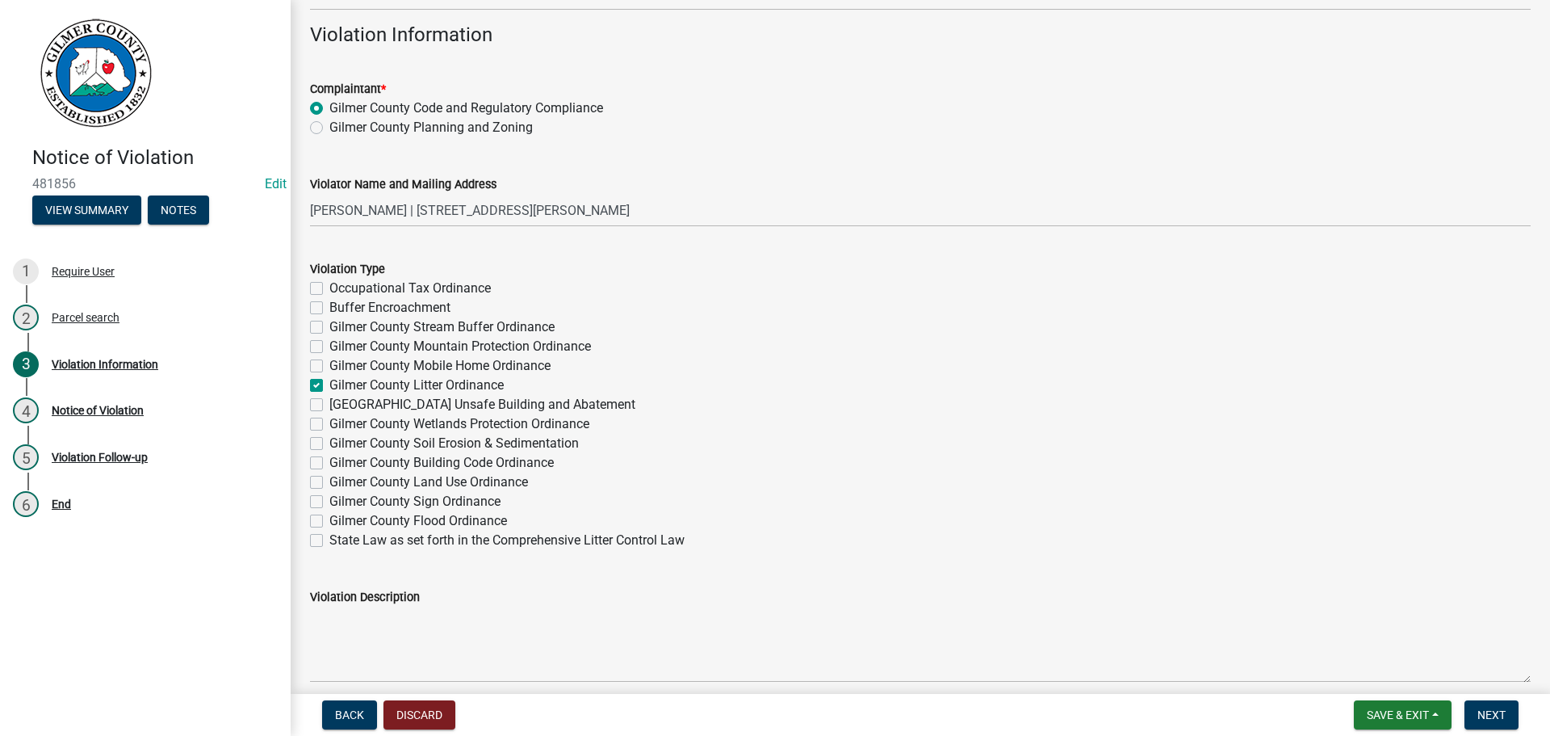
checkbox input "false"
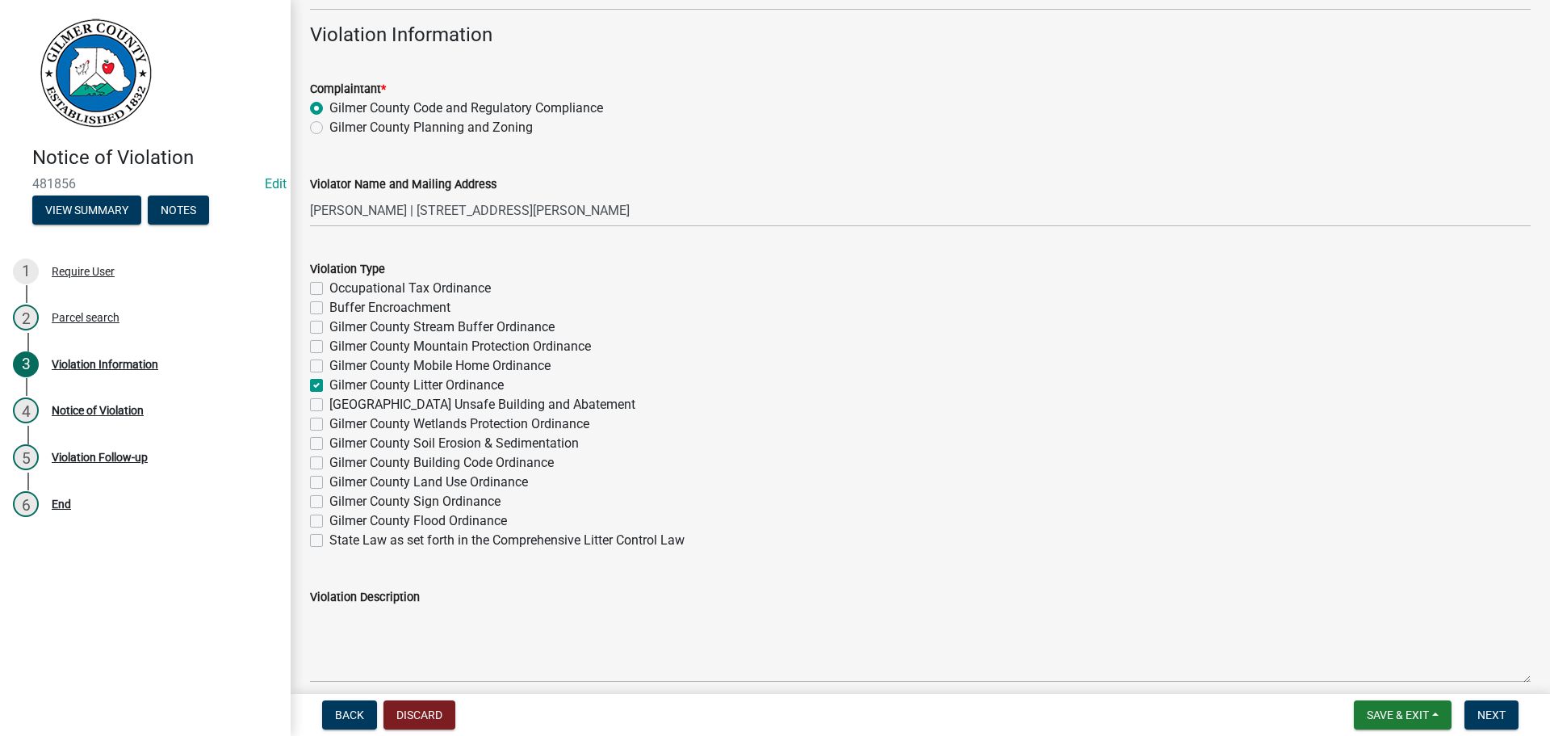
checkbox input "false"
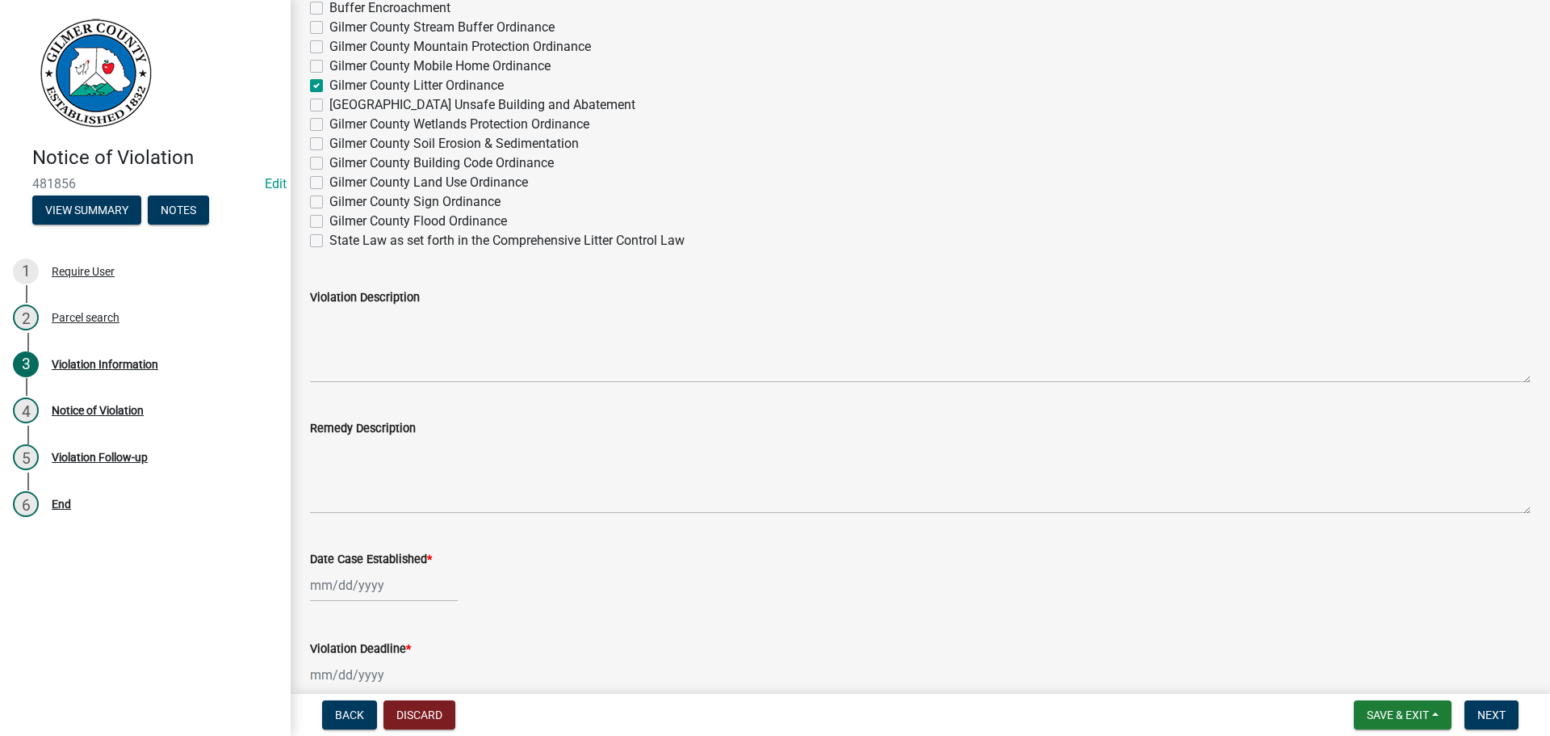
scroll to position [1131, 0]
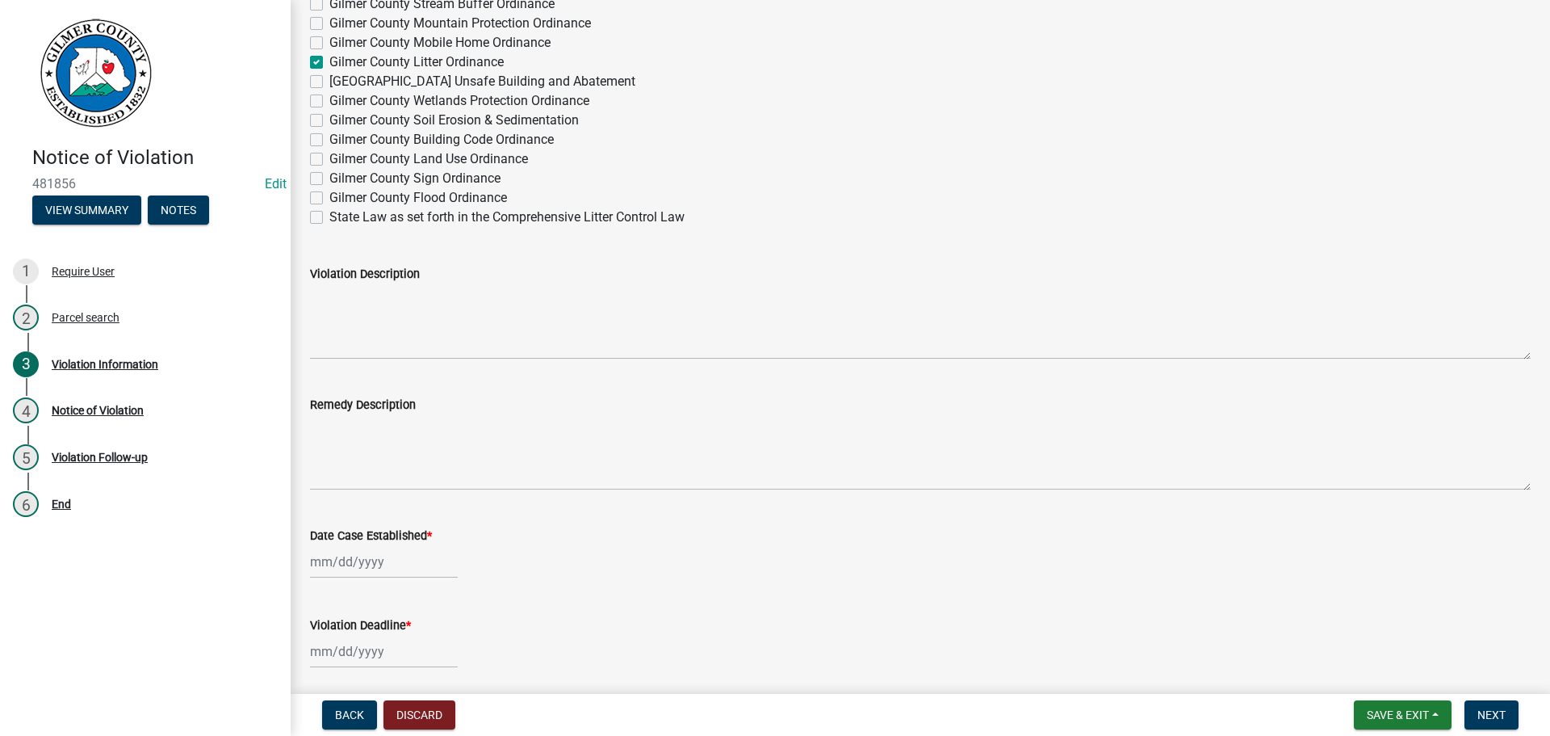
click at [308, 305] on div "Violation Description" at bounding box center [920, 300] width 1245 height 118
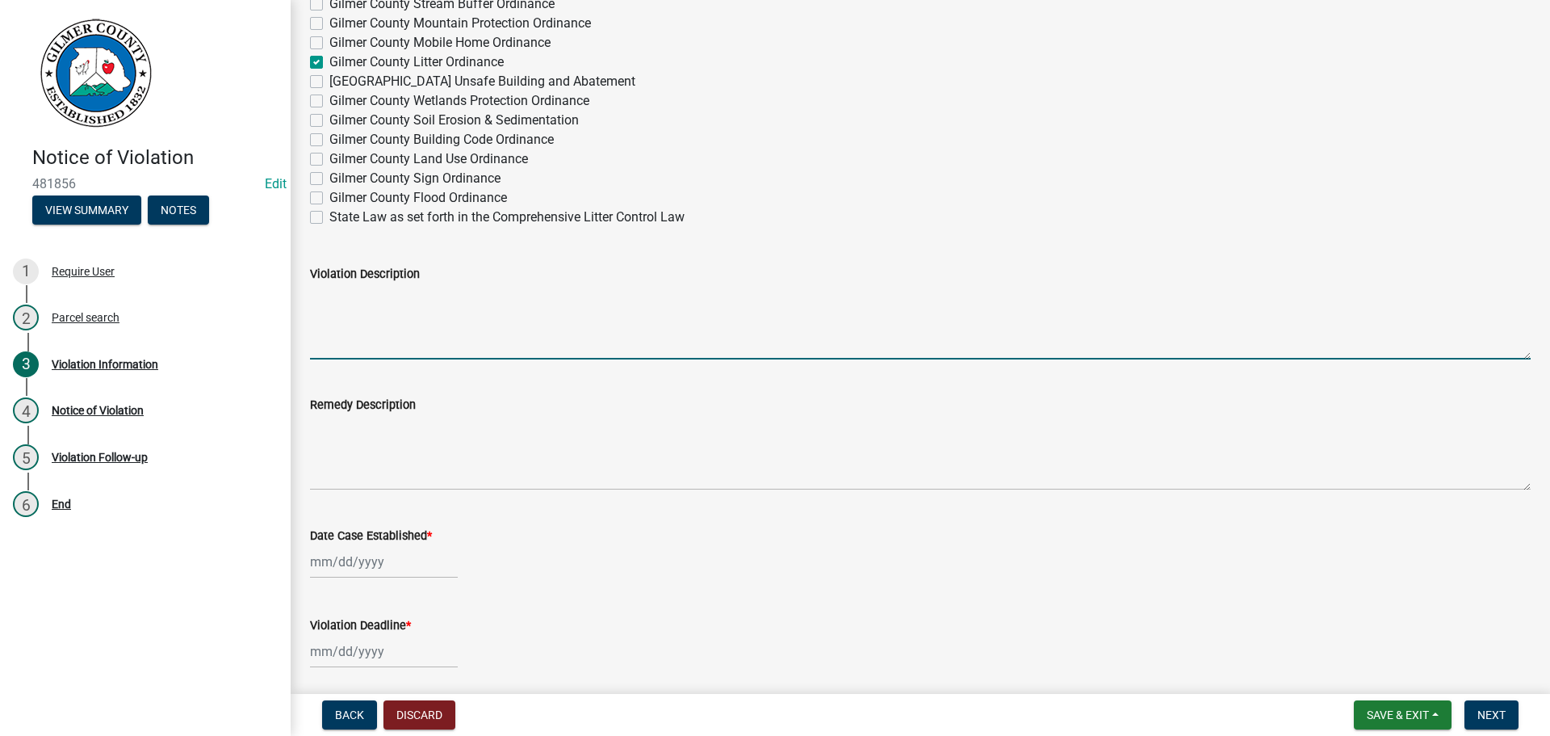
click at [330, 302] on textarea "Violation Description" at bounding box center [920, 321] width 1221 height 76
type textarea "Complaint of trash and illegal dumping on this parcel (3085 034)"
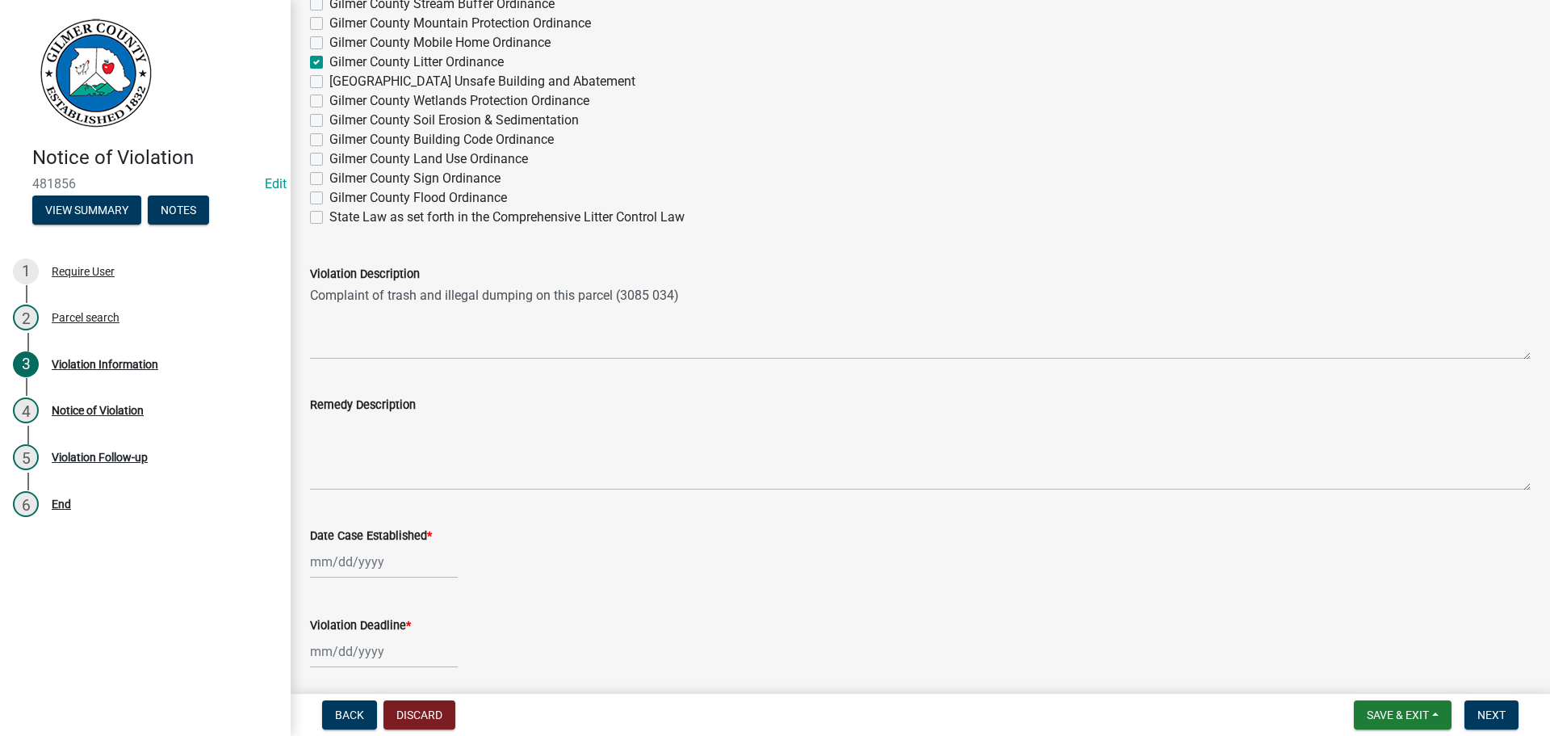
click at [324, 412] on div "Remedy Description" at bounding box center [920, 404] width 1221 height 19
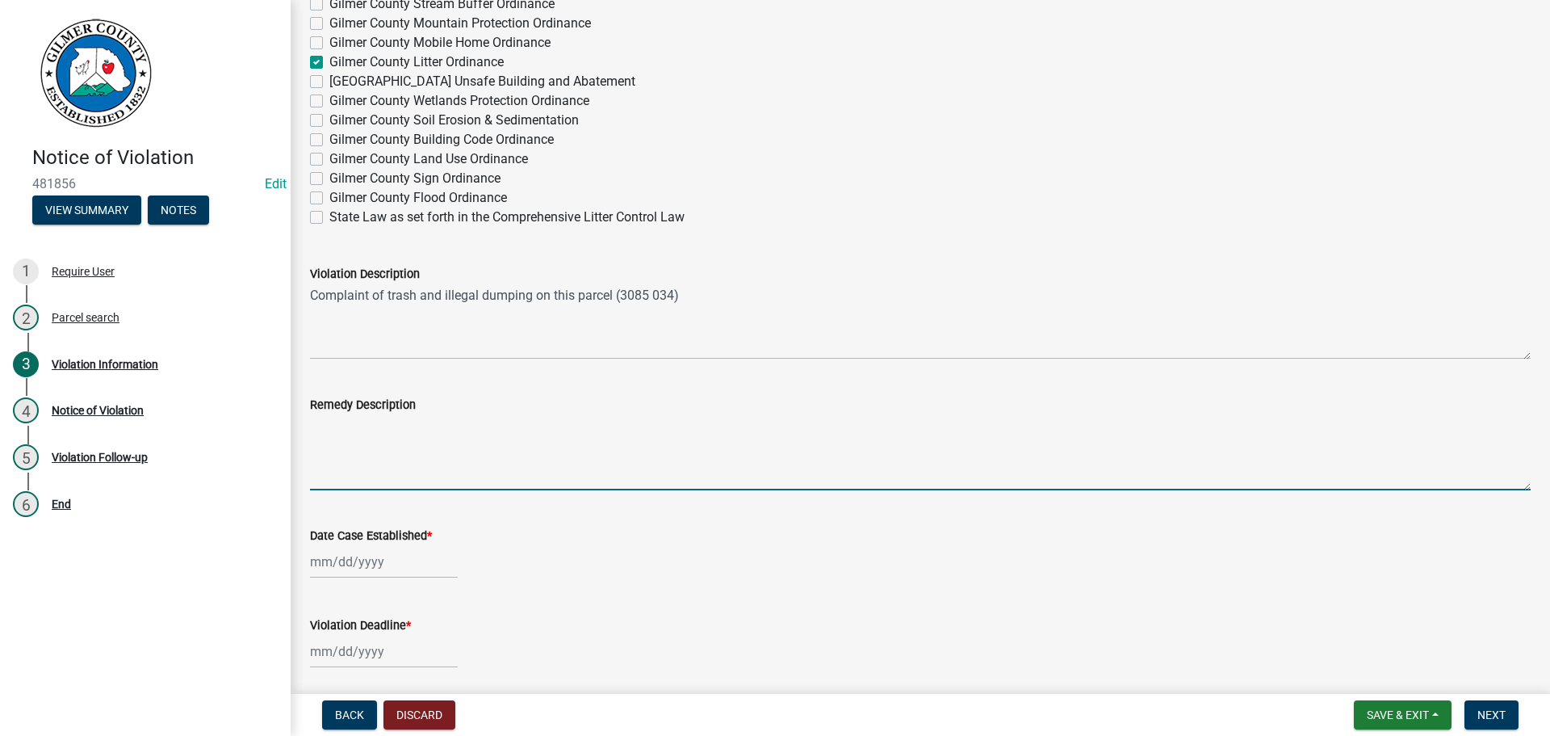
click at [322, 425] on textarea "Remedy Description" at bounding box center [920, 452] width 1221 height 76
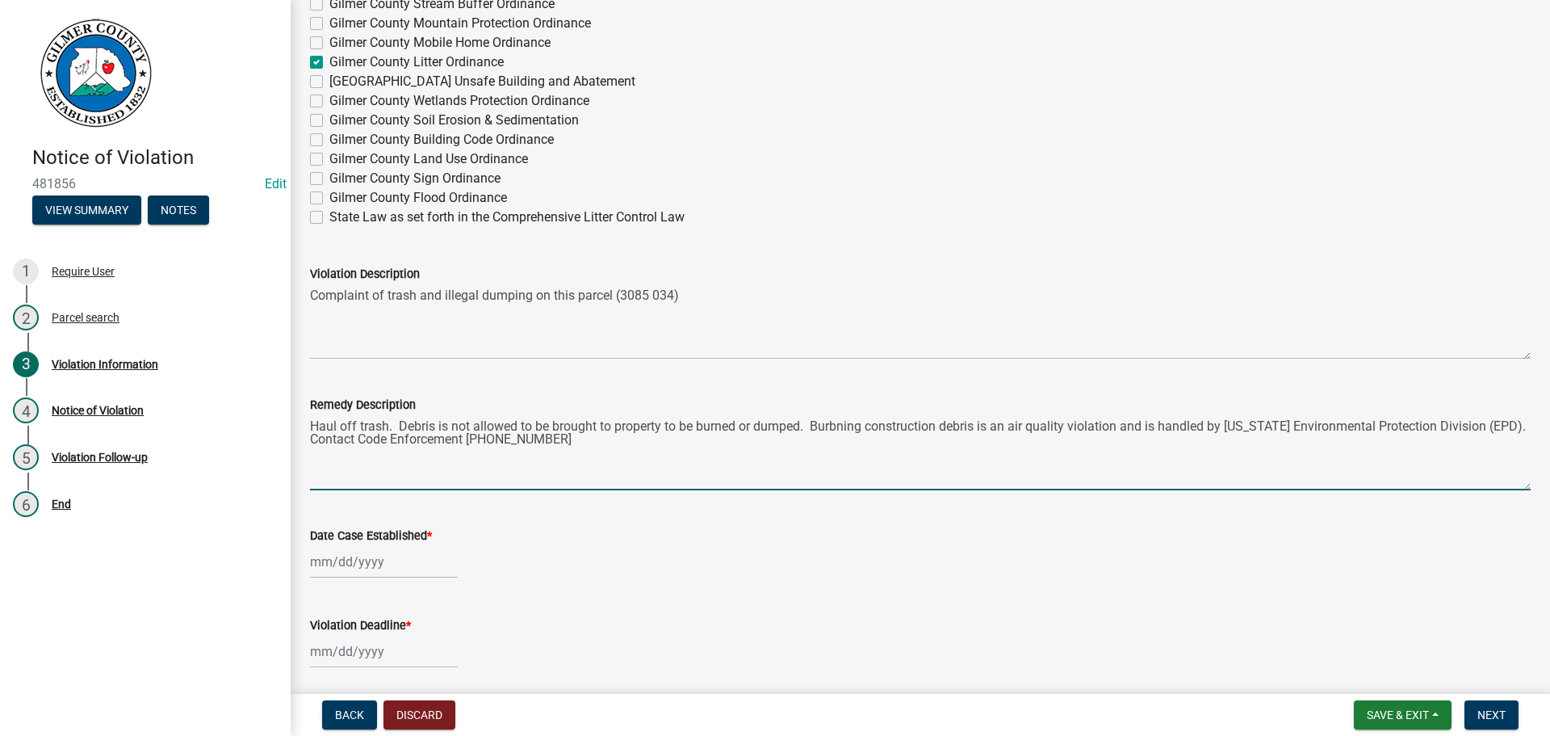
click at [838, 426] on textarea "Haul off trash. Debris is not allowed to be brought to property to be burned or…" at bounding box center [920, 452] width 1221 height 76
type textarea "Haul off trash. Debris is not allowed to be brought to property to be burned or…"
click at [345, 562] on div at bounding box center [384, 561] width 148 height 33
select select "9"
select select "2025"
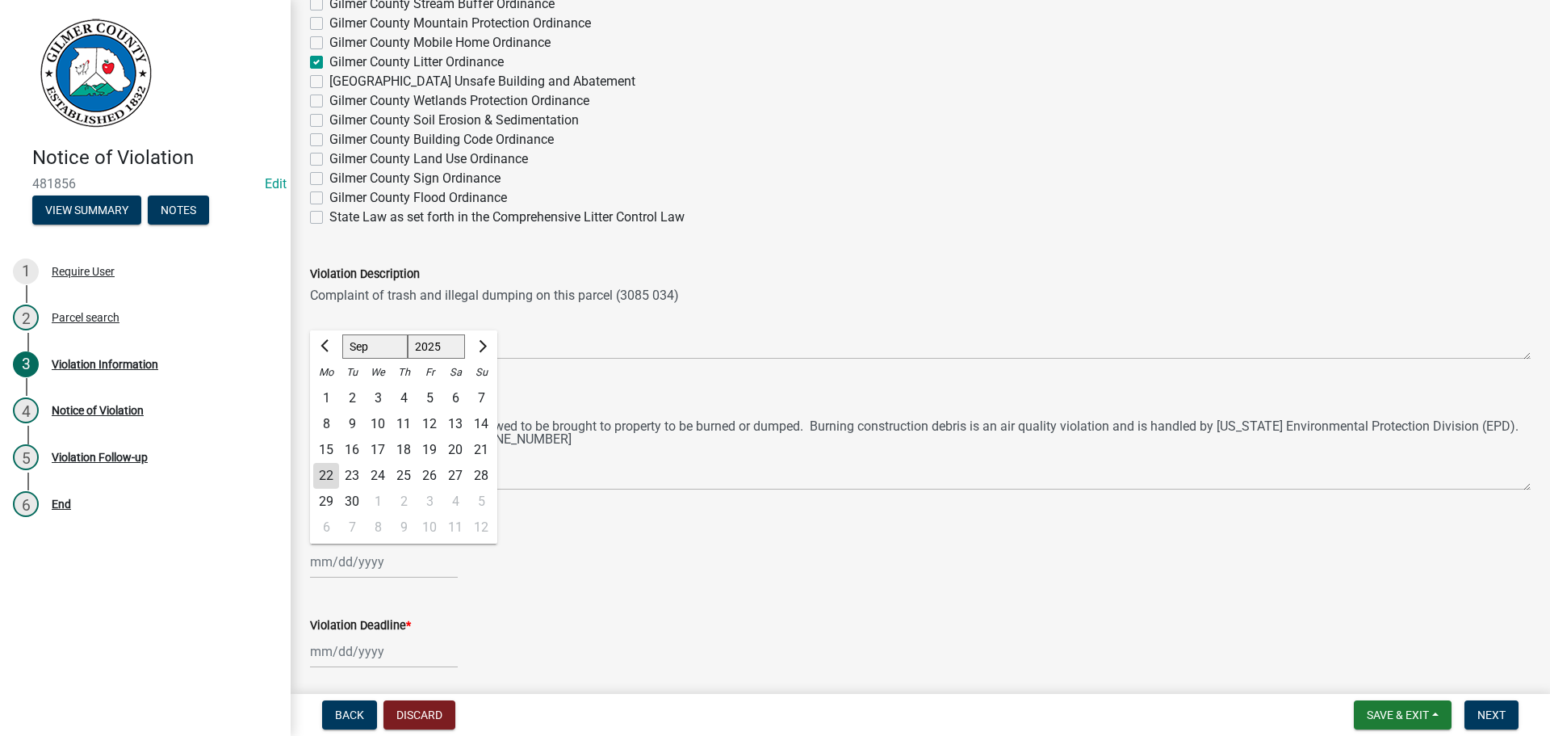
click at [329, 469] on div "22" at bounding box center [326, 476] width 26 height 26
type input "[DATE]"
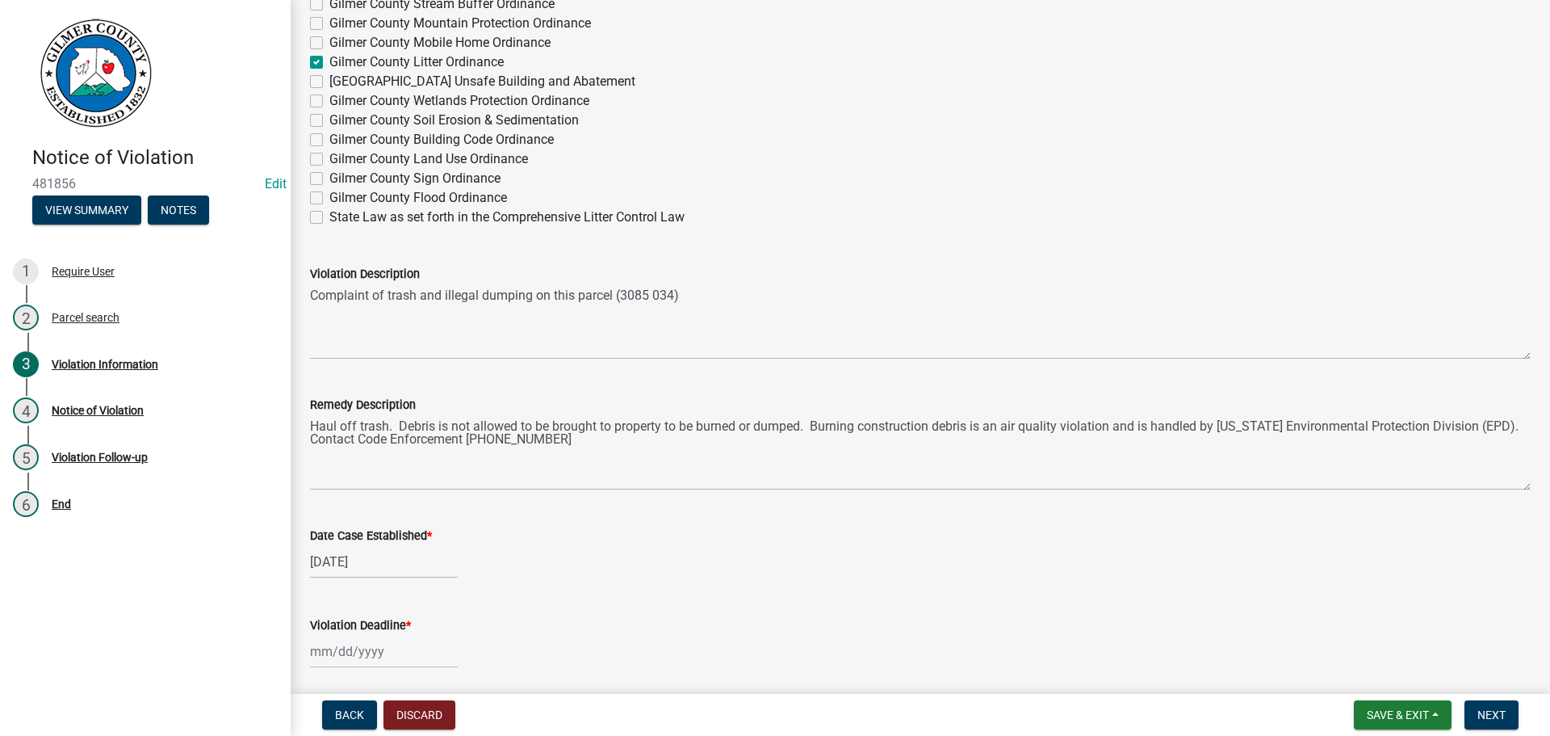
scroll to position [1211, 0]
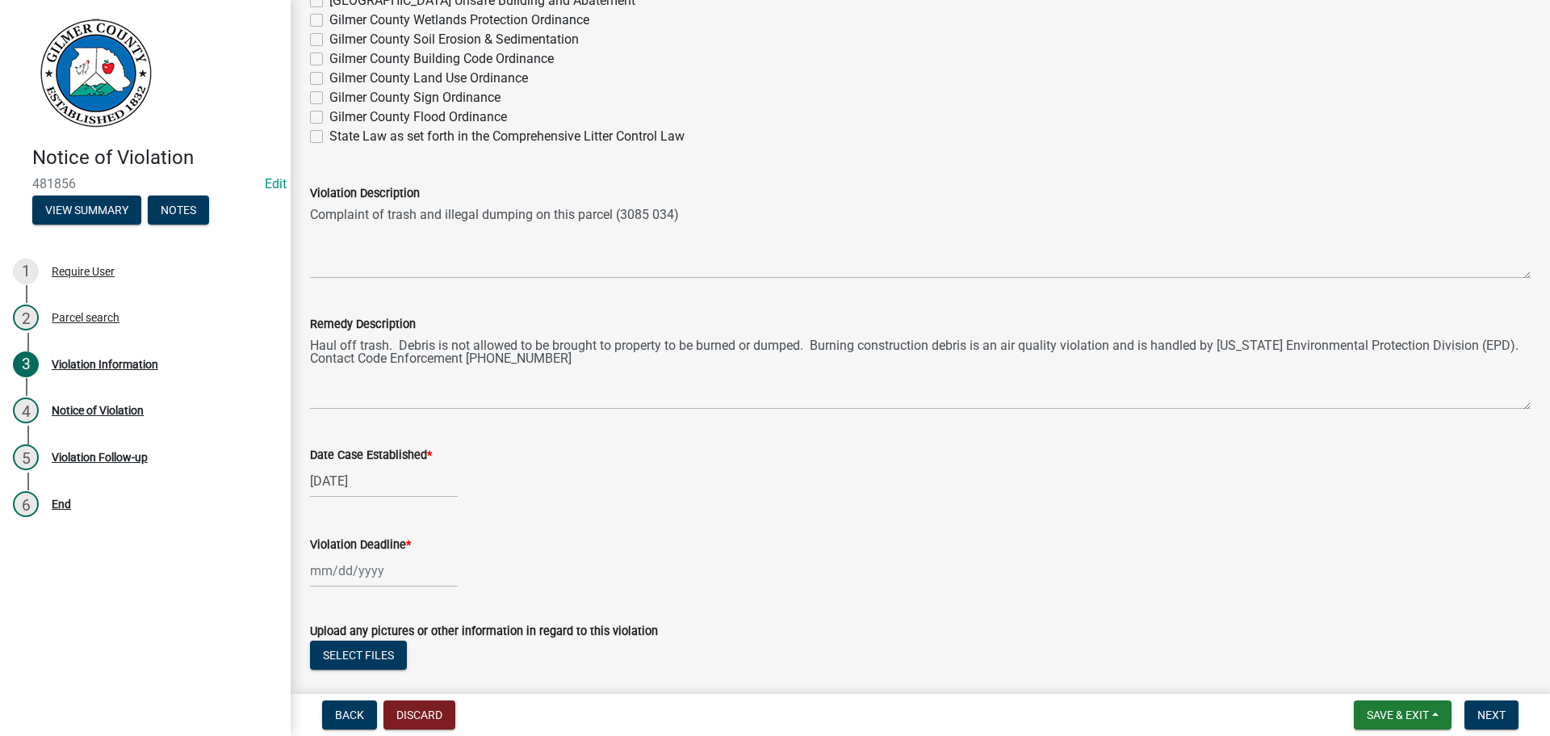
click at [328, 573] on div at bounding box center [384, 570] width 148 height 33
select select "9"
select select "2025"
click at [395, 358] on select "Jan Feb Mar Apr May Jun [DATE] Aug Sep Oct Nov Dec" at bounding box center [374, 355] width 65 height 24
select select "10"
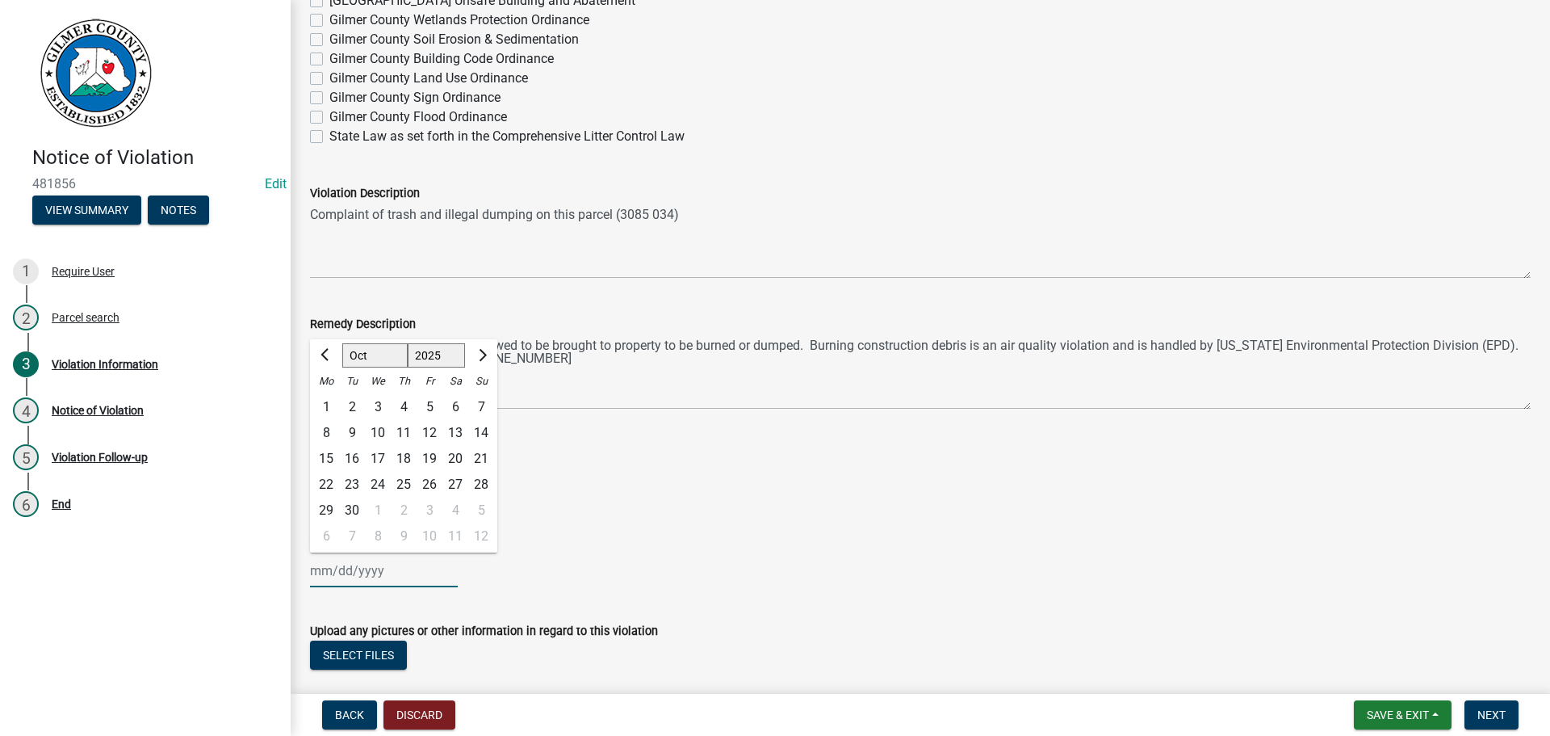
click at [342, 343] on select "Jan Feb Mar Apr May Jun [DATE] Aug Sep Oct Nov Dec" at bounding box center [374, 355] width 65 height 24
click at [384, 487] on div "22" at bounding box center [378, 485] width 26 height 26
type input "[DATE]"
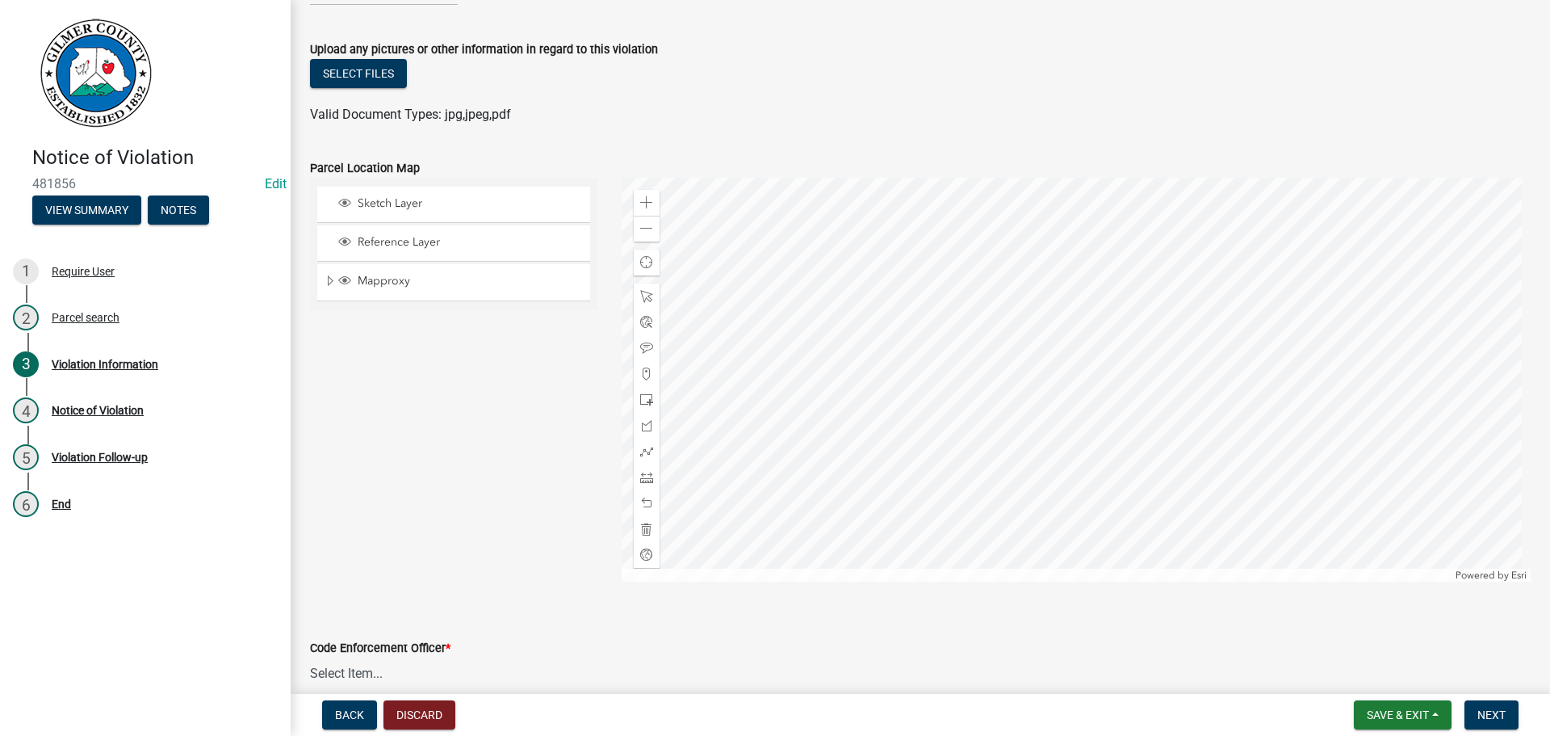
scroll to position [1796, 0]
click at [359, 667] on select "Select Item... [PERSON_NAME] [PERSON_NAME] [PERSON_NAME] [PERSON_NAME] [PERSON_…" at bounding box center [920, 670] width 1221 height 33
click at [310, 654] on select "Select Item... [PERSON_NAME] [PERSON_NAME] [PERSON_NAME] [PERSON_NAME] [PERSON_…" at bounding box center [920, 670] width 1221 height 33
select select "f3ceb3fd-6d25-43c8-a8d6-5ddeb18f621b"
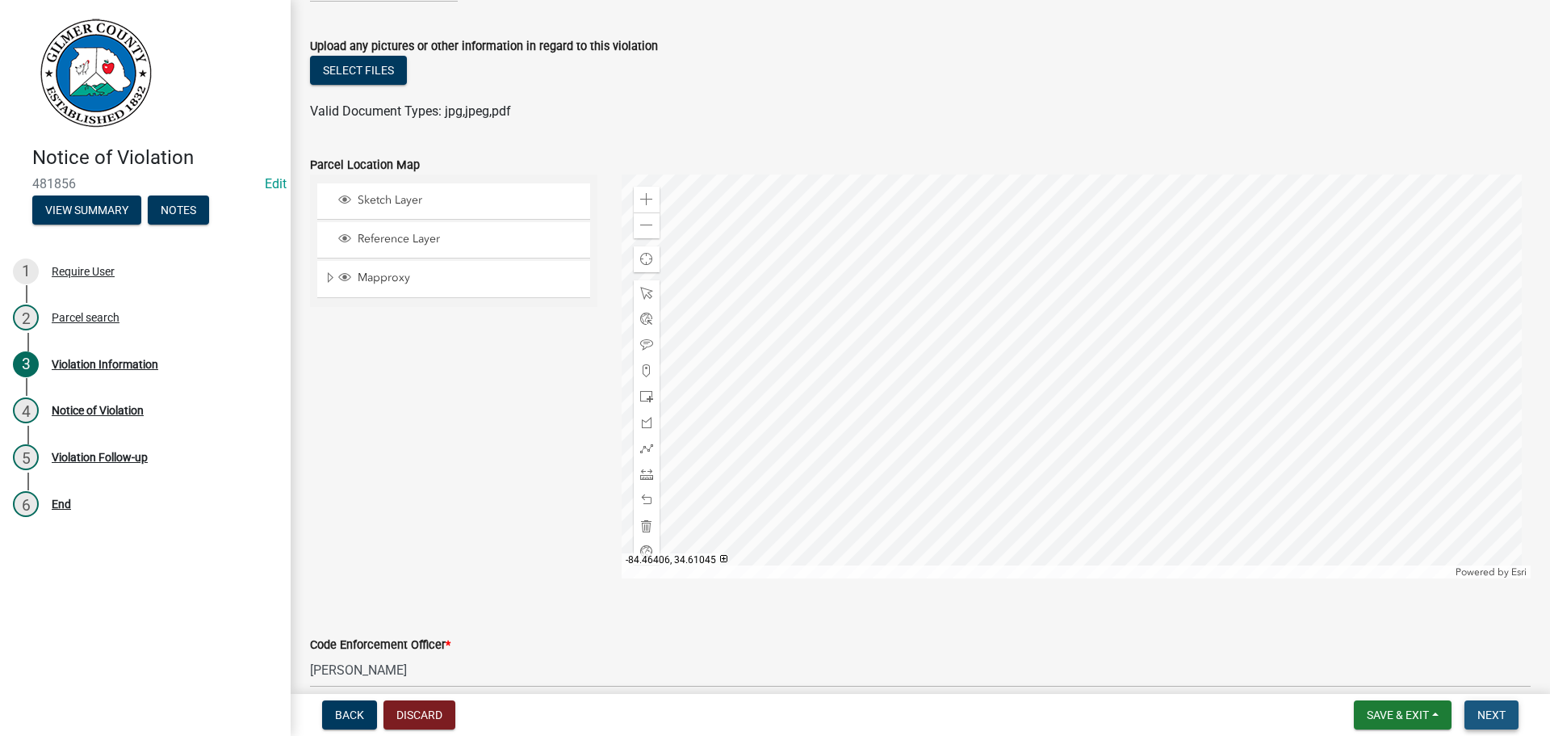
click at [1494, 709] on span "Next" at bounding box center [1492, 714] width 28 height 13
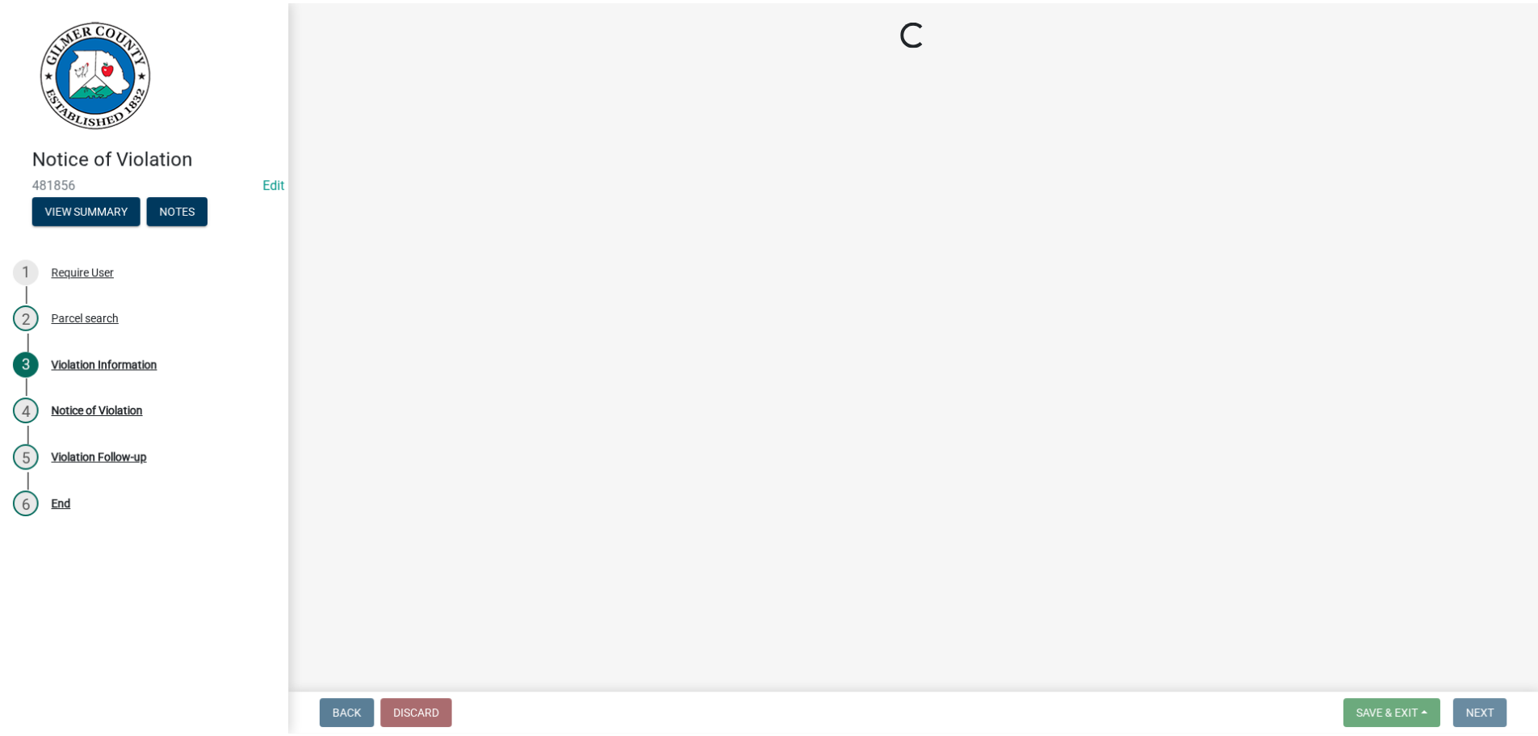
scroll to position [0, 0]
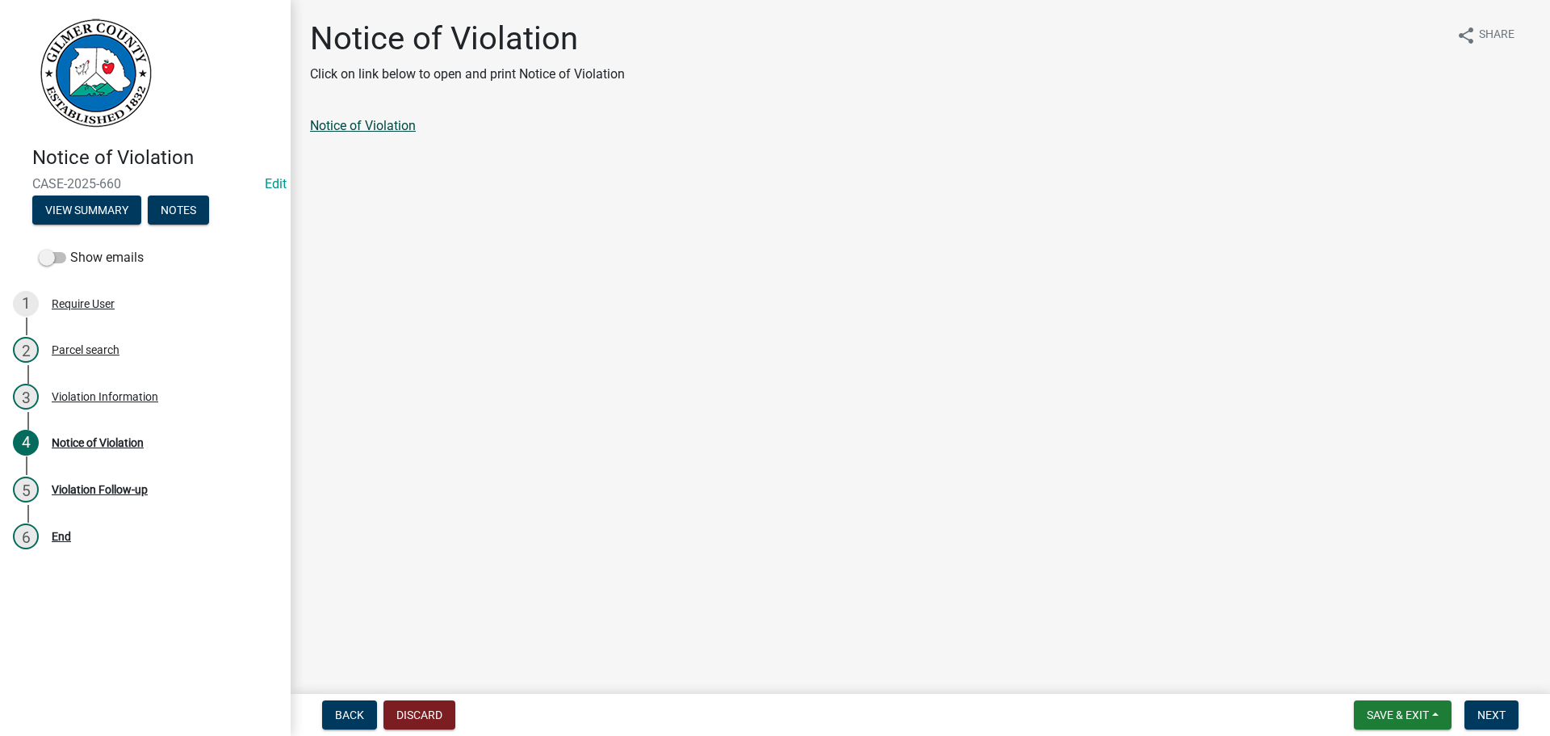
click at [367, 124] on link "Notice of Violation" at bounding box center [363, 125] width 106 height 15
click at [1395, 704] on button "Save & Exit" at bounding box center [1403, 714] width 98 height 29
click at [1385, 662] on button "Save & Exit" at bounding box center [1387, 672] width 129 height 39
